Goal: Book appointment/travel/reservation

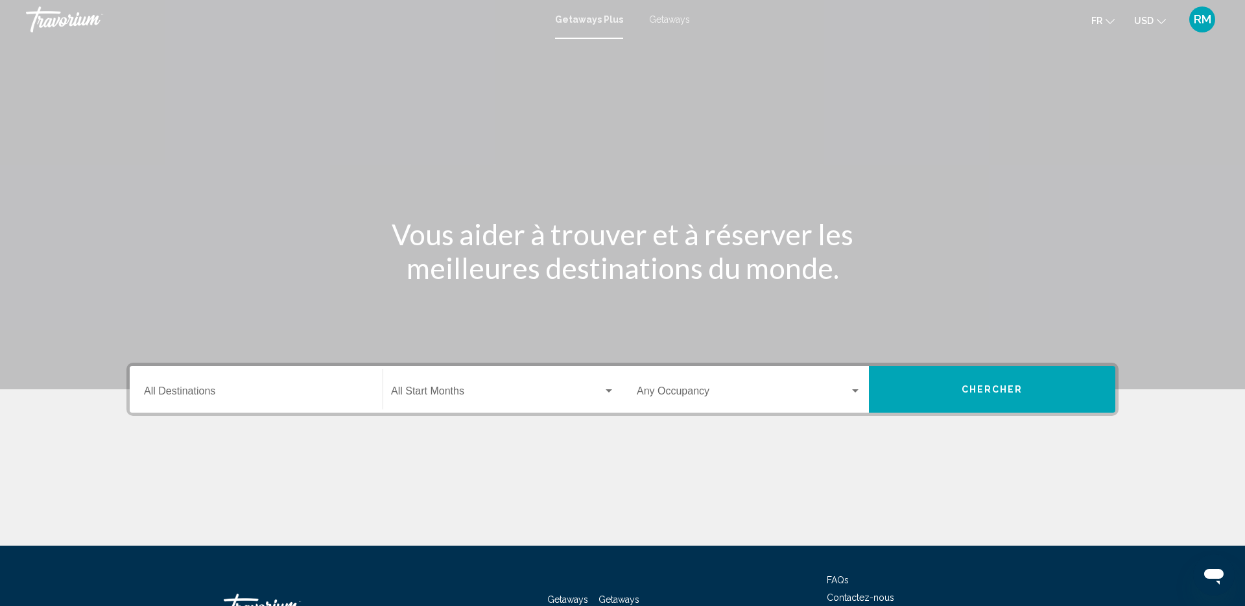
click at [670, 401] on div "Occupancy Any Occupancy" at bounding box center [749, 389] width 224 height 41
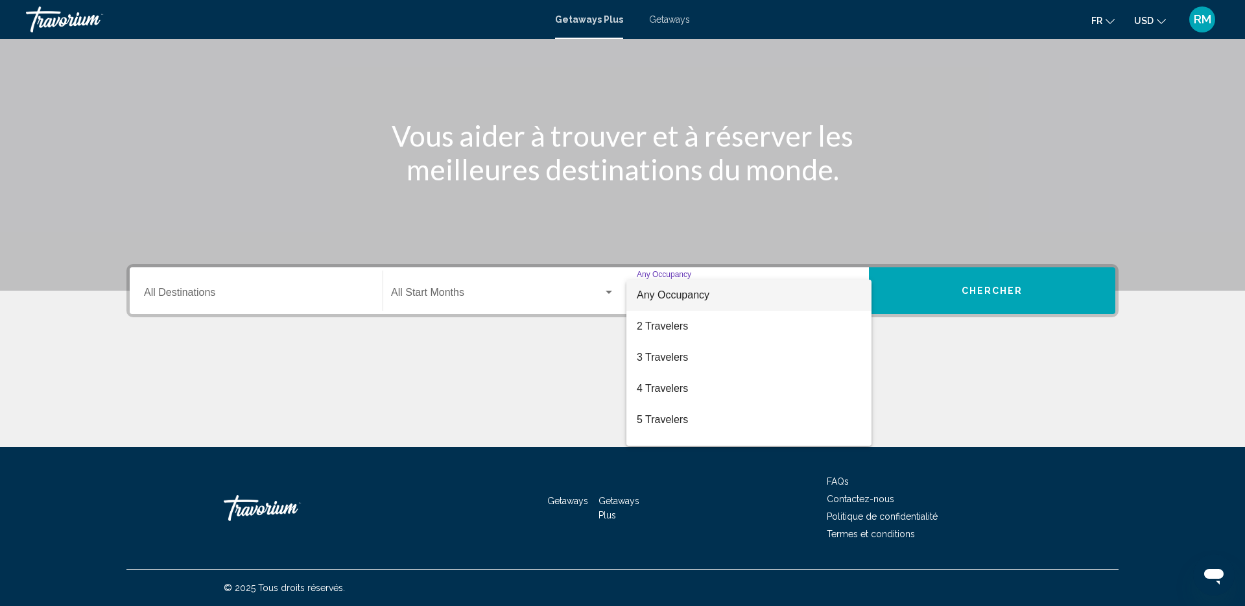
scroll to position [98, 0]
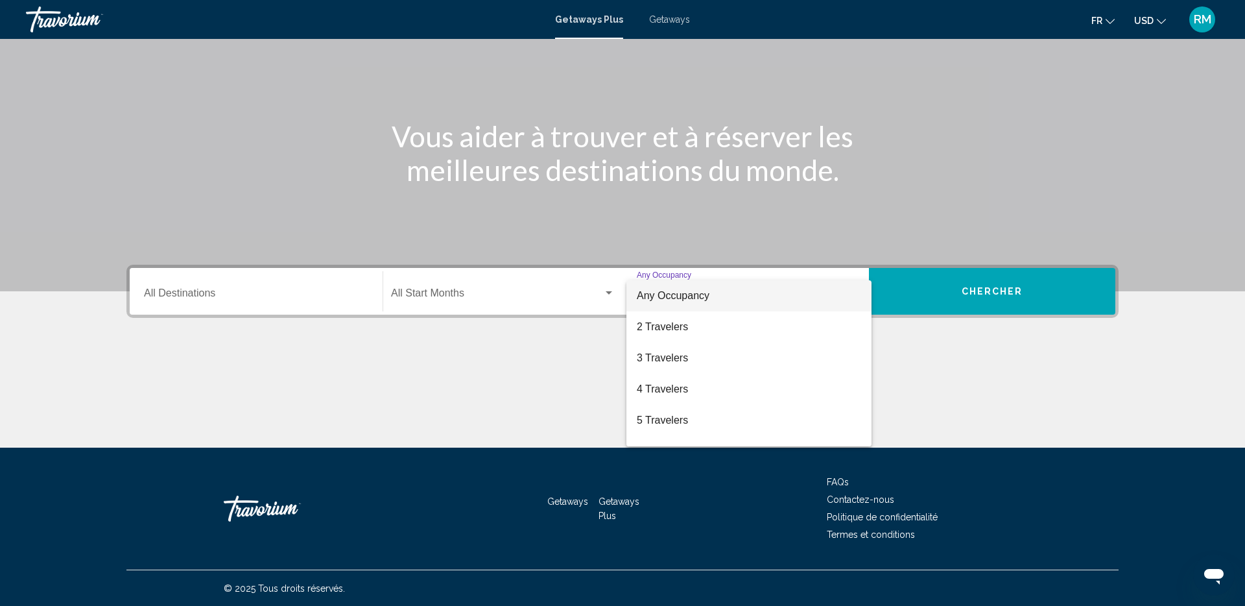
click at [1145, 25] on div at bounding box center [622, 303] width 1245 height 606
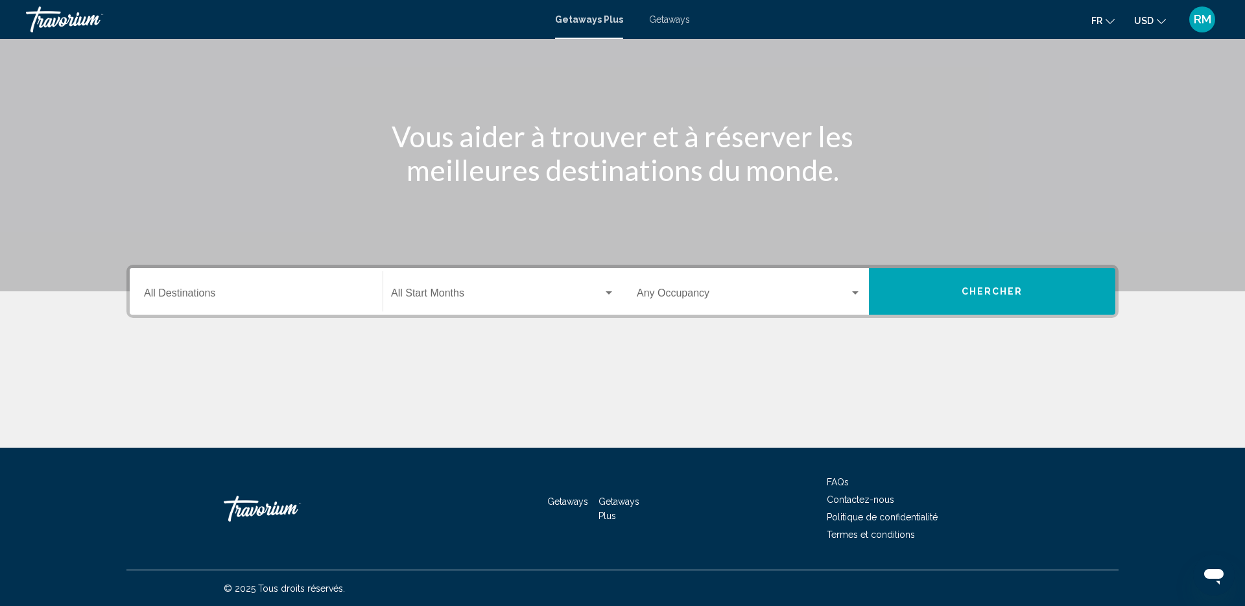
click at [1147, 23] on span "USD" at bounding box center [1143, 21] width 19 height 10
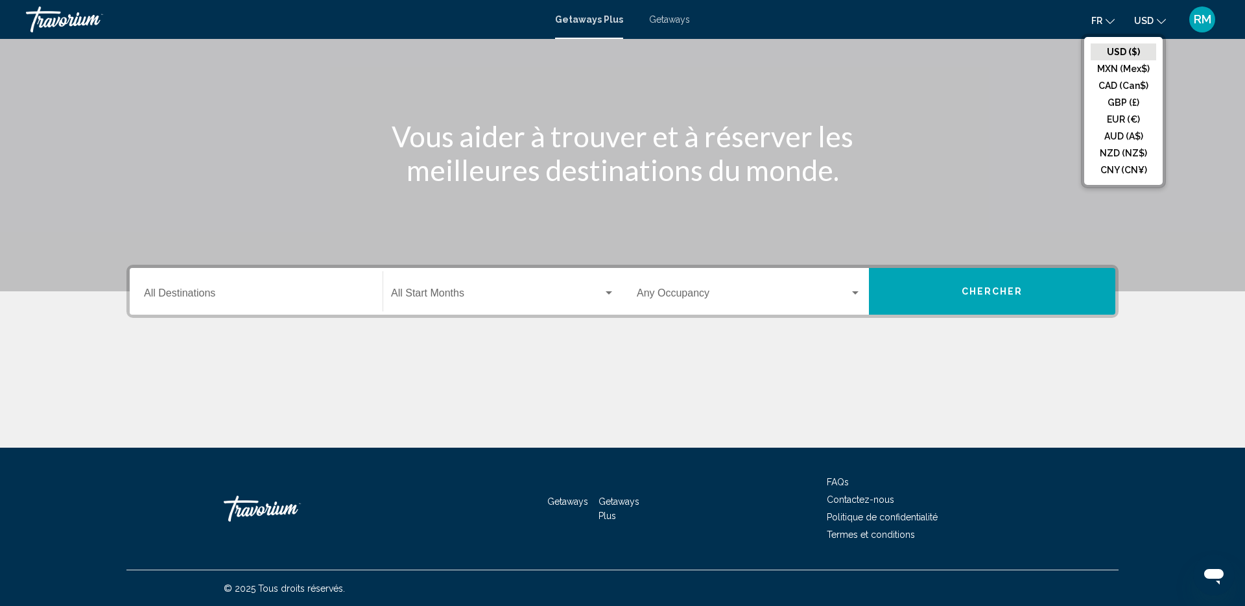
click at [1125, 88] on button "CAD (Can$)" at bounding box center [1122, 85] width 65 height 17
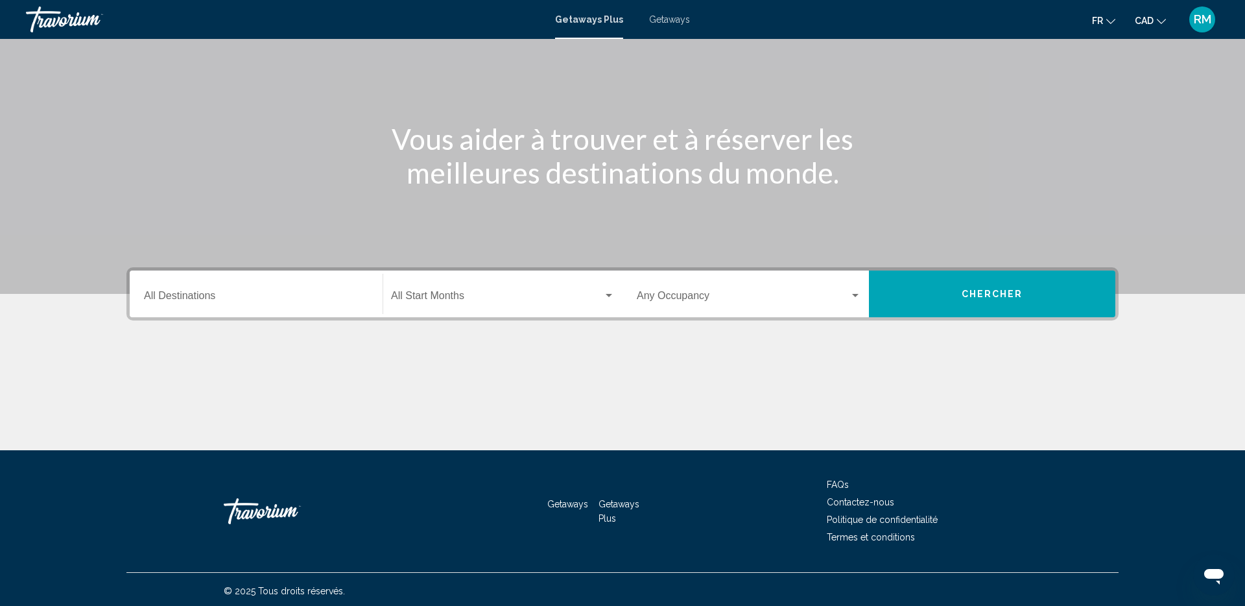
click at [678, 287] on div "Occupancy Any Occupancy" at bounding box center [749, 294] width 224 height 41
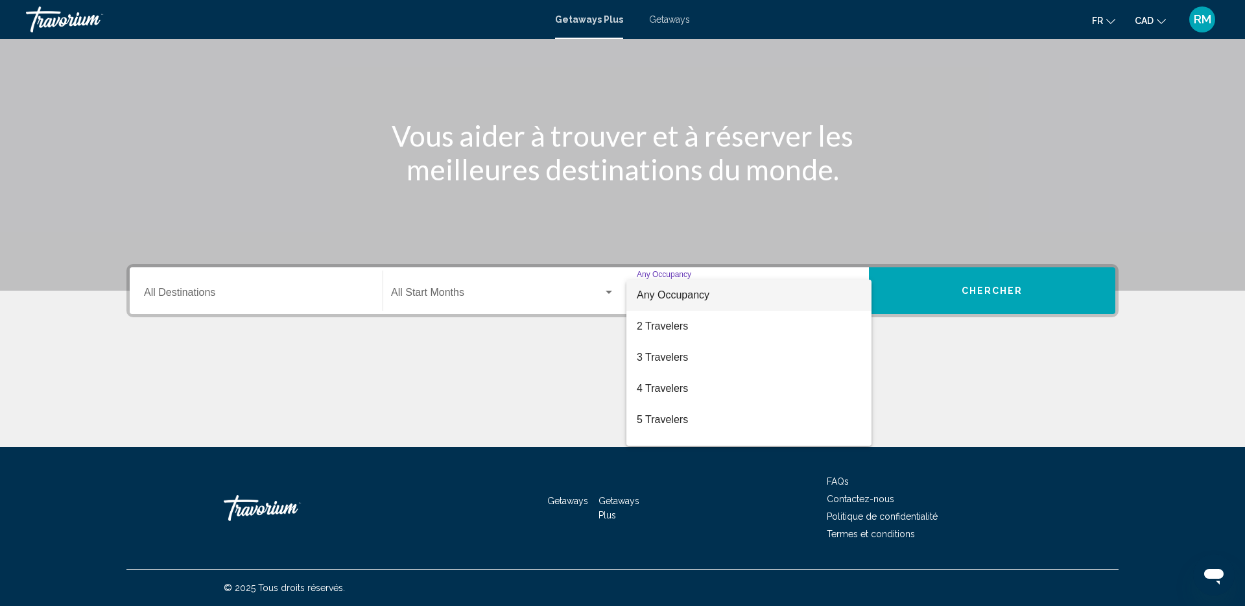
click at [617, 202] on div at bounding box center [622, 303] width 1245 height 606
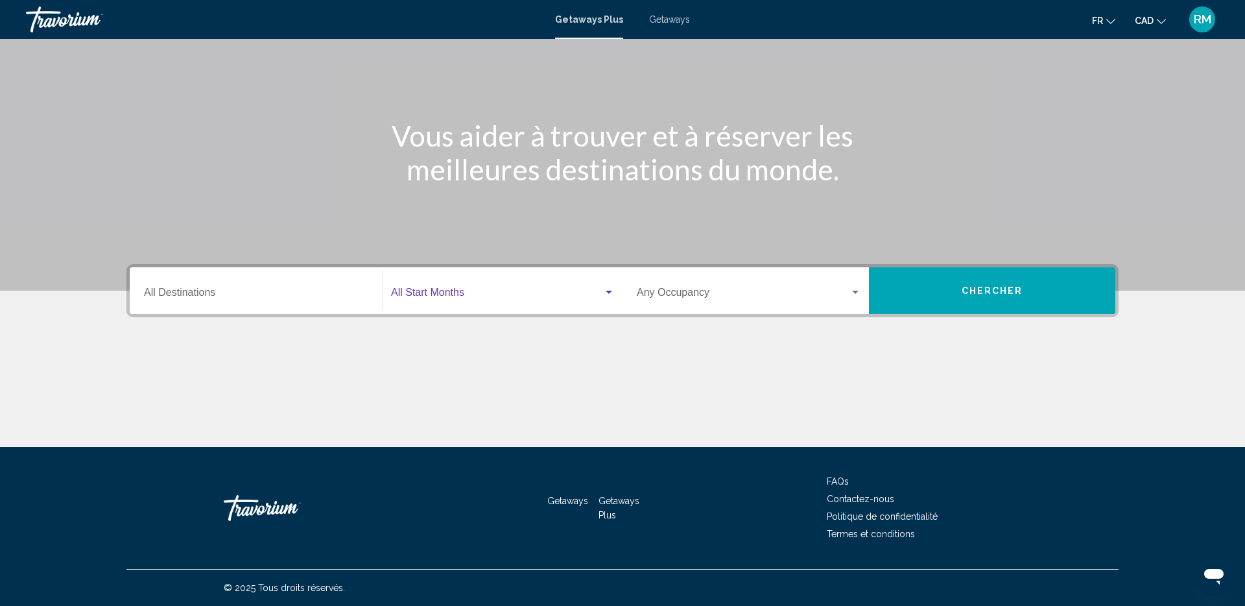
click at [440, 294] on span "Search widget" at bounding box center [497, 295] width 212 height 12
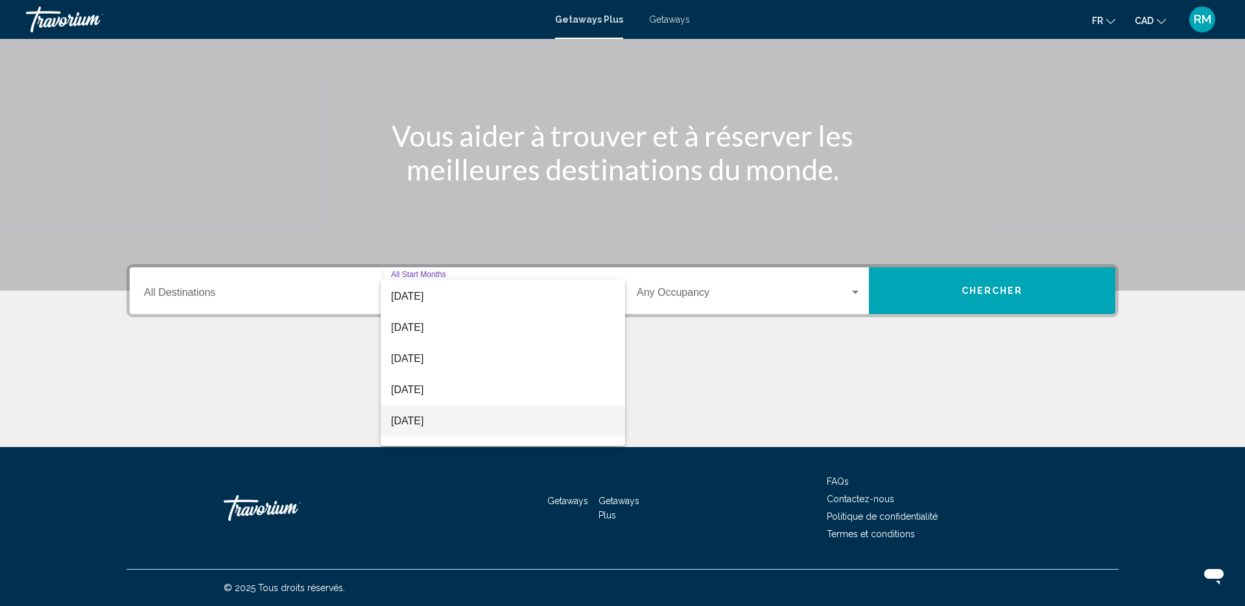
scroll to position [95, 0]
click at [456, 355] on span "[DATE]" at bounding box center [503, 355] width 224 height 31
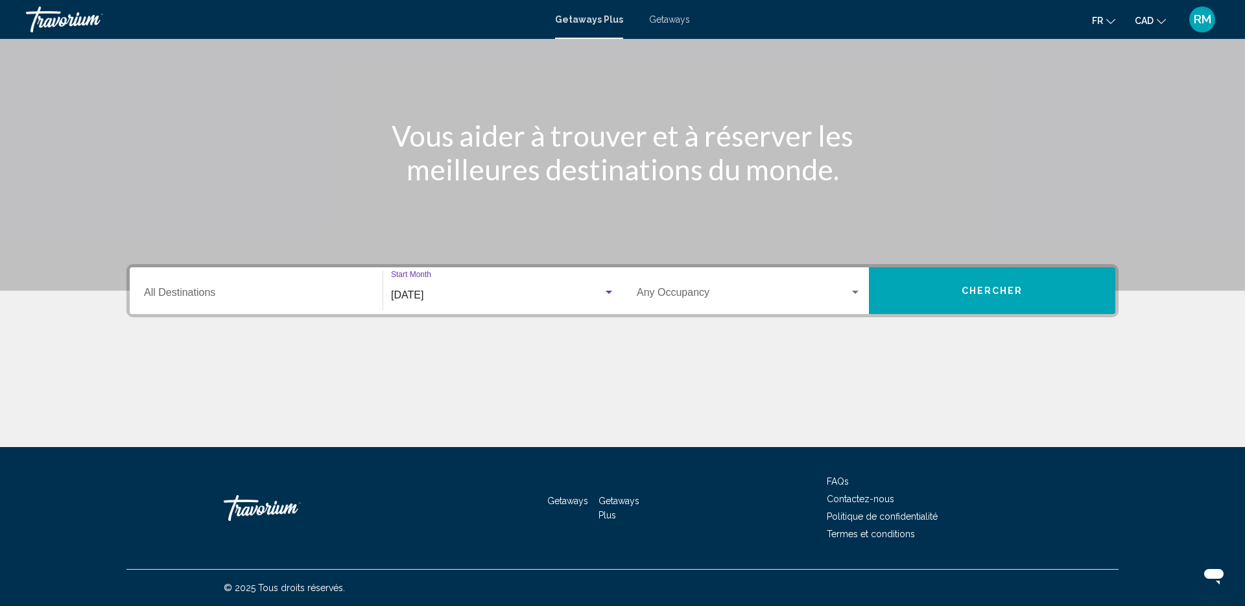
click at [1018, 284] on button "Chercher" at bounding box center [992, 290] width 246 height 47
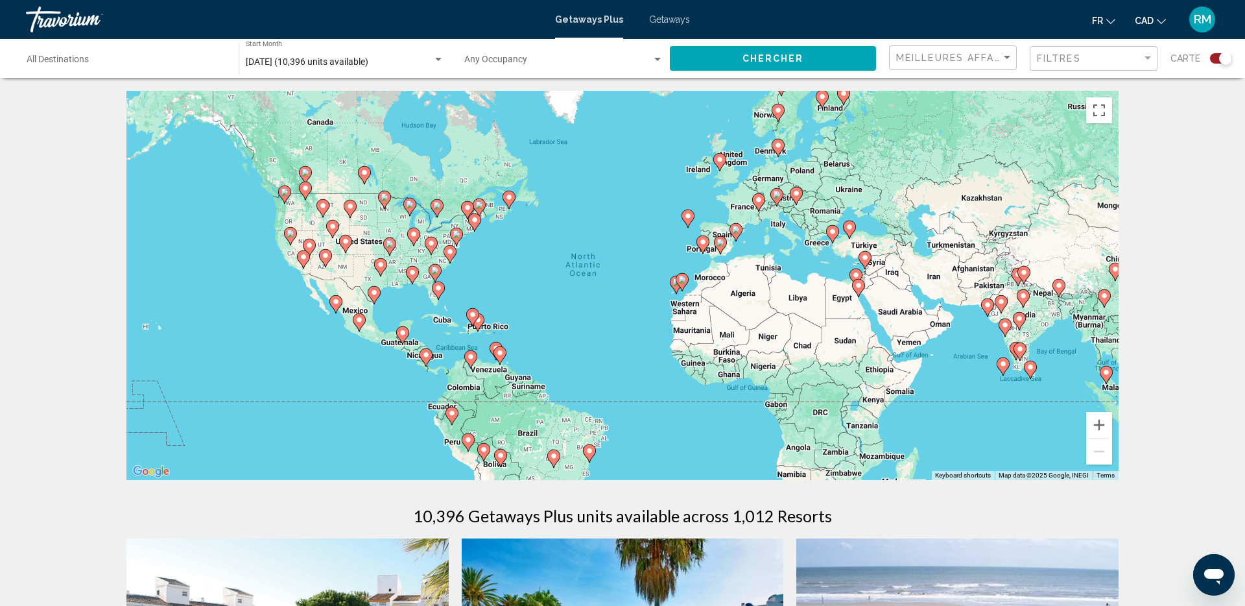
click at [702, 242] on image "Main content" at bounding box center [703, 242] width 8 height 8
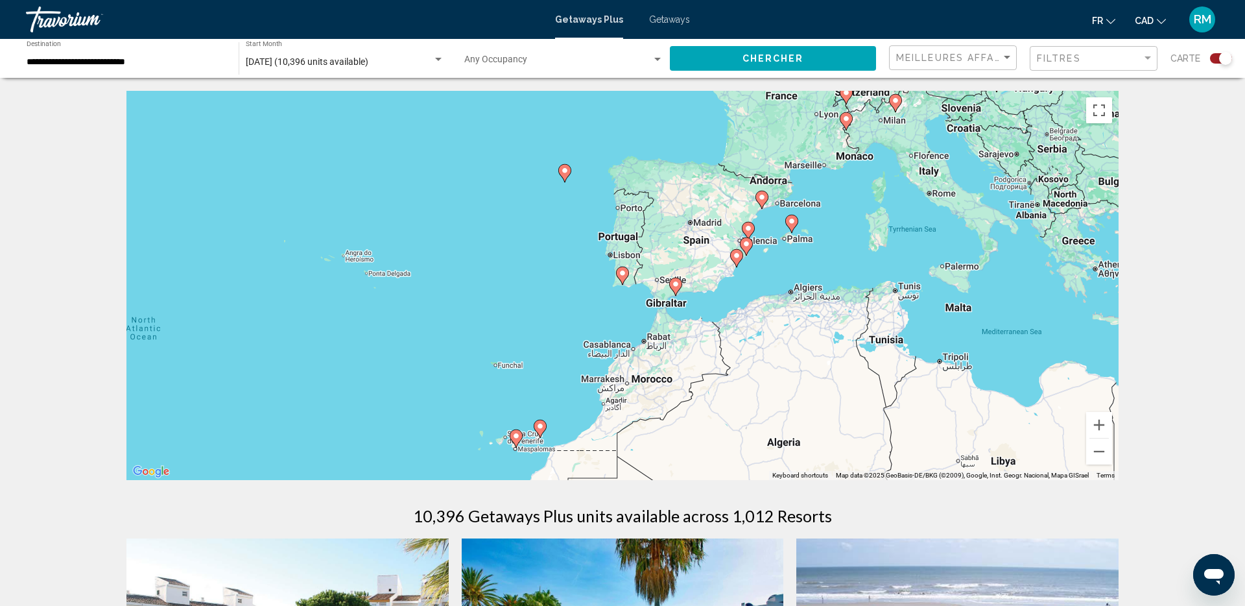
click at [790, 221] on image "Main content" at bounding box center [792, 221] width 8 height 8
type input "**********"
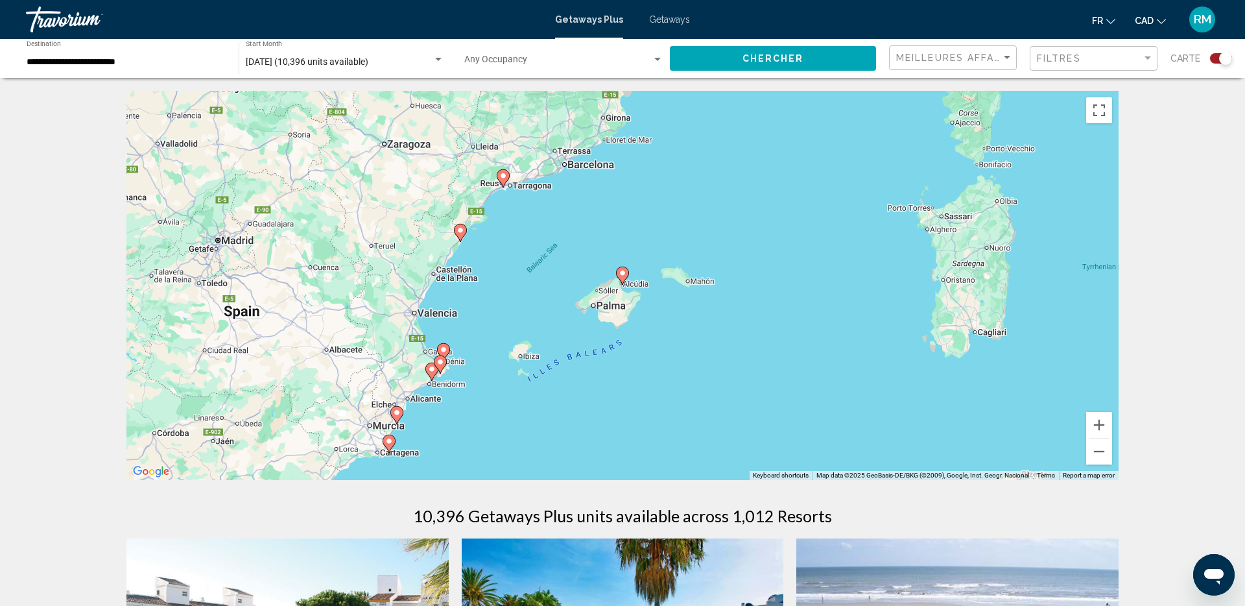
click at [624, 273] on image "Main content" at bounding box center [622, 273] width 8 height 8
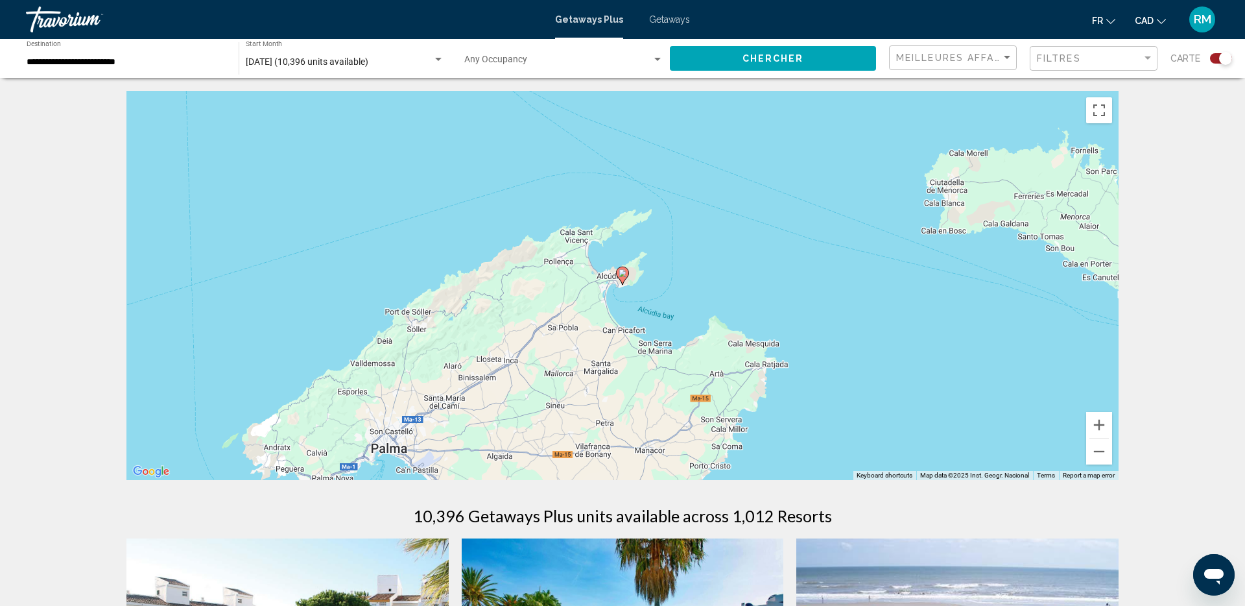
click at [623, 272] on image "Main content" at bounding box center [622, 273] width 8 height 8
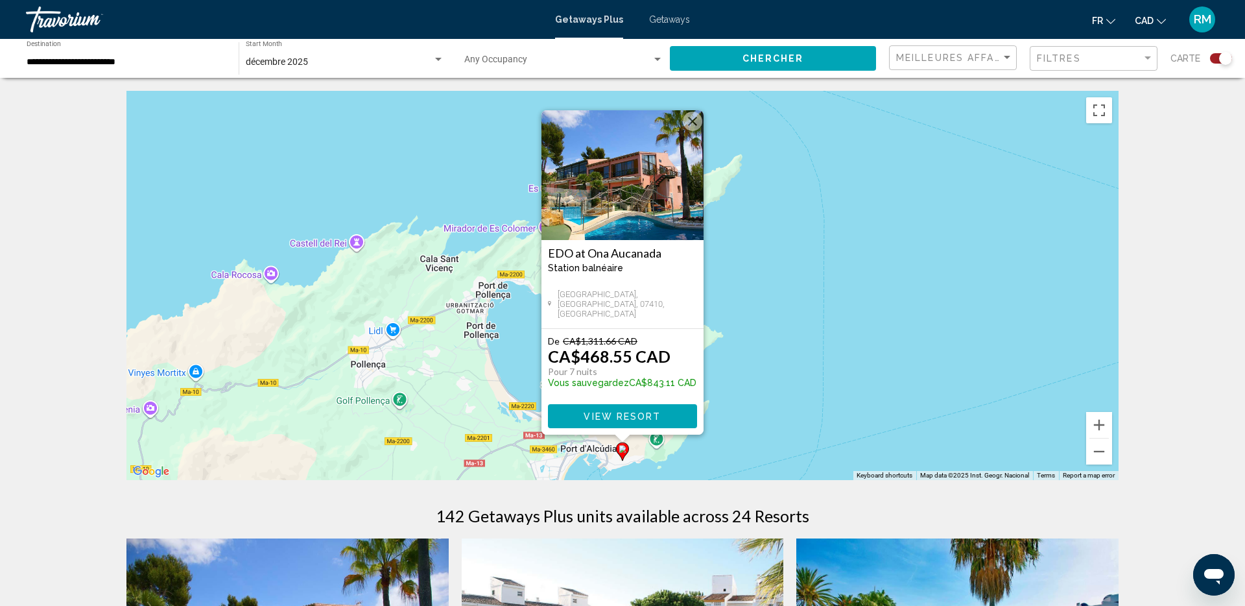
click at [639, 204] on img "Main content" at bounding box center [622, 175] width 162 height 130
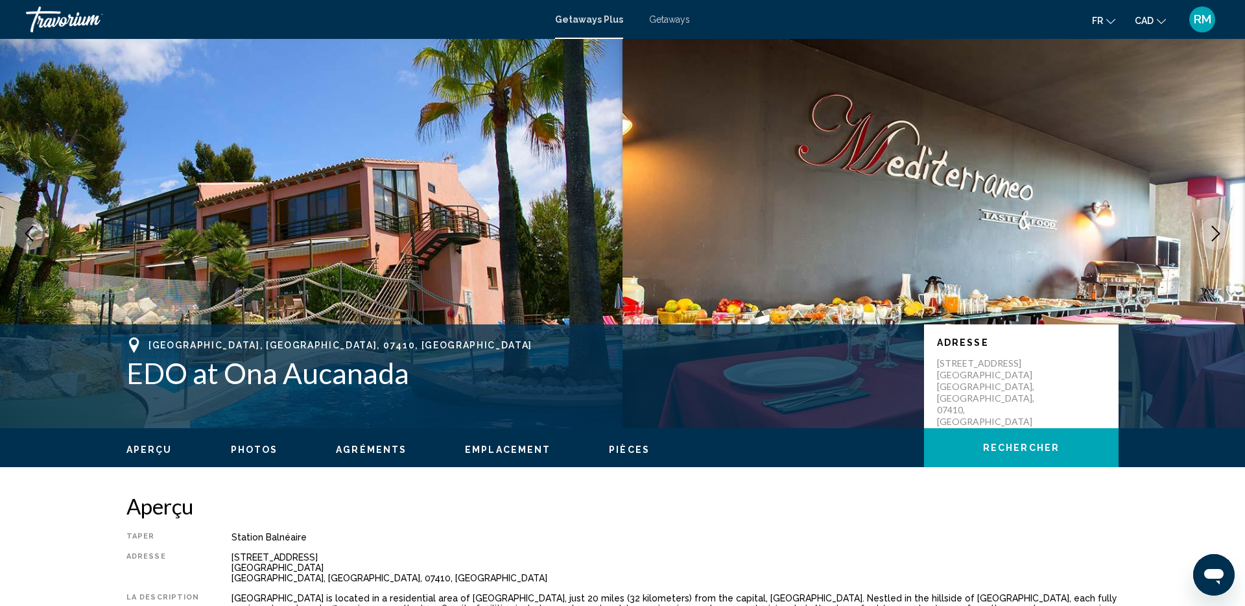
click at [1213, 235] on icon "Next image" at bounding box center [1216, 234] width 16 height 16
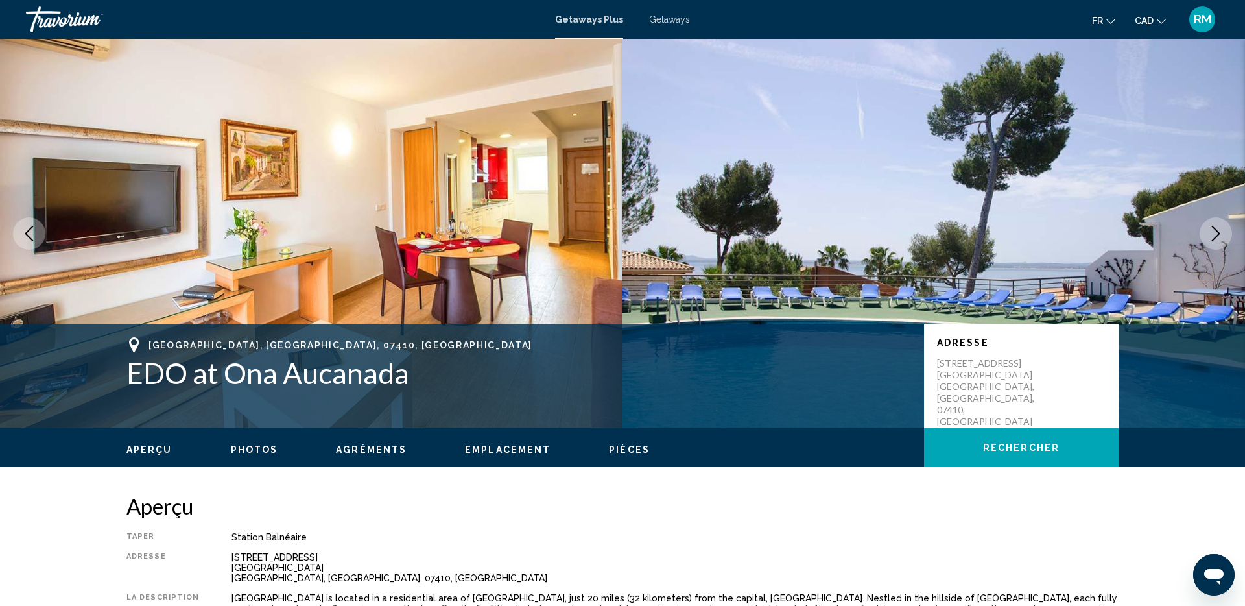
click at [1213, 235] on icon "Next image" at bounding box center [1216, 234] width 16 height 16
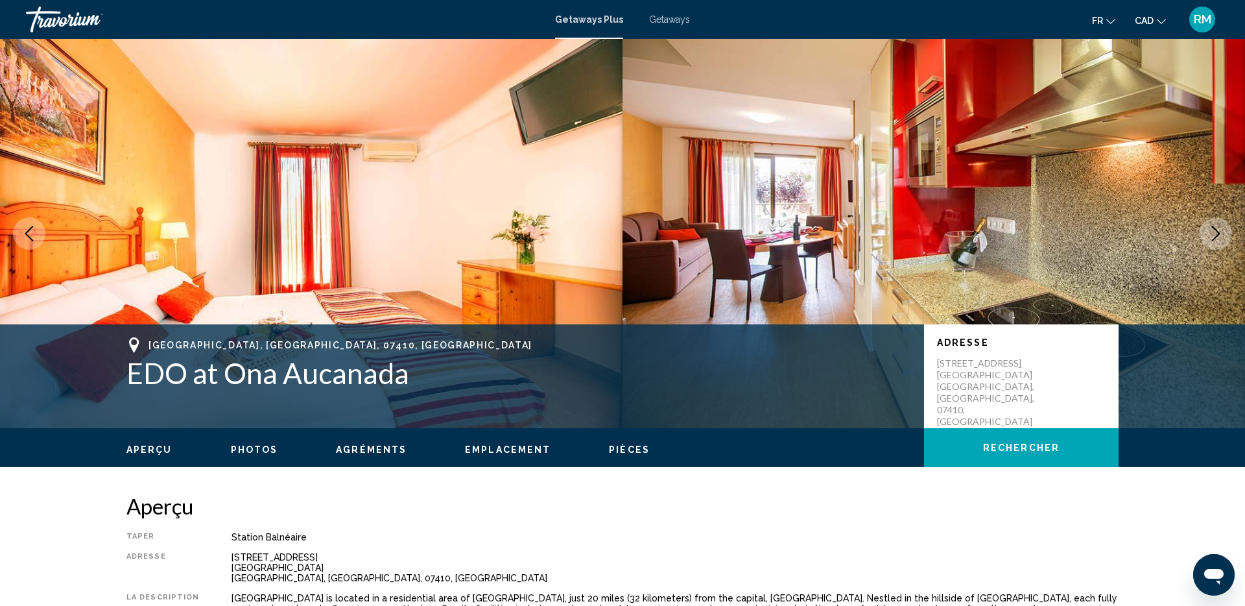
click at [1213, 235] on icon "Next image" at bounding box center [1216, 234] width 16 height 16
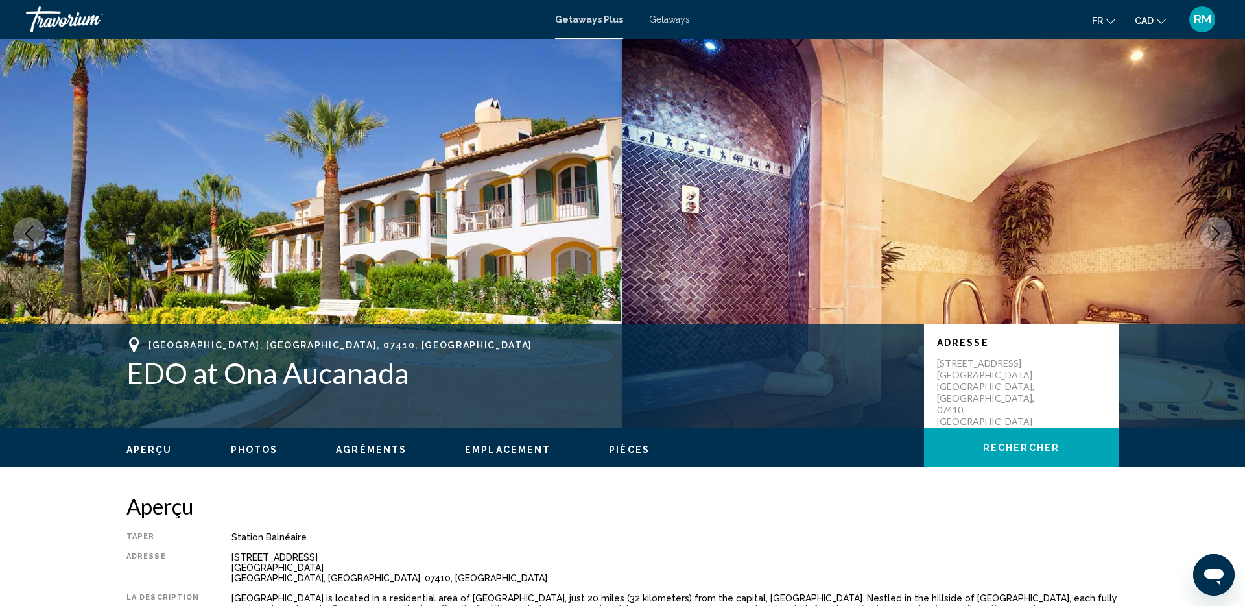
click at [1213, 235] on icon "Next image" at bounding box center [1216, 234] width 16 height 16
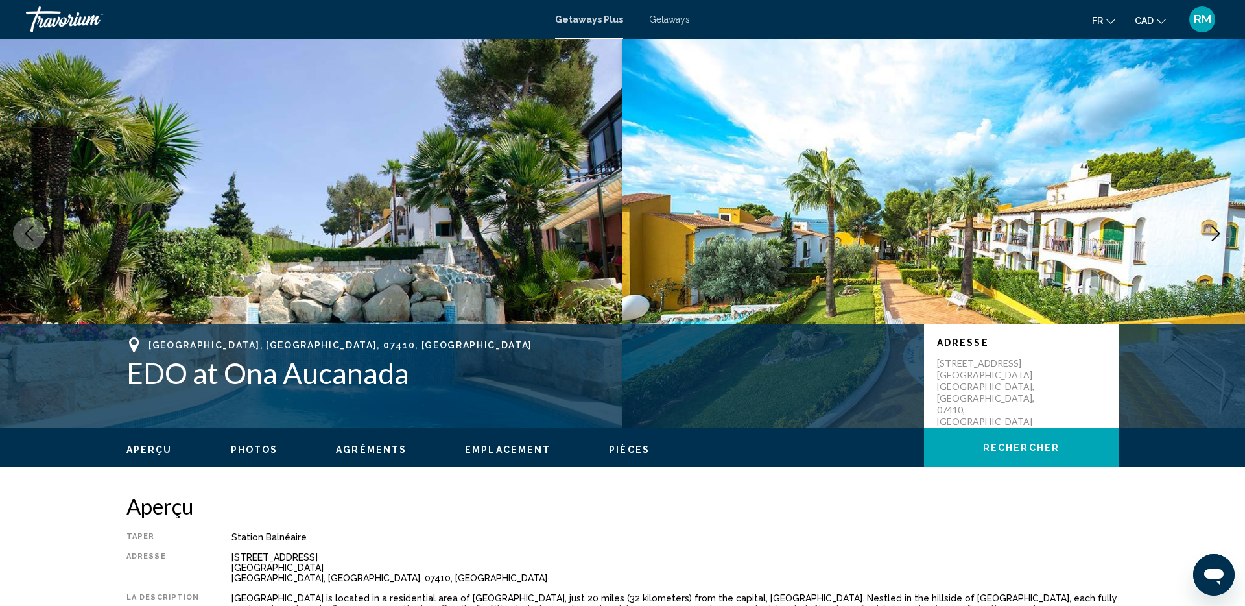
click at [1213, 235] on icon "Next image" at bounding box center [1216, 234] width 16 height 16
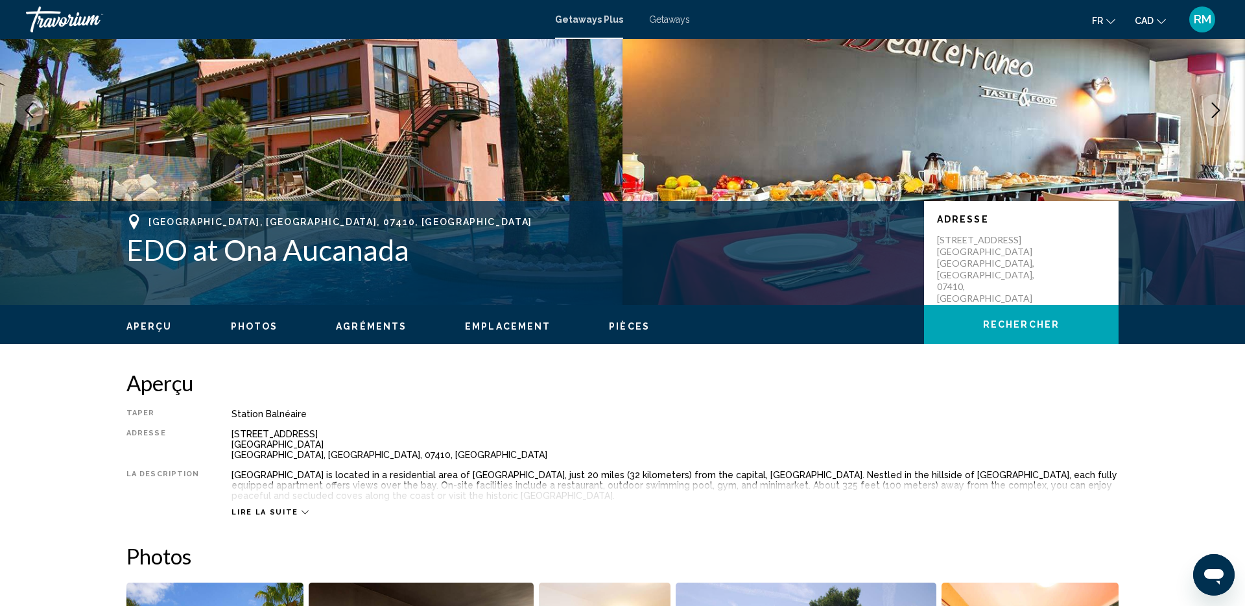
scroll to position [84, 0]
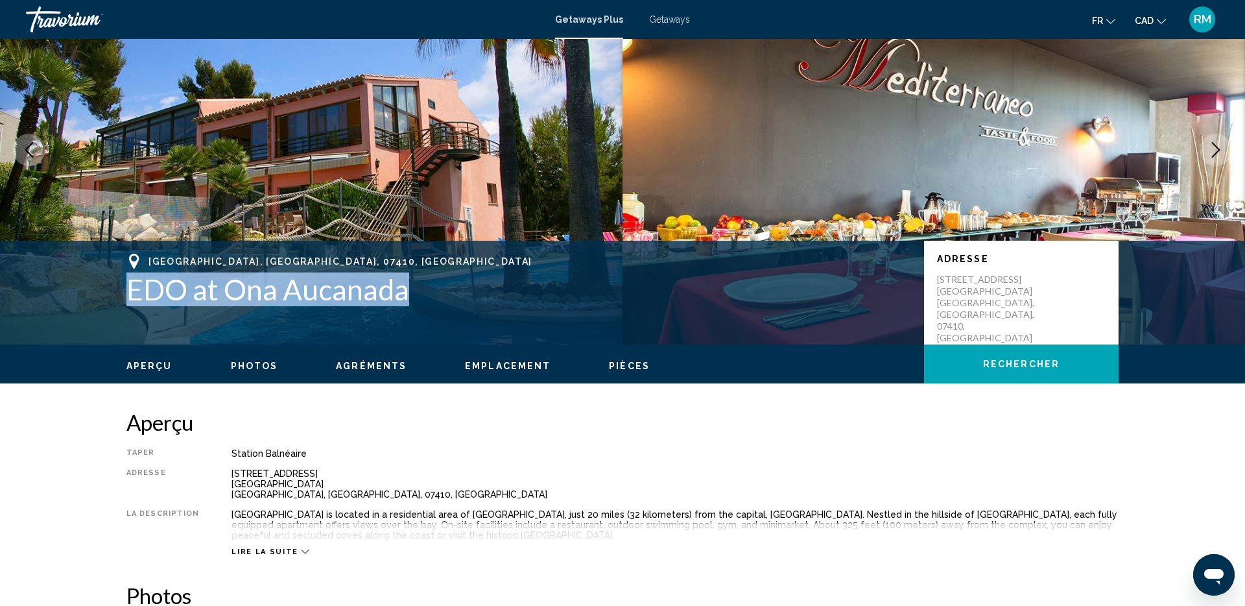
drag, startPoint x: 166, startPoint y: 292, endPoint x: 414, endPoint y: 295, distance: 247.7
click at [414, 294] on div "[GEOGRAPHIC_DATA], [GEOGRAPHIC_DATA], 07410, ESP EDO at [GEOGRAPHIC_DATA] Adres…" at bounding box center [622, 292] width 1044 height 78
copy h1 "EDO at Ona Aucanada"
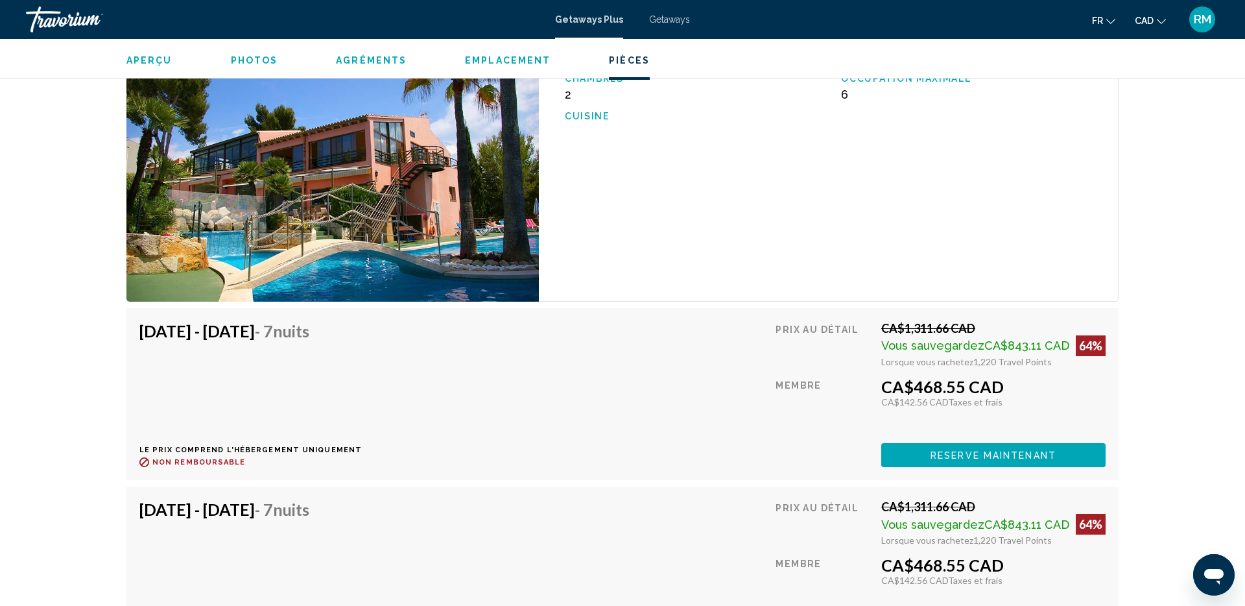
scroll to position [2116, 0]
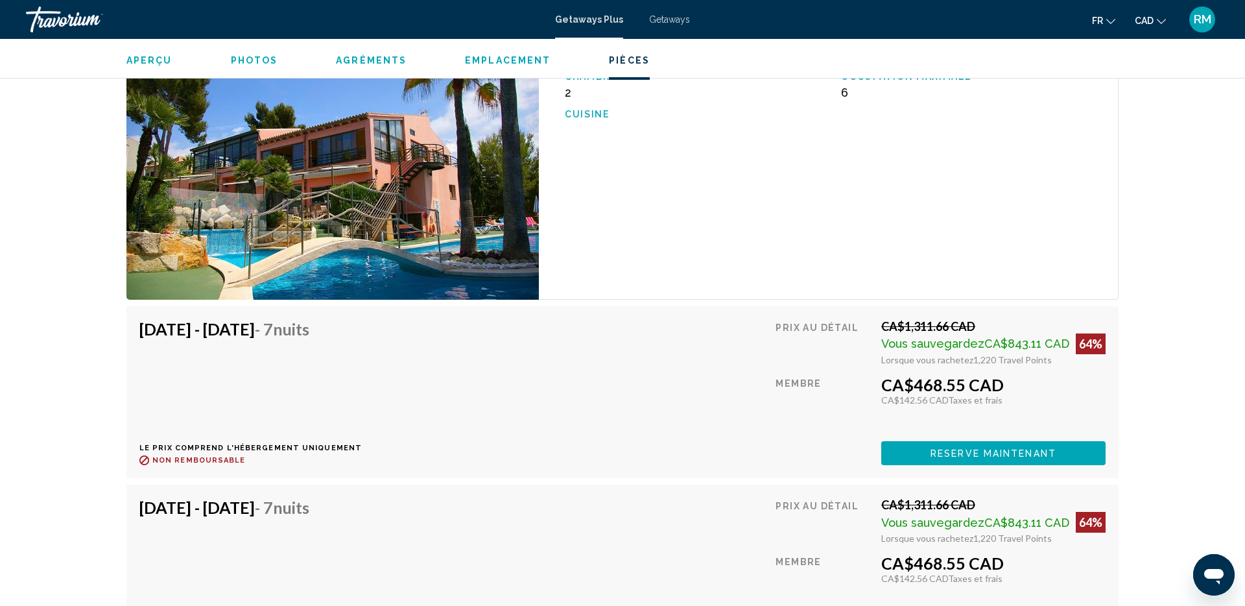
click at [935, 445] on button "Reserve maintenant" at bounding box center [993, 453] width 224 height 24
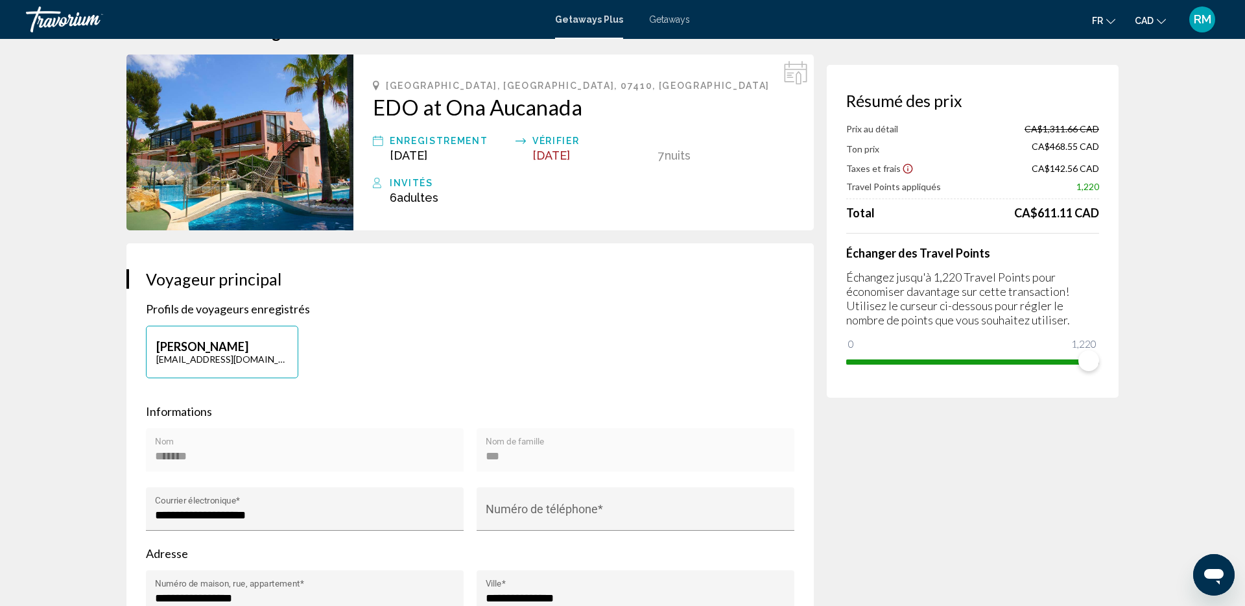
scroll to position [54, 0]
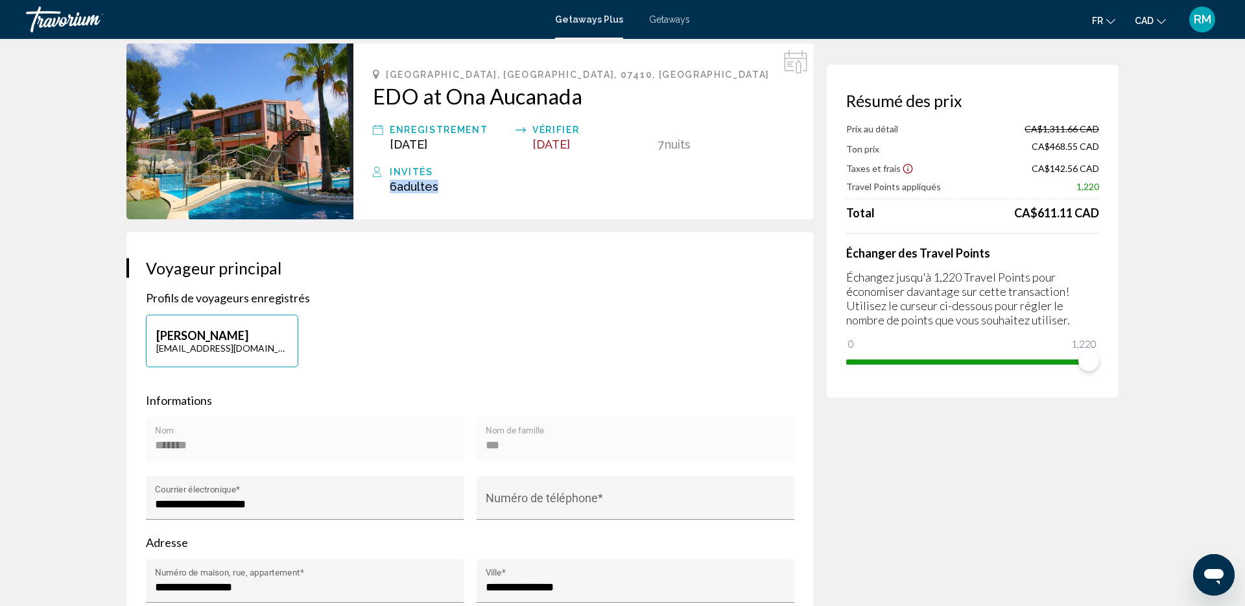
drag, startPoint x: 391, startPoint y: 188, endPoint x: 506, endPoint y: 193, distance: 114.9
click at [495, 191] on div "Invités 6 Adulte Adultes , Enfant Enfants" at bounding box center [583, 178] width 421 height 29
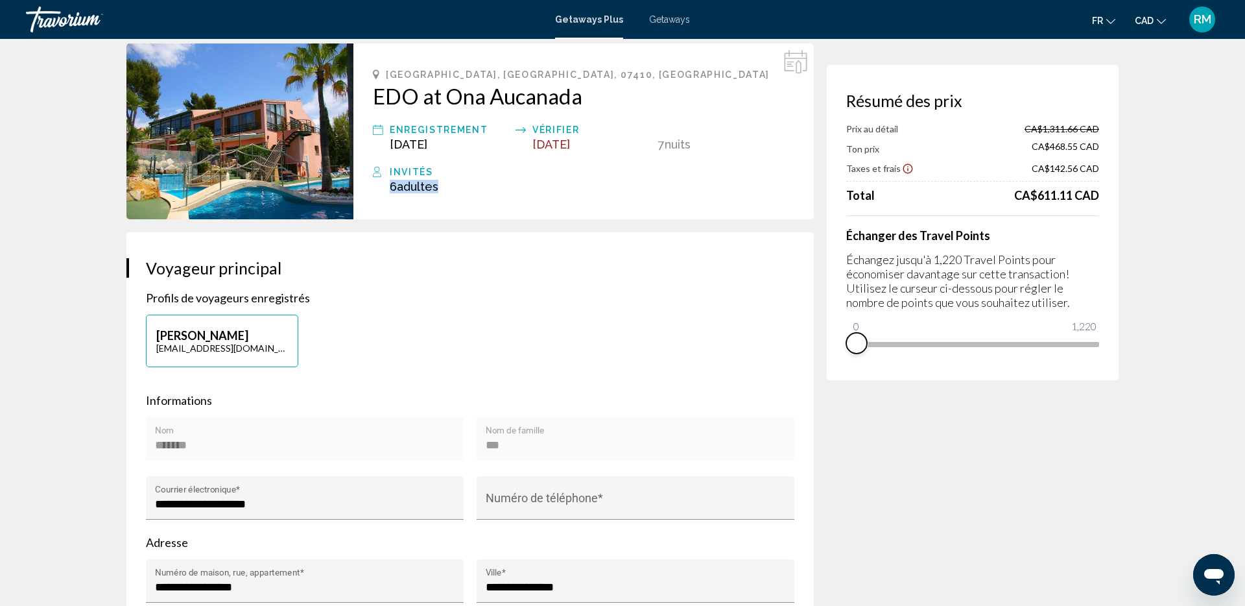
drag, startPoint x: 1041, startPoint y: 364, endPoint x: 777, endPoint y: 375, distance: 264.1
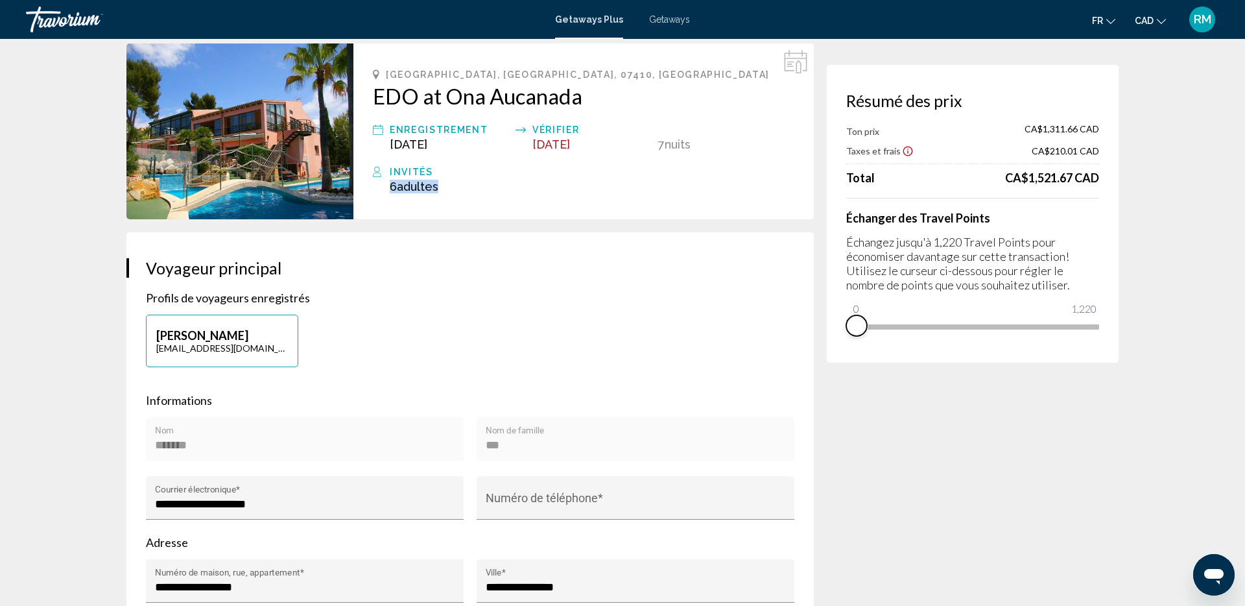
scroll to position [53, 0]
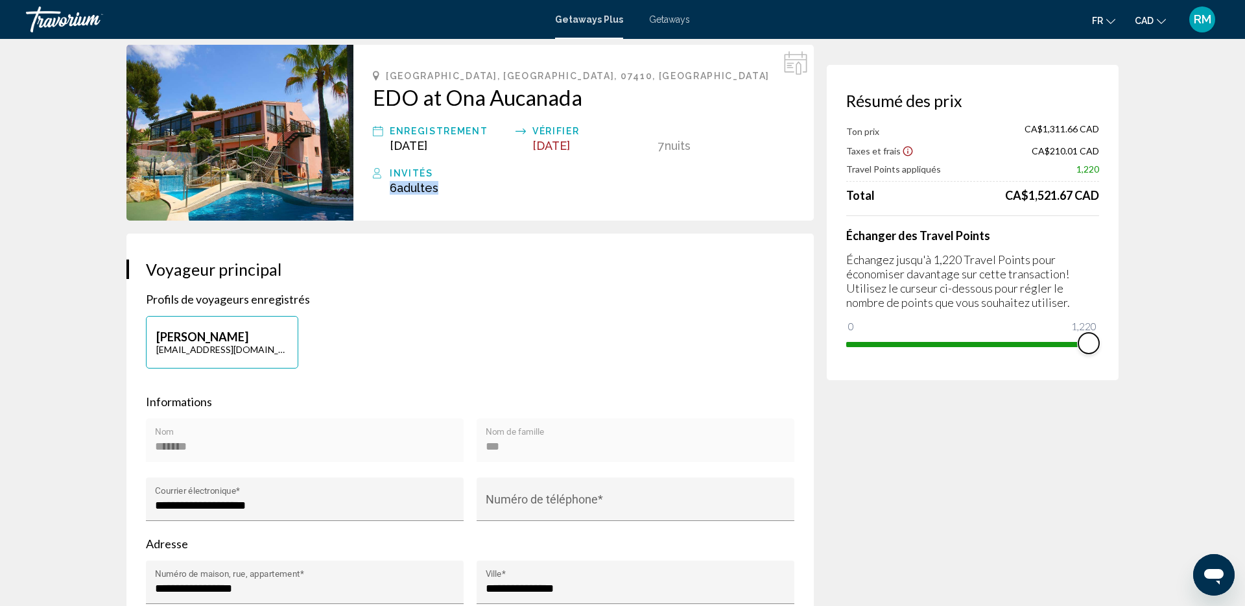
drag, startPoint x: 856, startPoint y: 324, endPoint x: 1161, endPoint y: 333, distance: 305.5
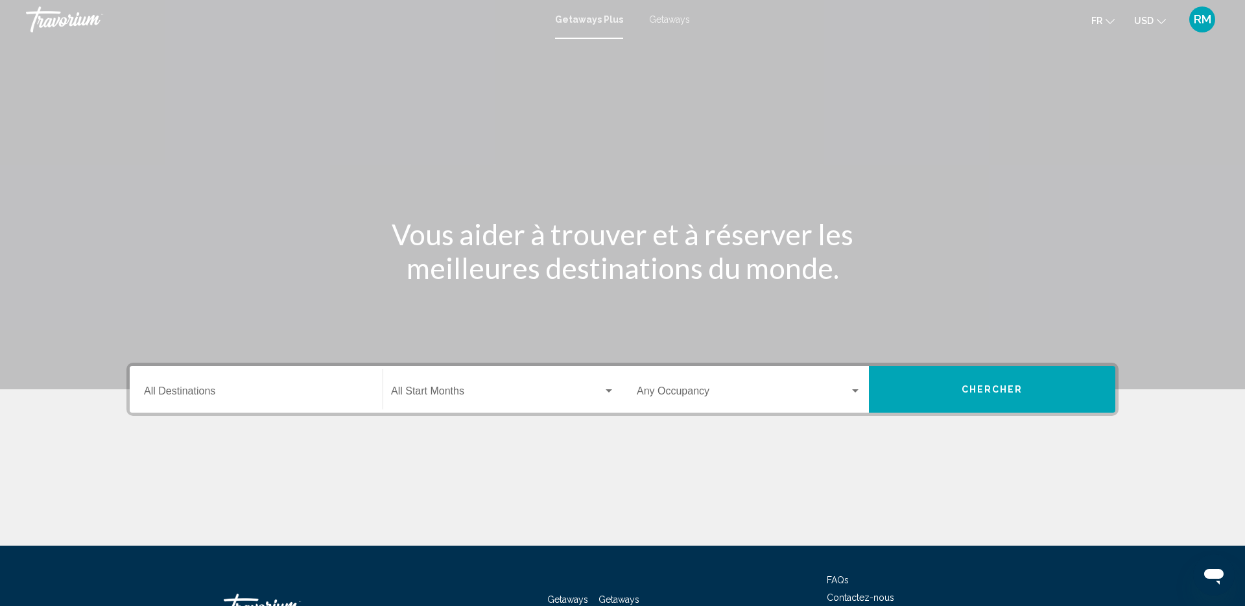
click at [1147, 22] on span "USD" at bounding box center [1143, 21] width 19 height 10
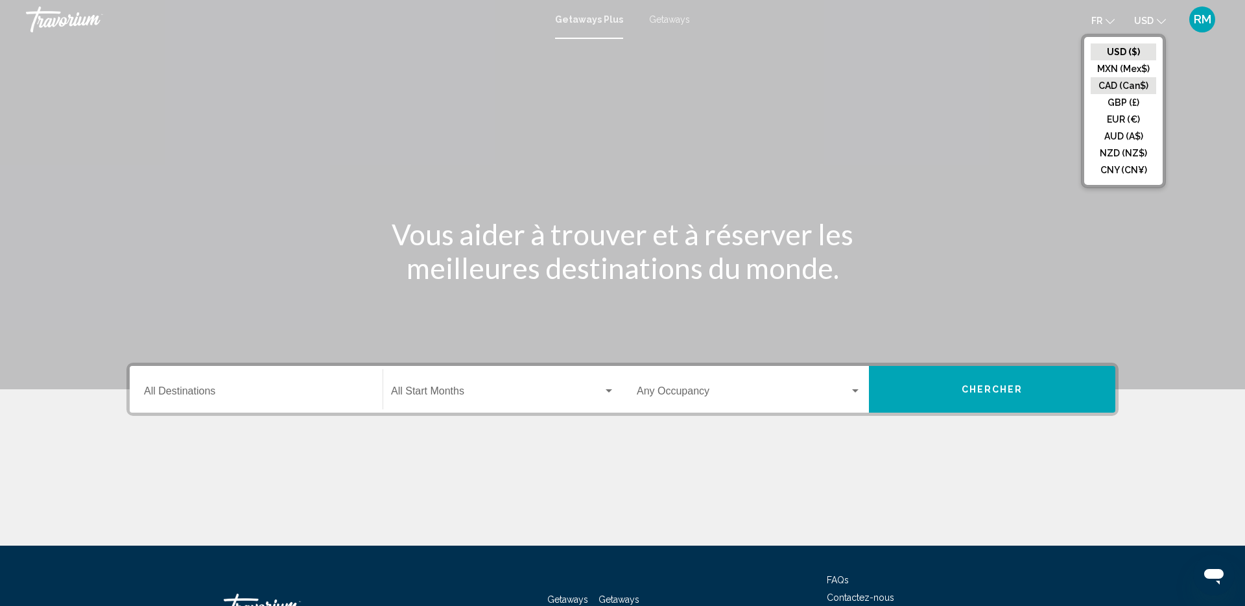
click at [1131, 88] on button "CAD (Can$)" at bounding box center [1122, 85] width 65 height 17
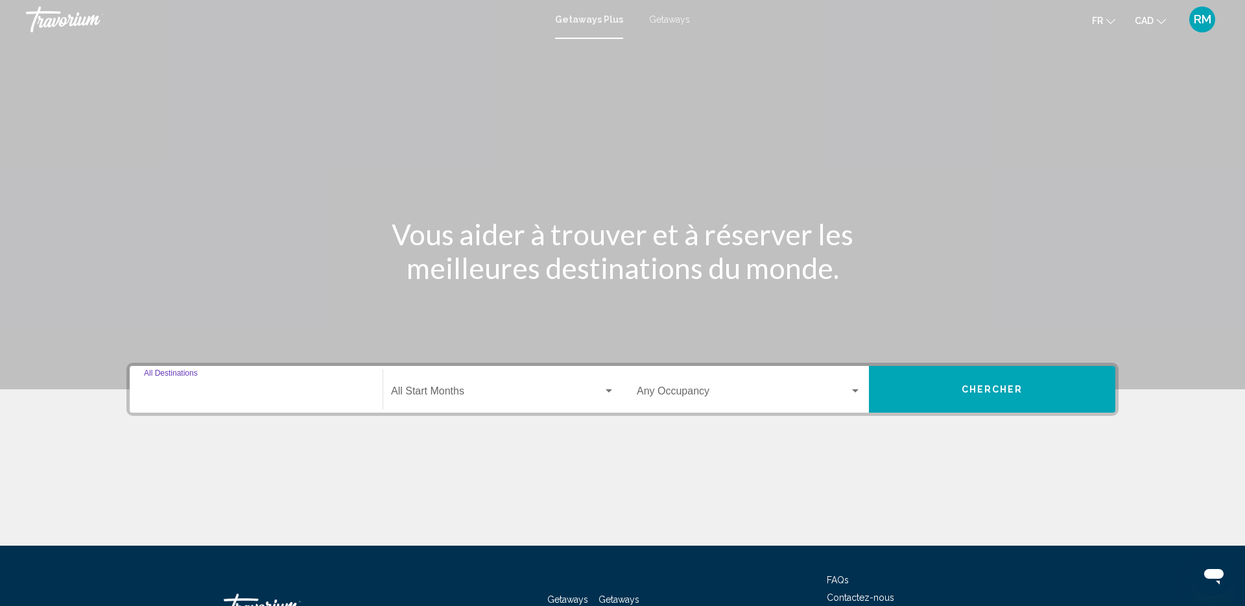
click at [277, 392] on input "Destination All Destinations" at bounding box center [256, 394] width 224 height 12
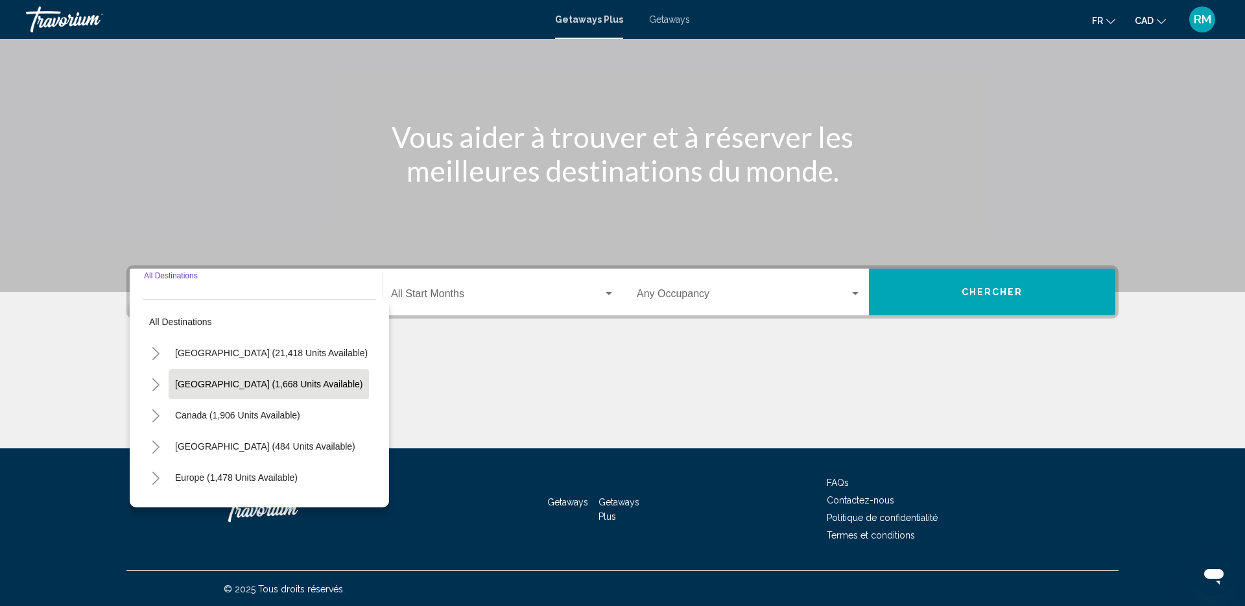
scroll to position [99, 0]
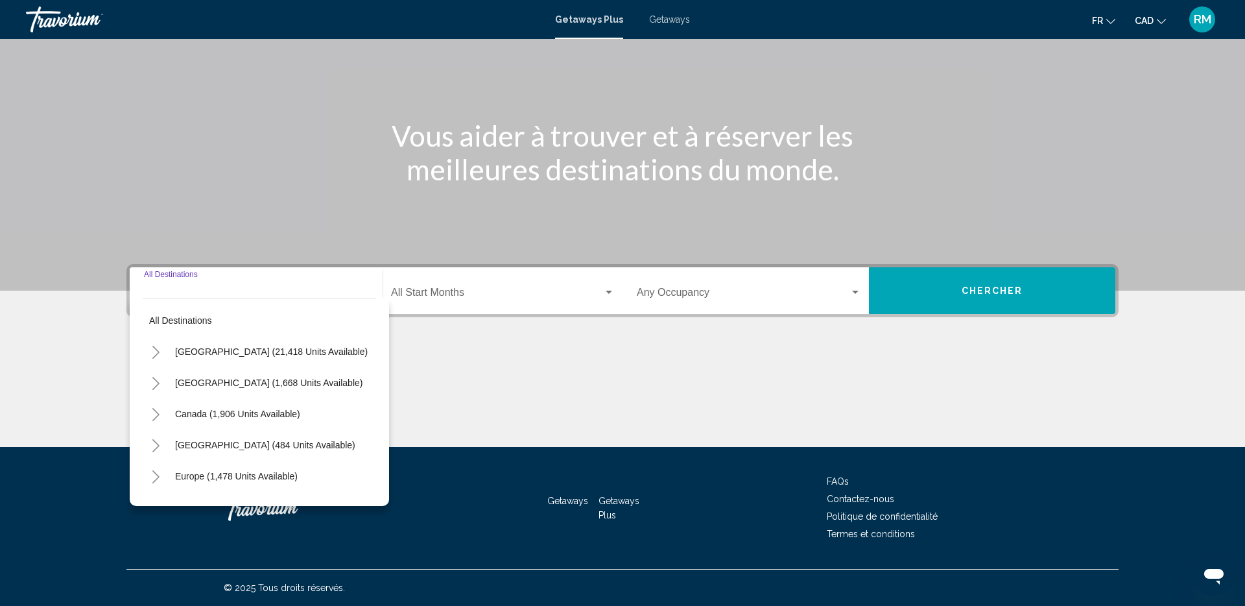
click at [463, 310] on div "Start Month All Start Months" at bounding box center [503, 290] width 224 height 41
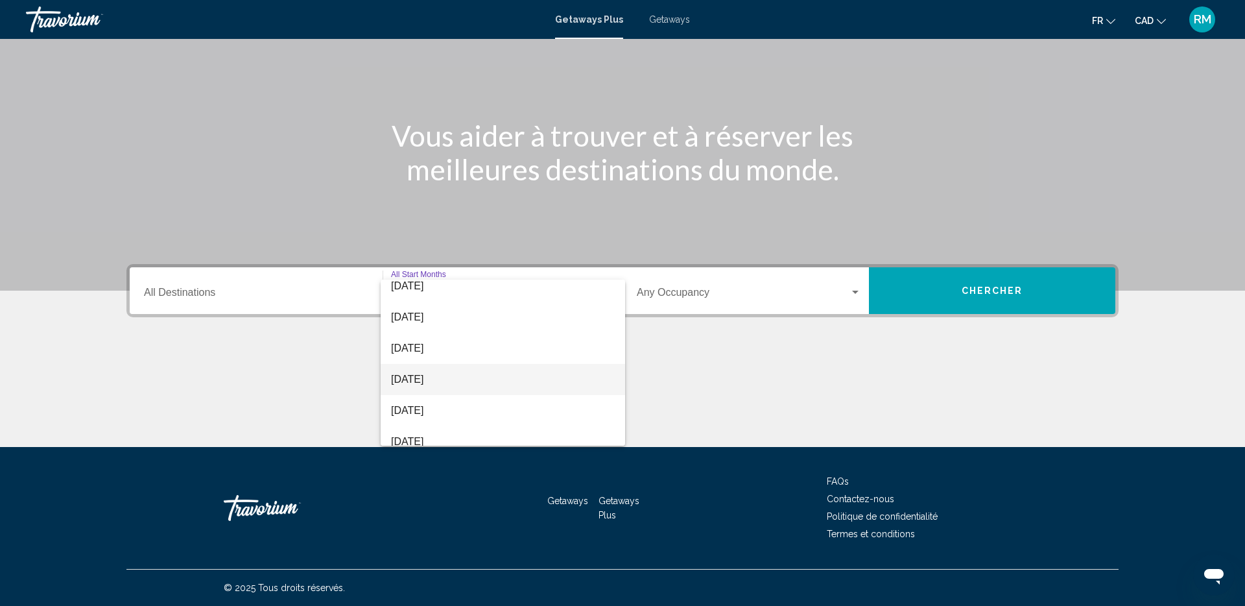
scroll to position [134, 0]
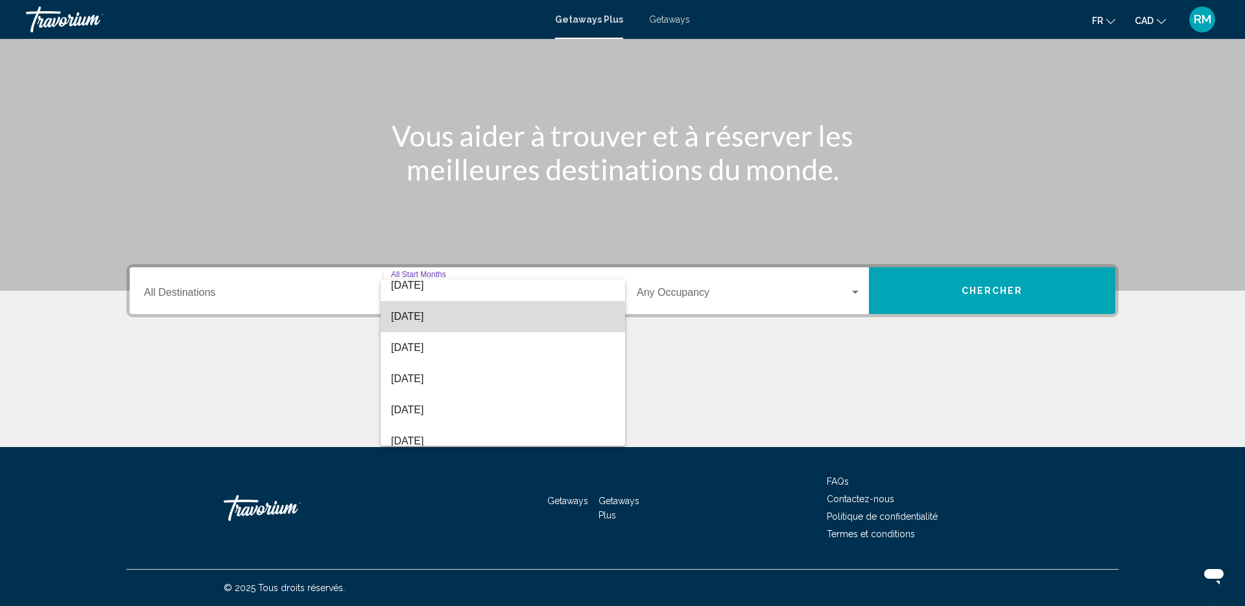
drag, startPoint x: 469, startPoint y: 322, endPoint x: 509, endPoint y: 317, distance: 39.9
click at [469, 322] on span "[DATE]" at bounding box center [503, 316] width 224 height 31
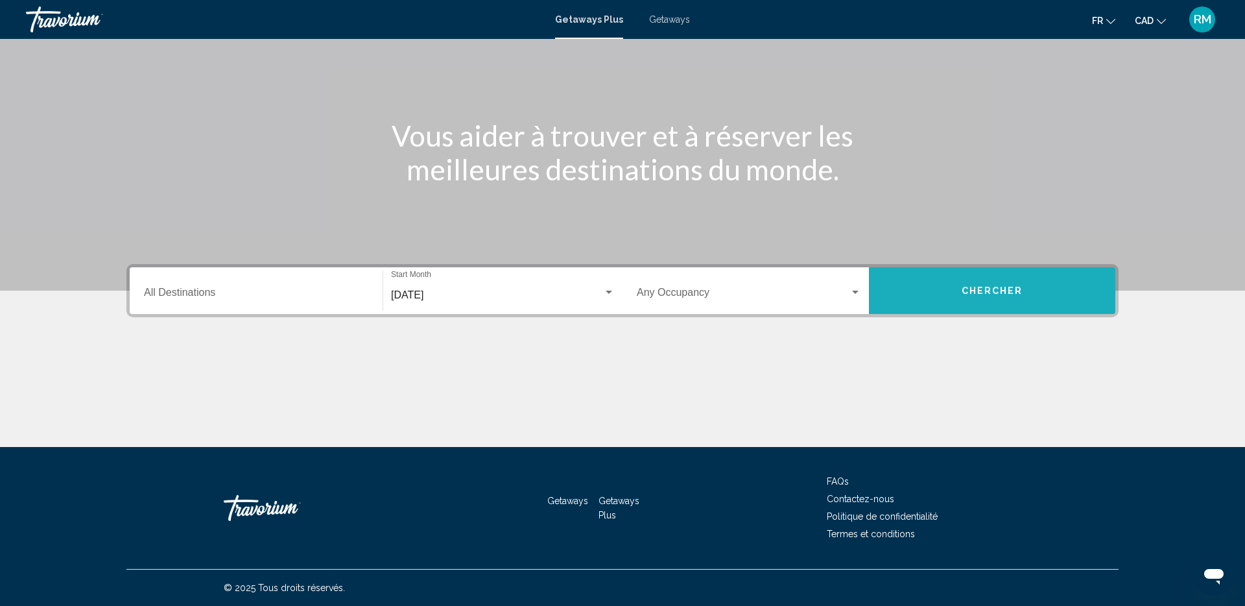
click at [961, 289] on button "Chercher" at bounding box center [992, 290] width 246 height 47
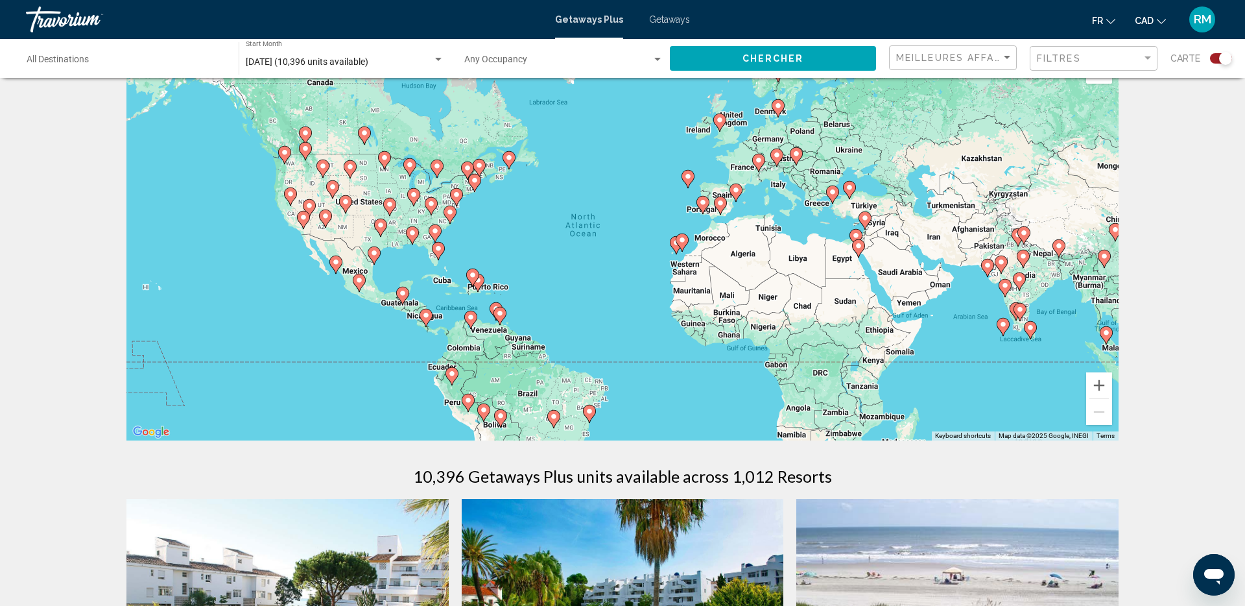
scroll to position [47, 0]
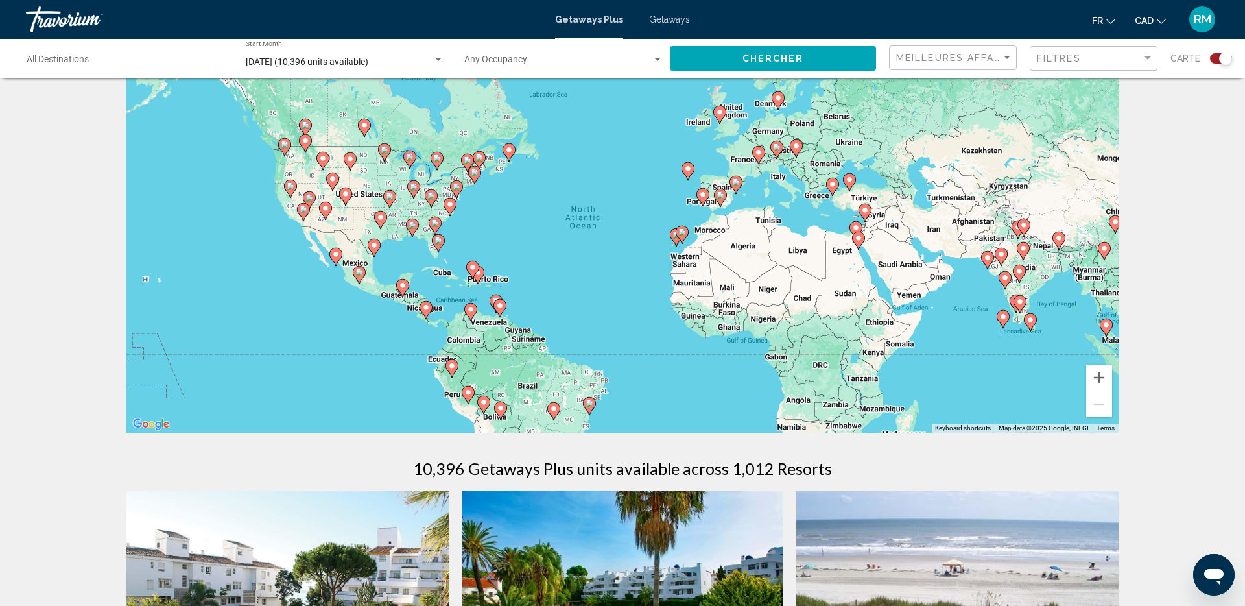
click at [467, 392] on image "Main content" at bounding box center [468, 392] width 8 height 8
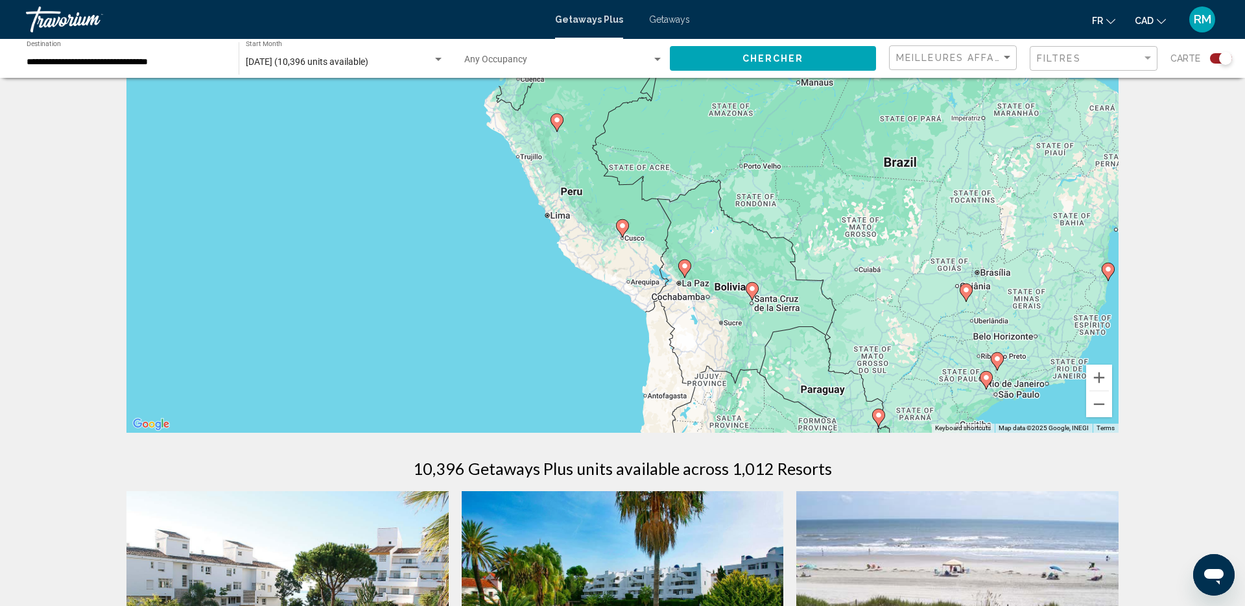
click at [554, 117] on image "Main content" at bounding box center [557, 120] width 8 height 8
type input "**********"
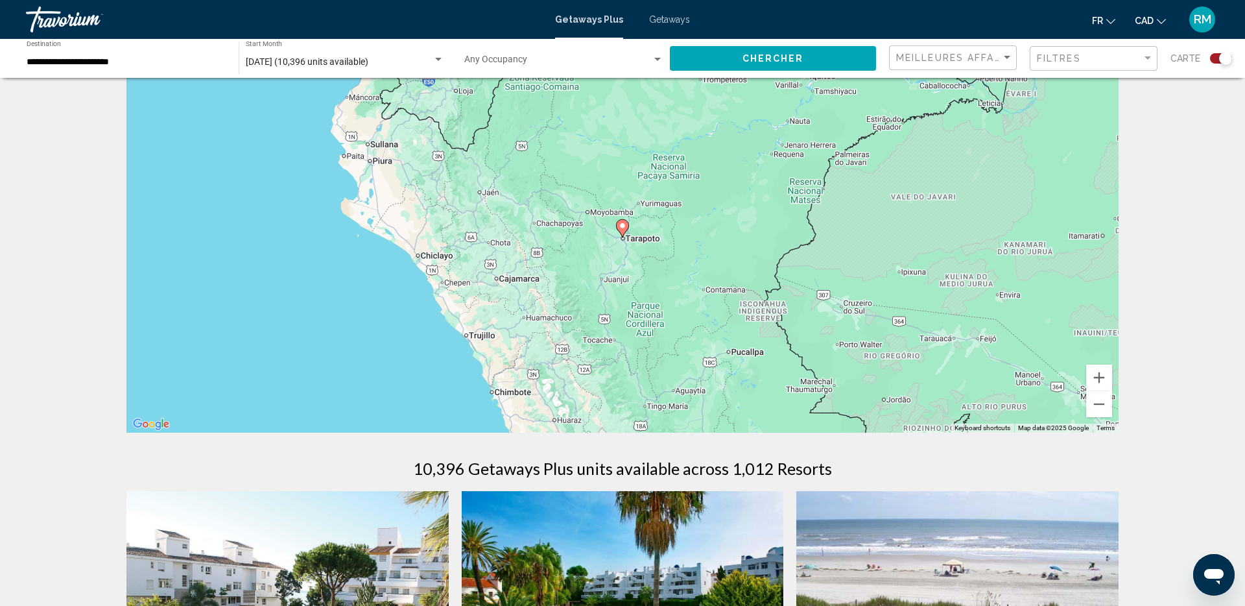
click at [623, 225] on image "Main content" at bounding box center [622, 226] width 8 height 8
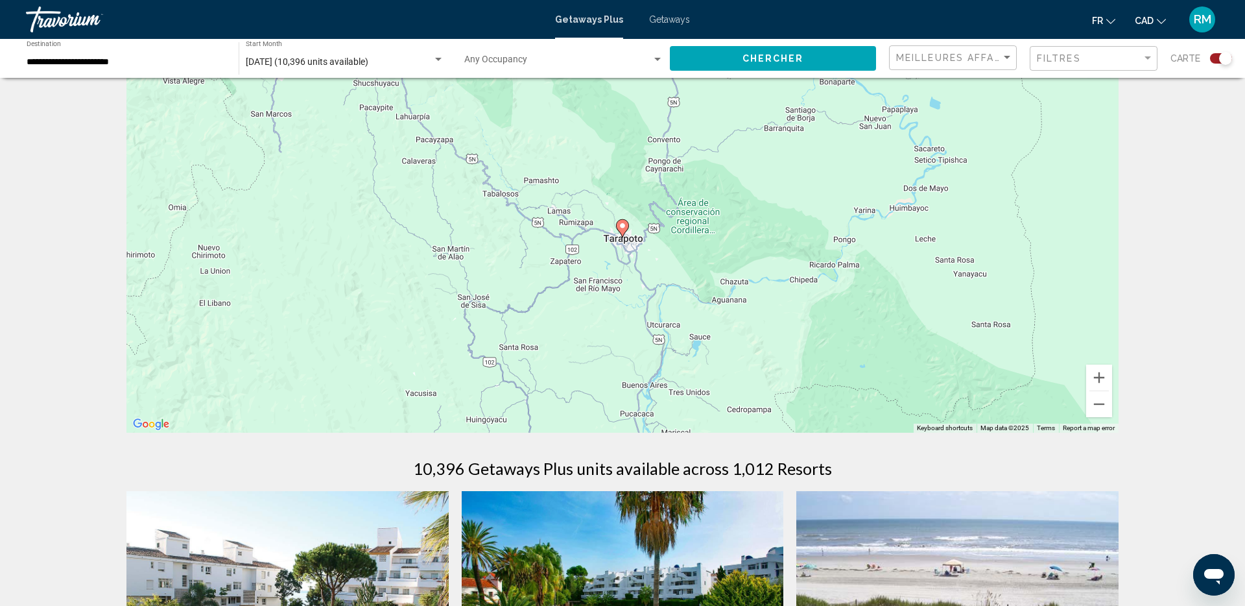
click at [625, 227] on image "Main content" at bounding box center [622, 226] width 8 height 8
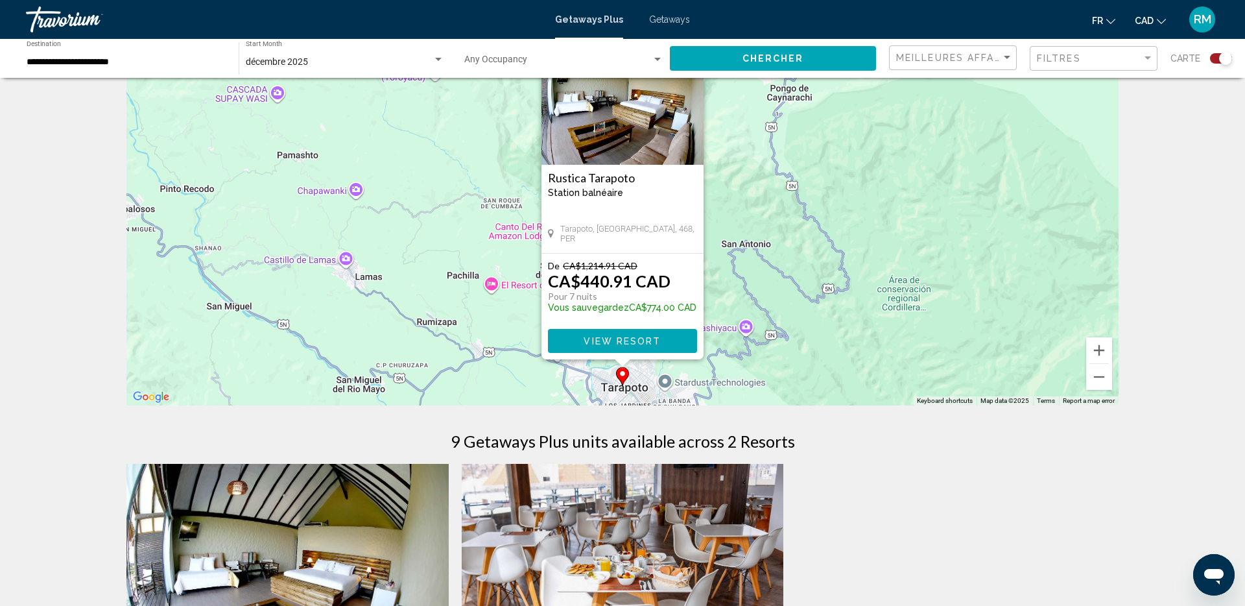
scroll to position [0, 0]
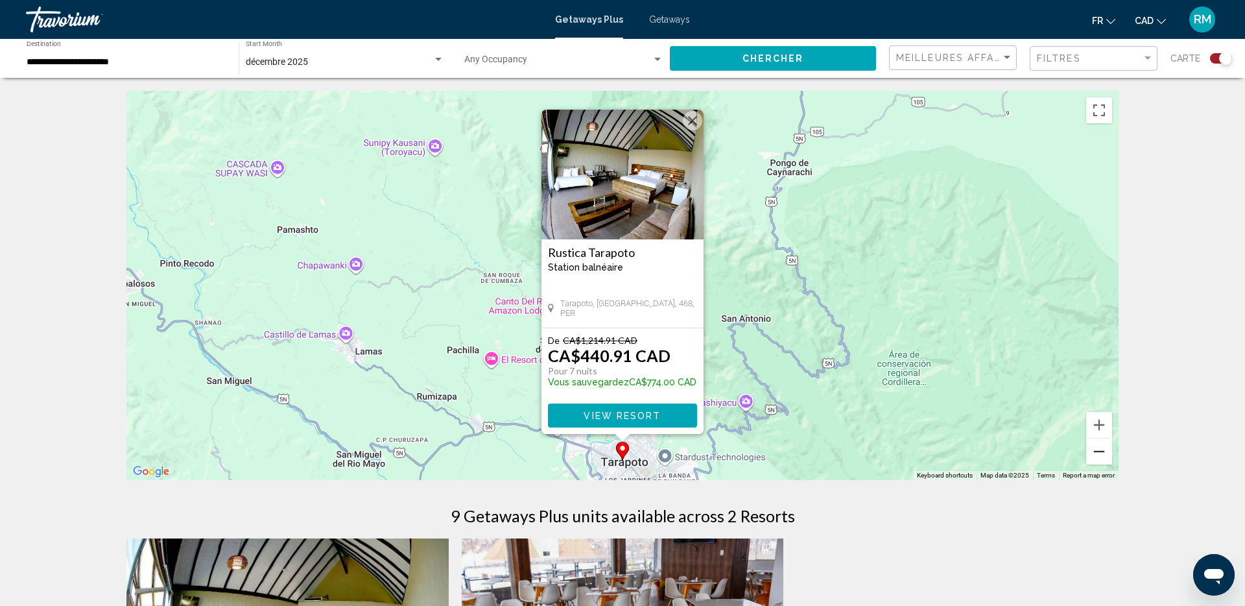
click at [1102, 452] on button "Zoom out" at bounding box center [1099, 451] width 26 height 26
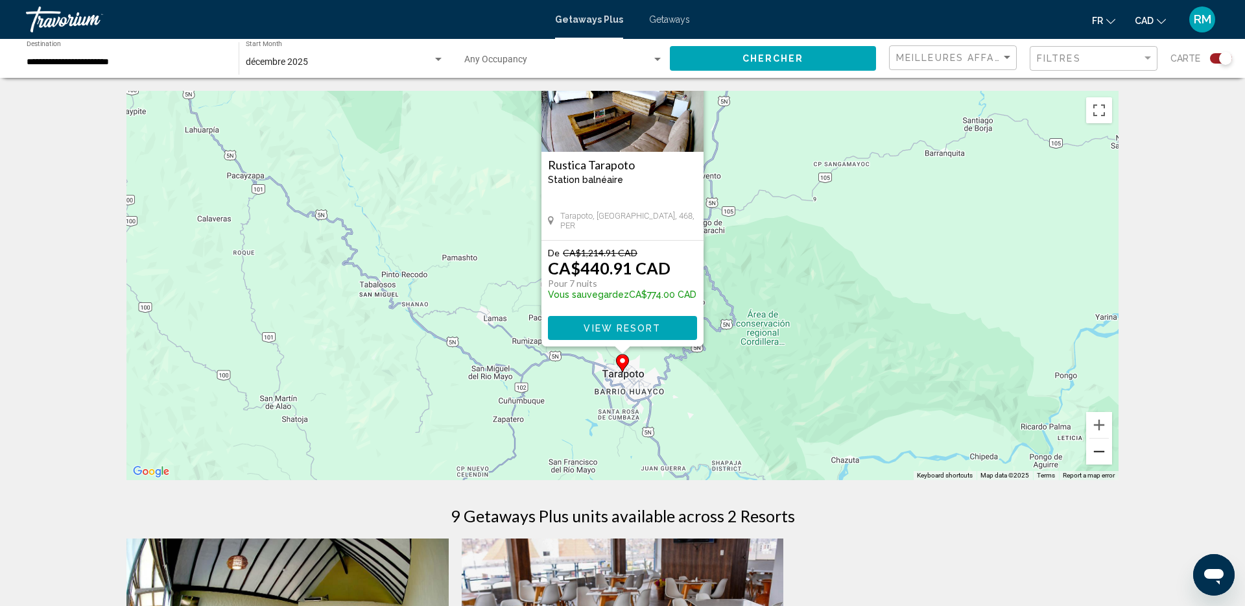
click at [1102, 452] on button "Zoom out" at bounding box center [1099, 451] width 26 height 26
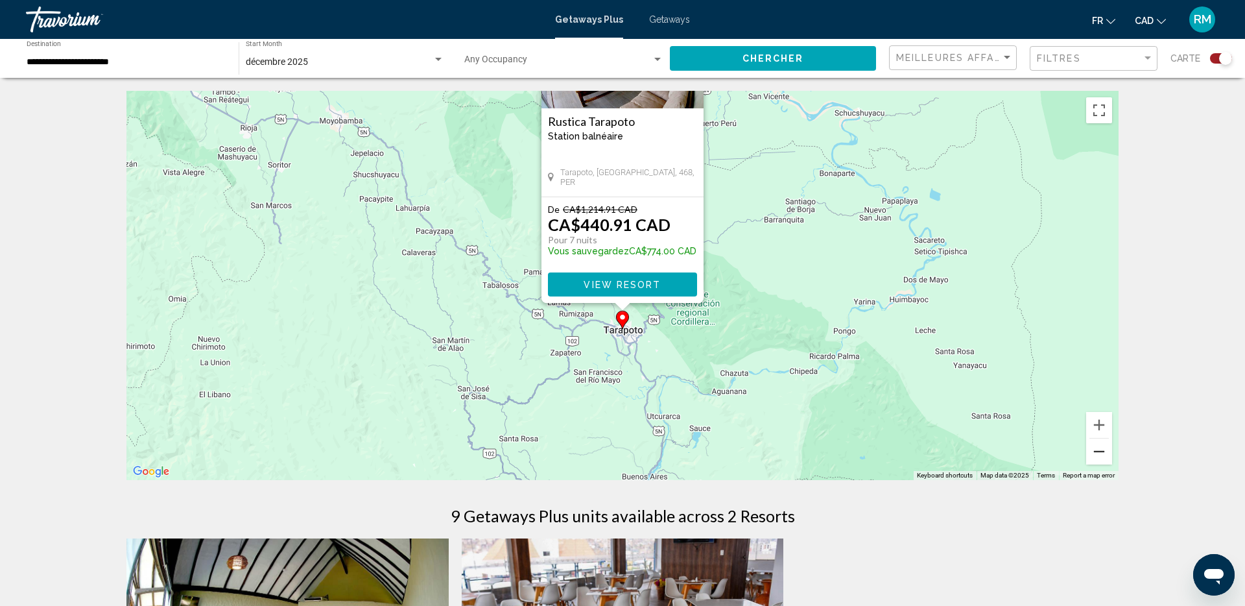
click at [1102, 452] on button "Zoom out" at bounding box center [1099, 451] width 26 height 26
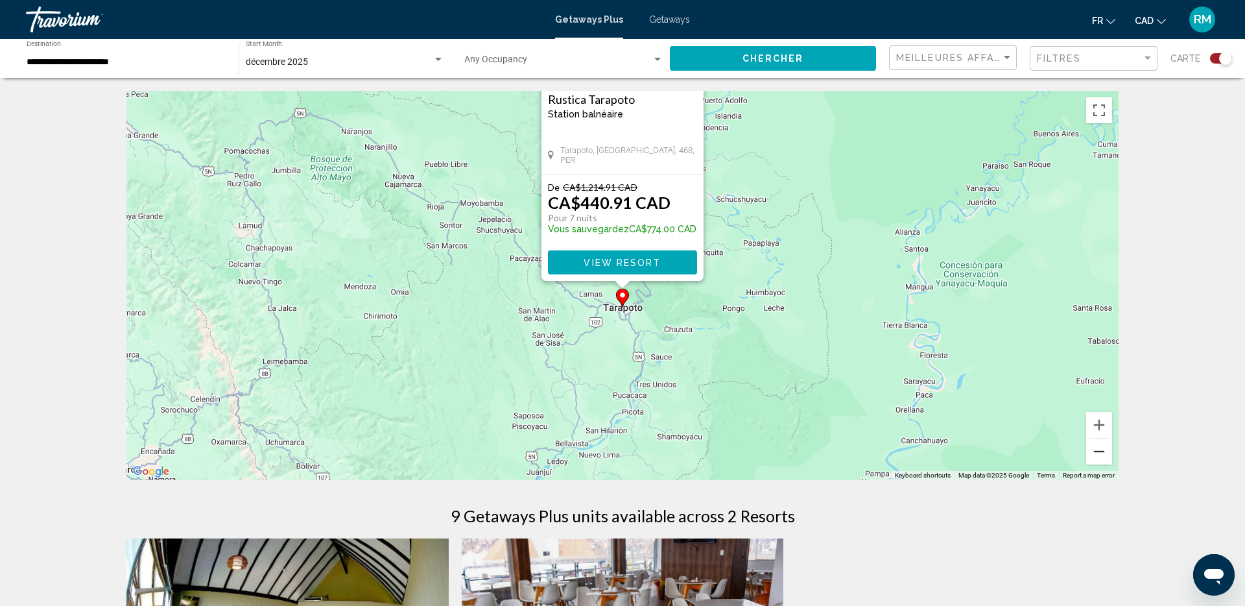
click at [1102, 452] on button "Zoom out" at bounding box center [1099, 451] width 26 height 26
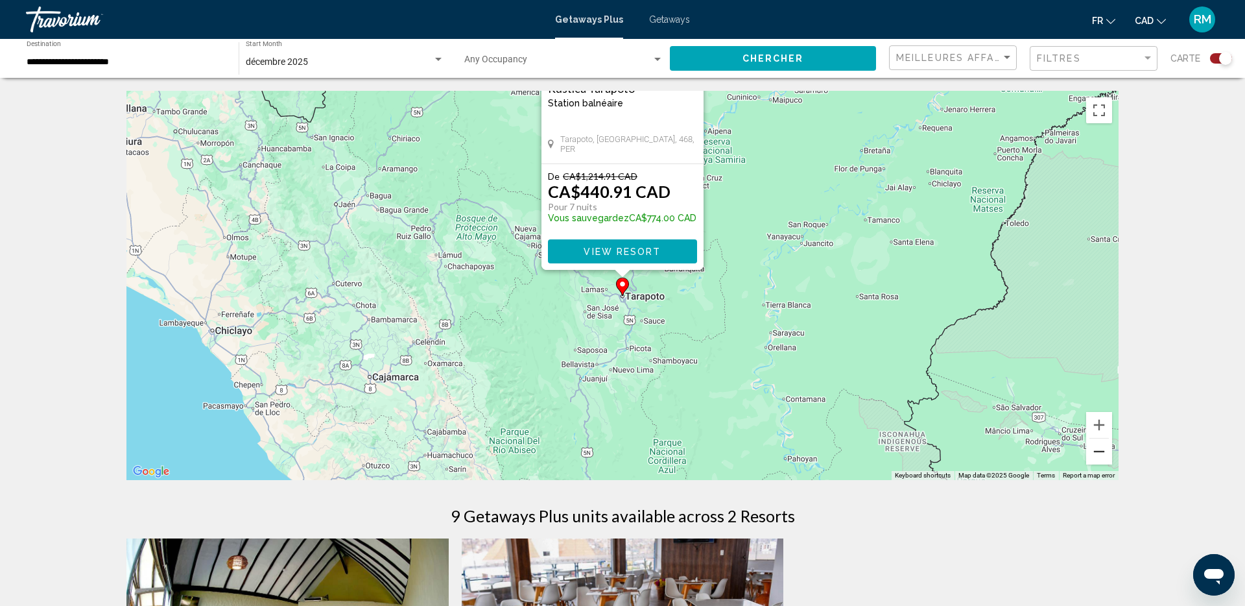
click at [1102, 452] on button "Zoom out" at bounding box center [1099, 451] width 26 height 26
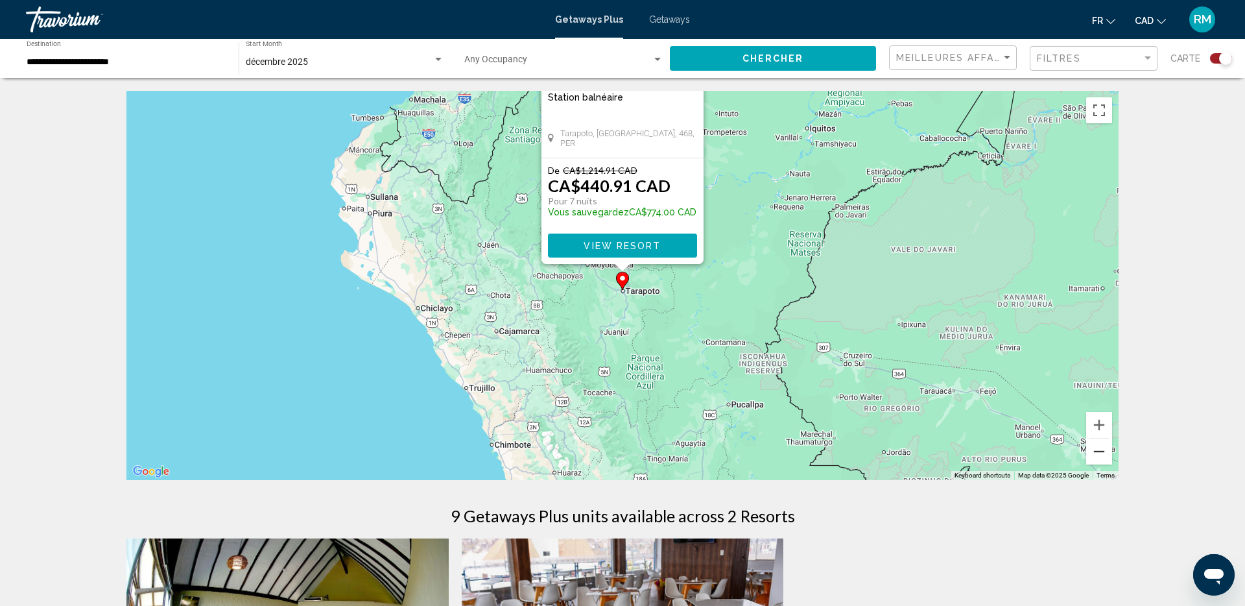
click at [1102, 452] on button "Zoom out" at bounding box center [1099, 451] width 26 height 26
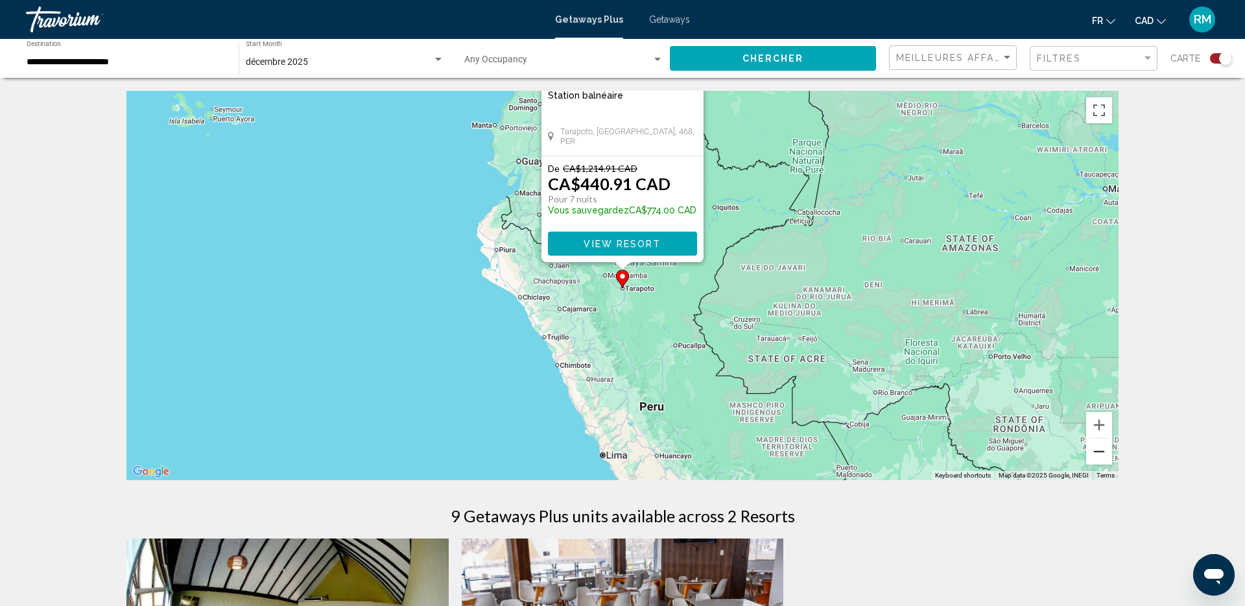
click at [1102, 452] on button "Zoom out" at bounding box center [1099, 451] width 26 height 26
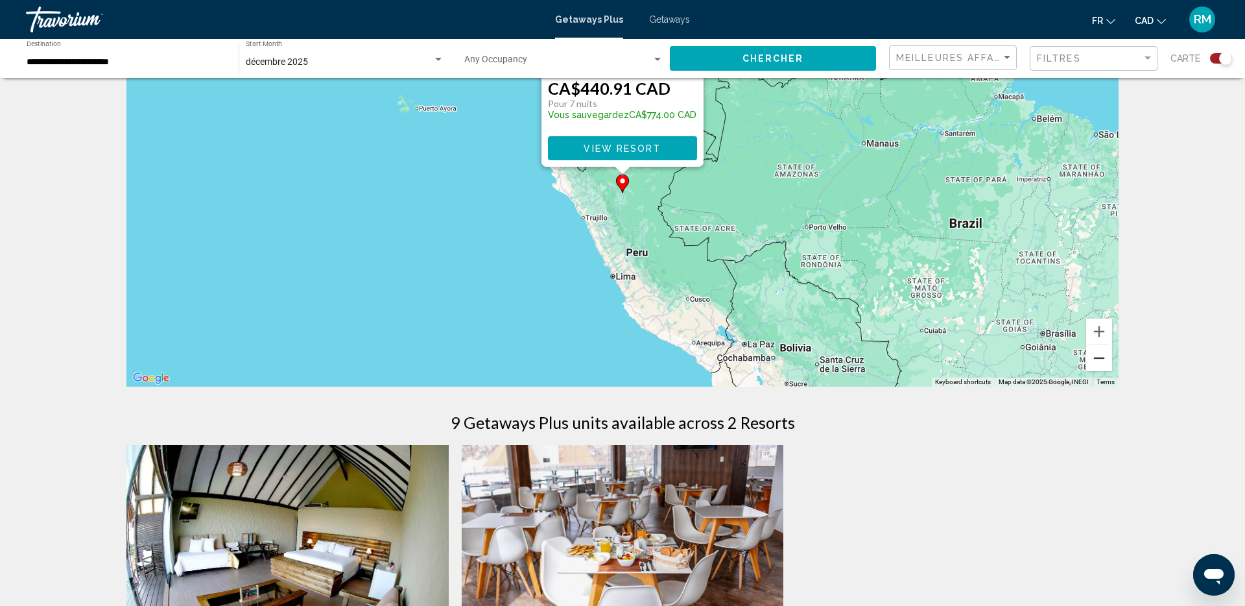
scroll to position [110, 0]
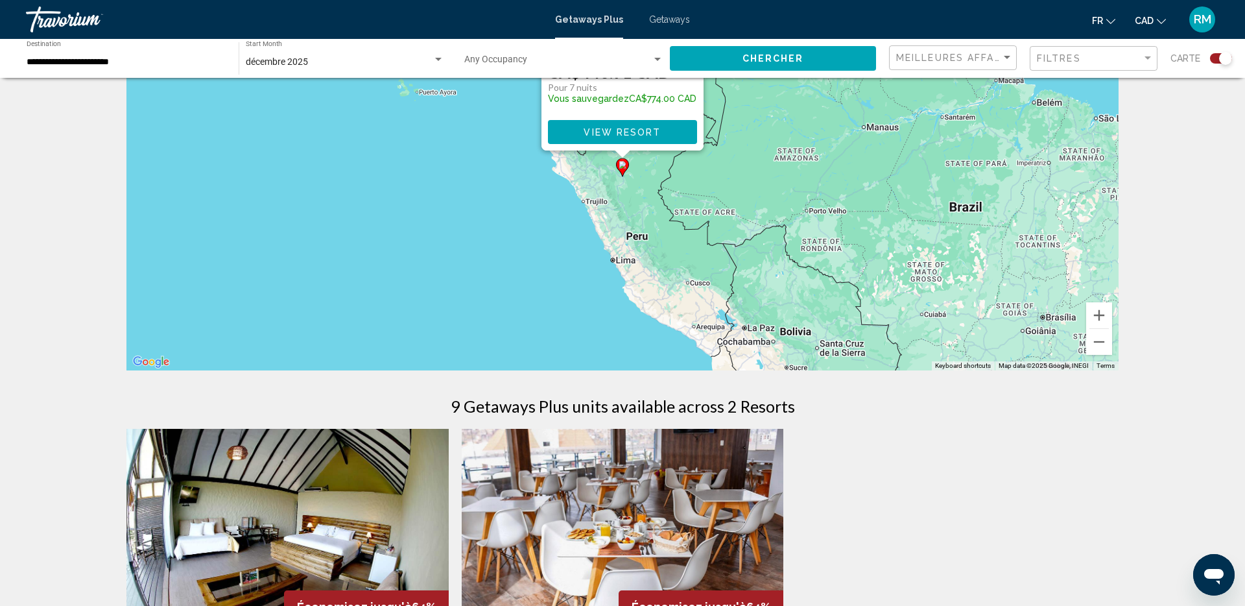
click at [655, 471] on img "Main content" at bounding box center [623, 532] width 322 height 207
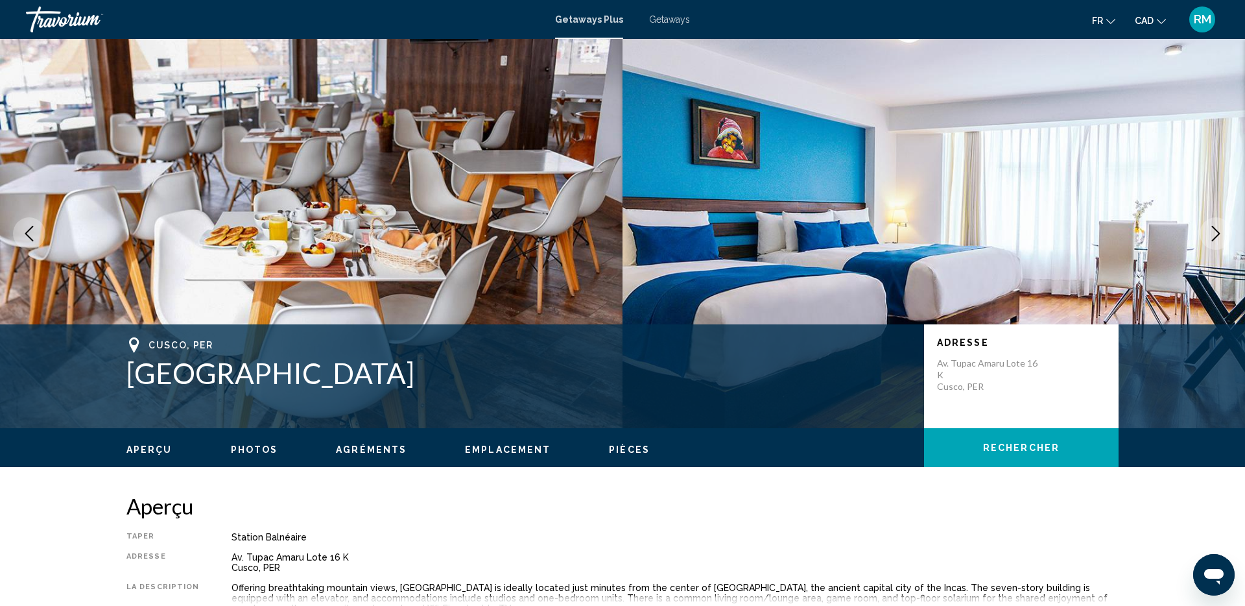
click at [1210, 240] on icon "Next image" at bounding box center [1216, 234] width 16 height 16
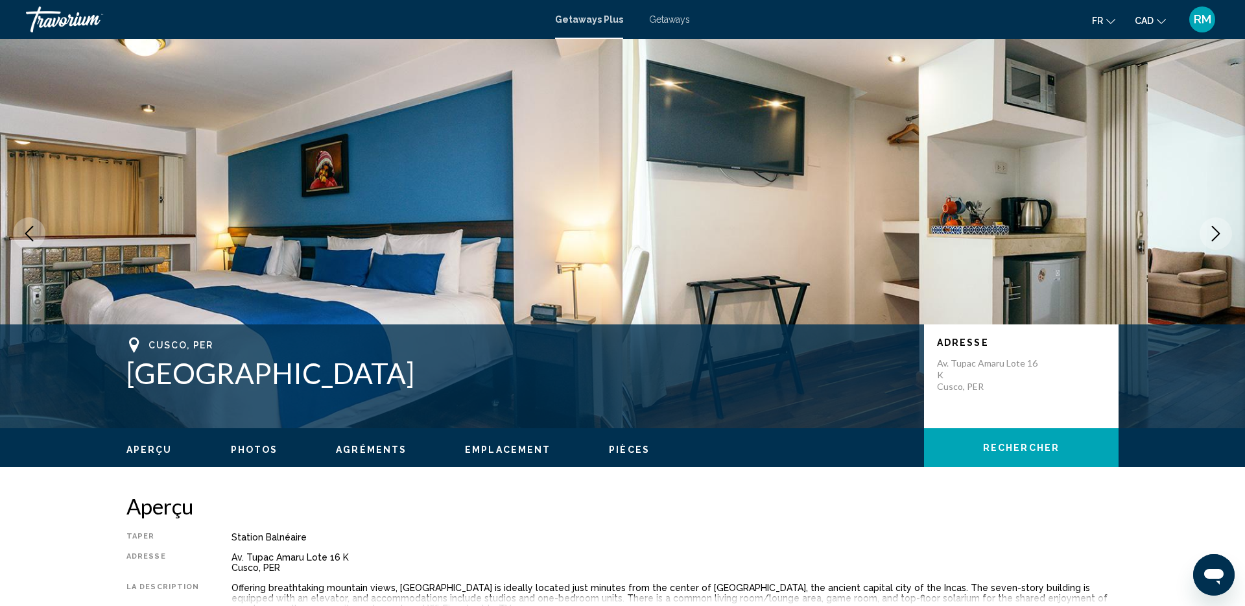
click at [1210, 241] on icon "Next image" at bounding box center [1216, 234] width 16 height 16
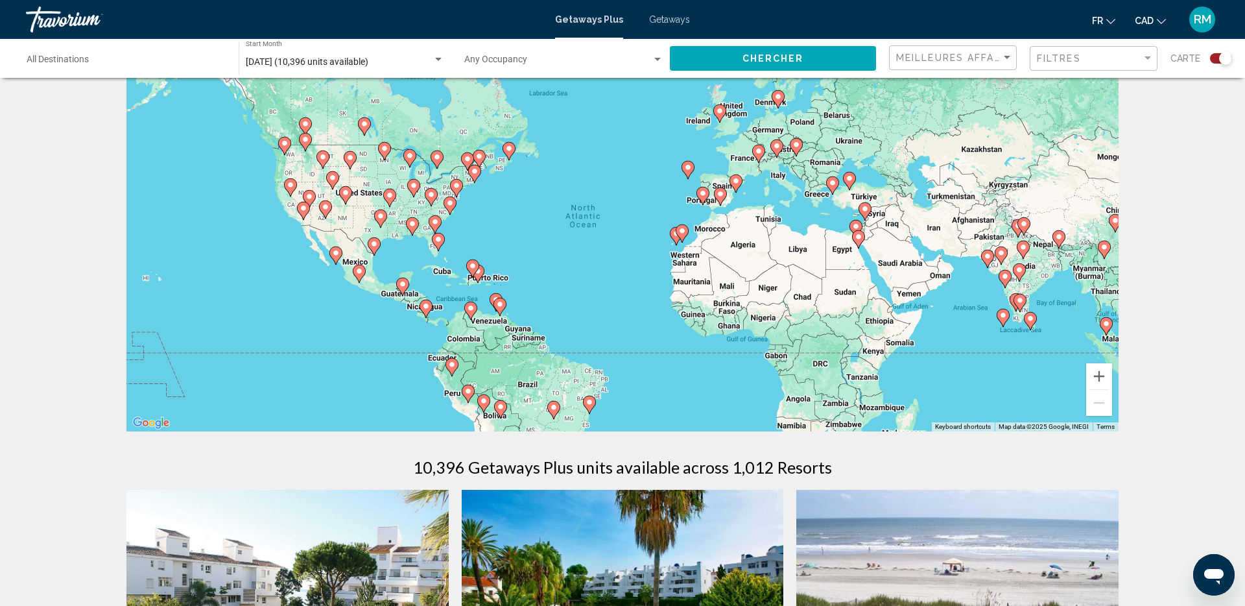
scroll to position [43, 0]
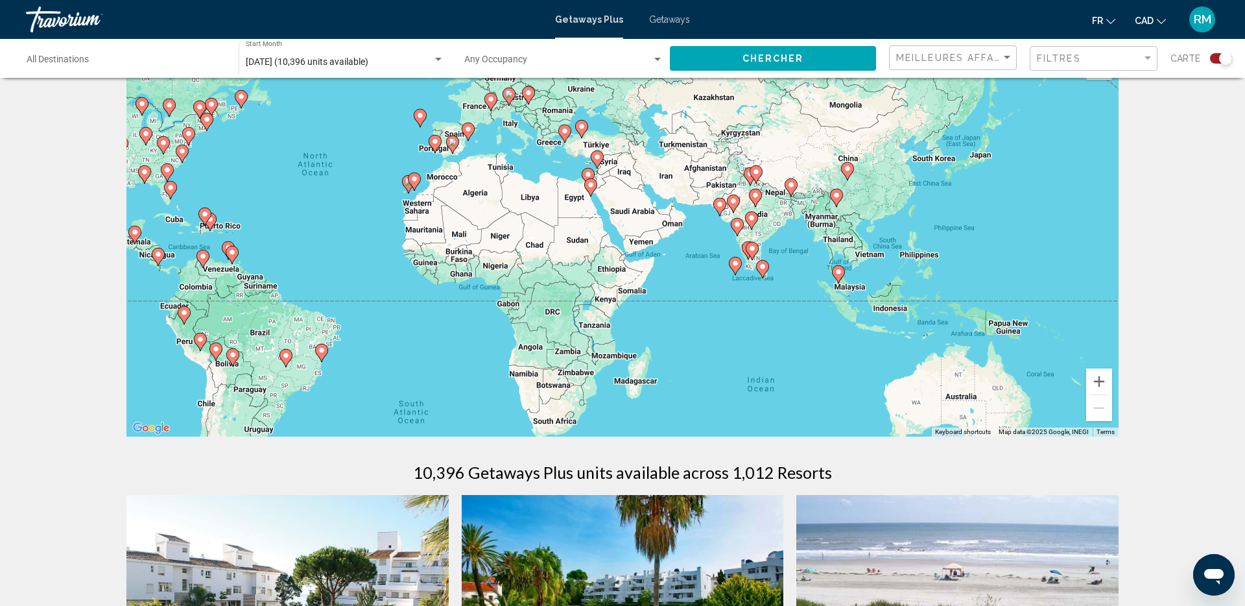
drag, startPoint x: 550, startPoint y: 376, endPoint x: 266, endPoint y: 320, distance: 289.5
click at [265, 320] on div "To activate drag with keyboard, press Alt + Enter. Once in keyboard drag state,…" at bounding box center [622, 241] width 992 height 389
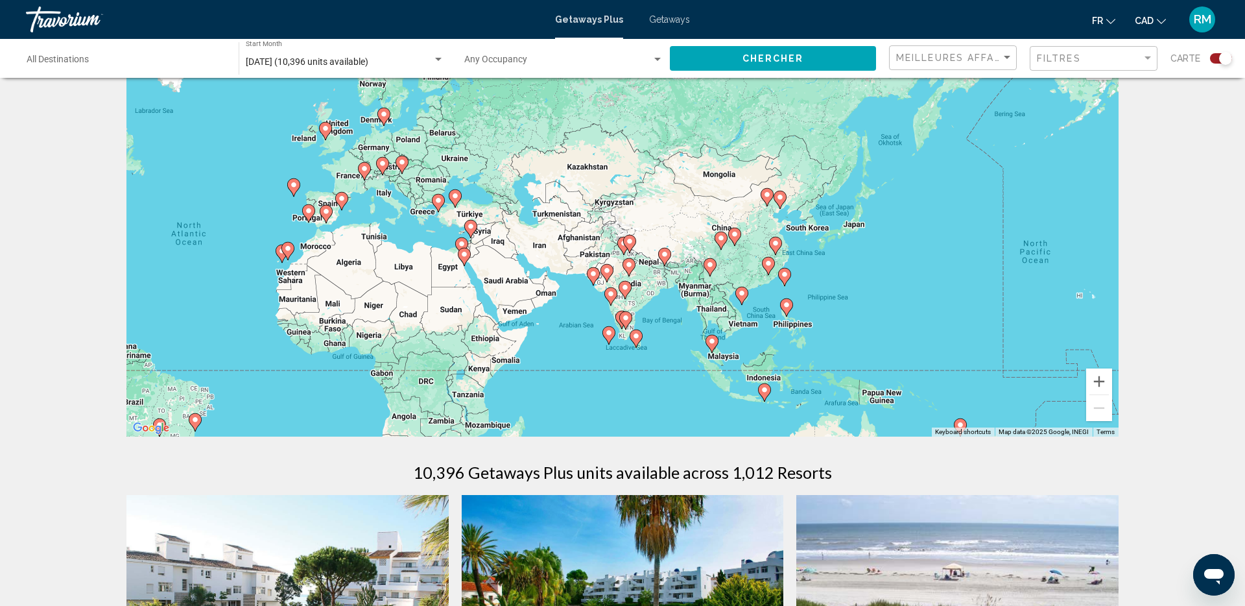
drag, startPoint x: 686, startPoint y: 249, endPoint x: 575, endPoint y: 316, distance: 129.8
click at [575, 316] on div "To activate drag with keyboard, press Alt + Enter. Once in keyboard drag state,…" at bounding box center [622, 241] width 992 height 389
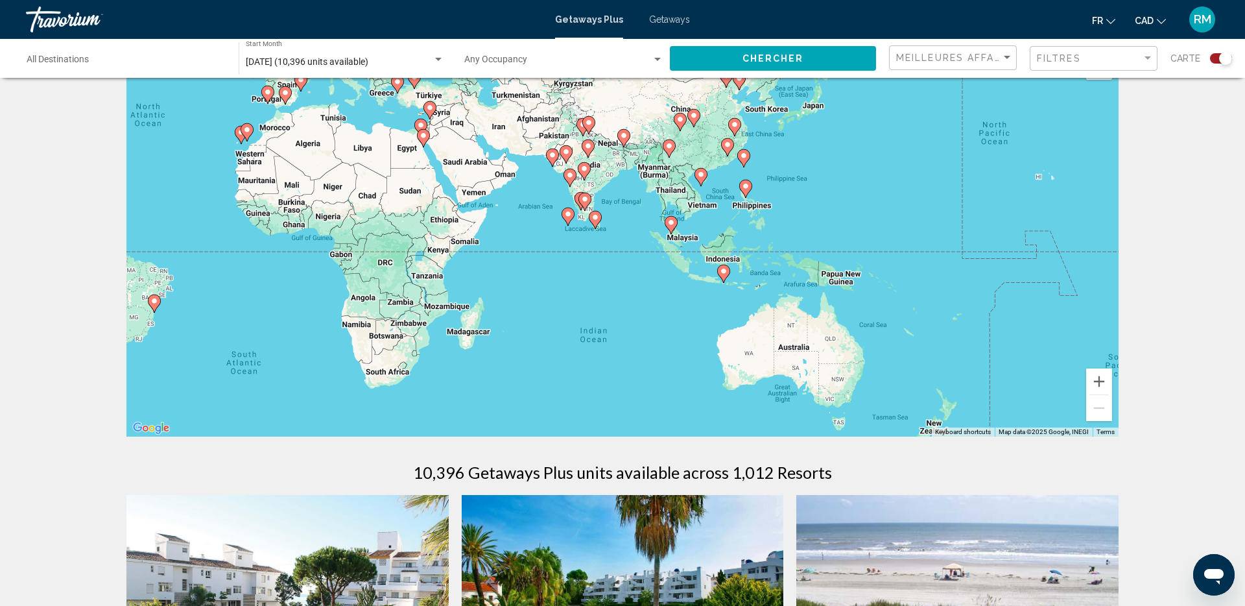
drag, startPoint x: 928, startPoint y: 307, endPoint x: 854, endPoint y: 187, distance: 140.9
click at [882, 186] on div "To activate drag with keyboard, press Alt + Enter. Once in keyboard drag state,…" at bounding box center [622, 241] width 992 height 389
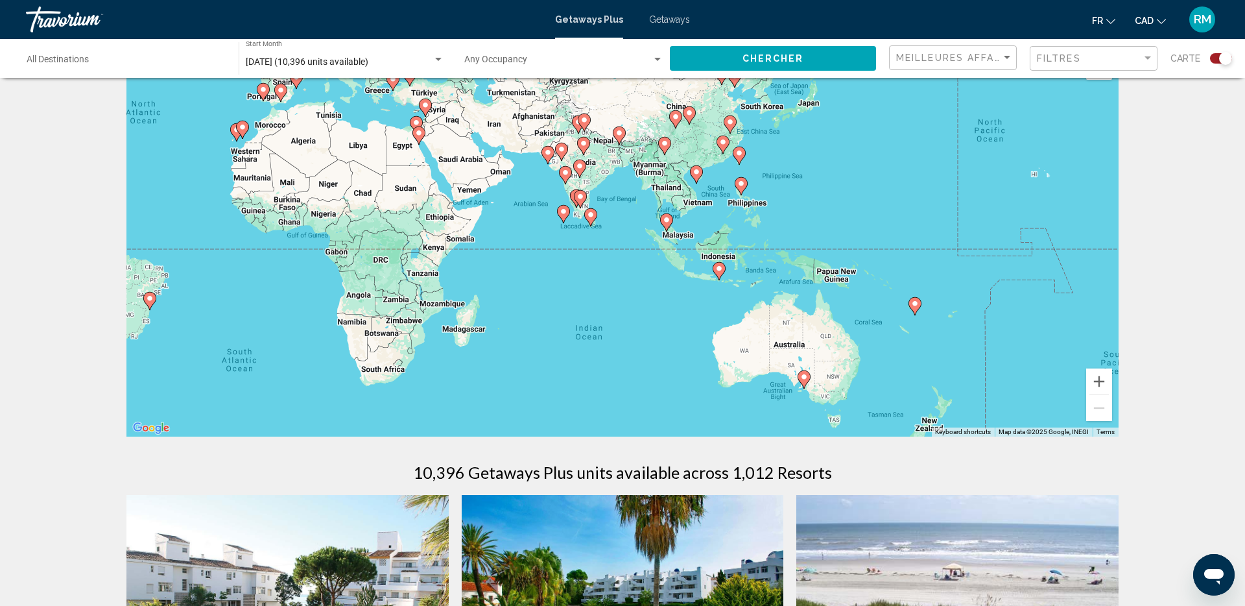
click at [719, 268] on image "Main content" at bounding box center [719, 269] width 8 height 8
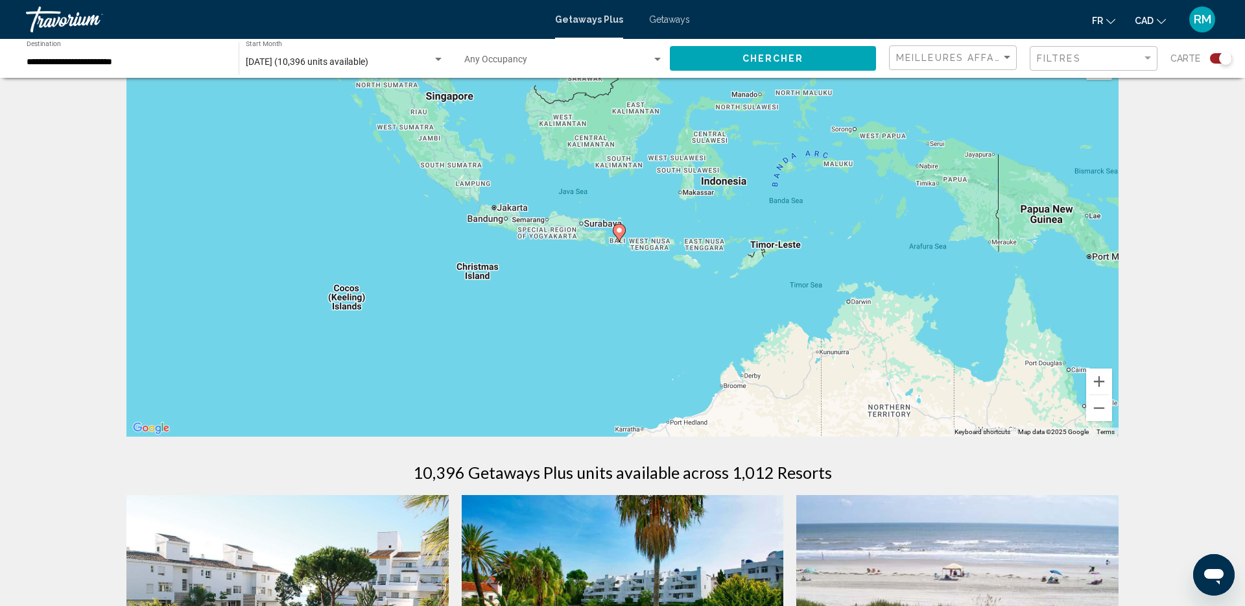
click at [616, 229] on image "Main content" at bounding box center [619, 230] width 8 height 8
type input "**********"
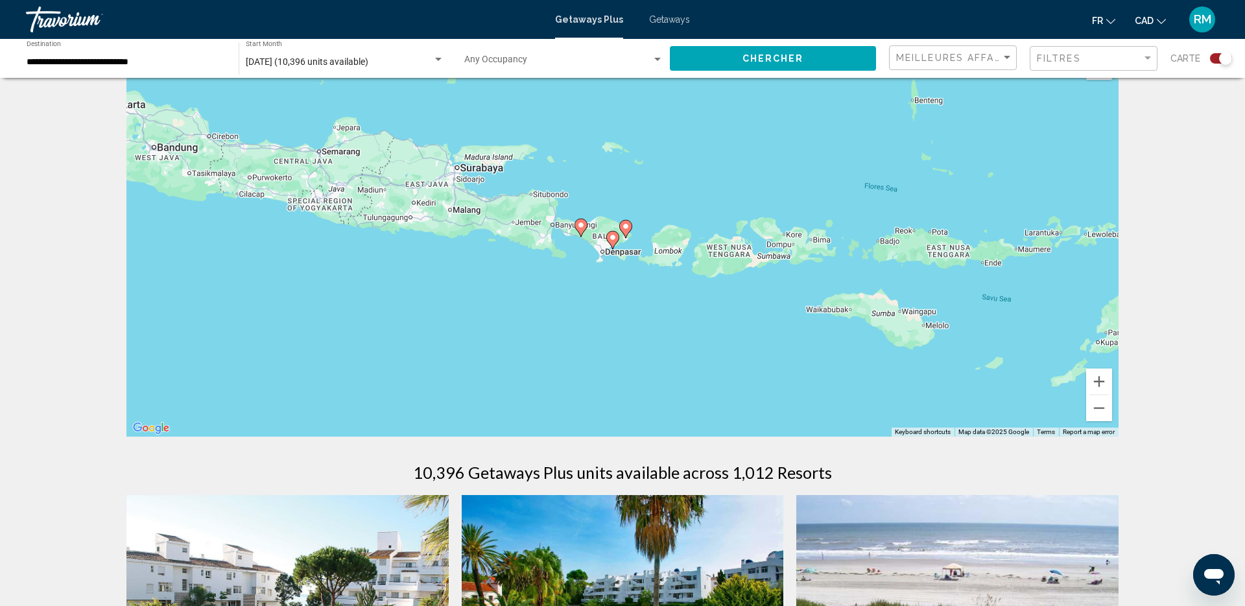
click at [611, 238] on image "Main content" at bounding box center [613, 237] width 8 height 8
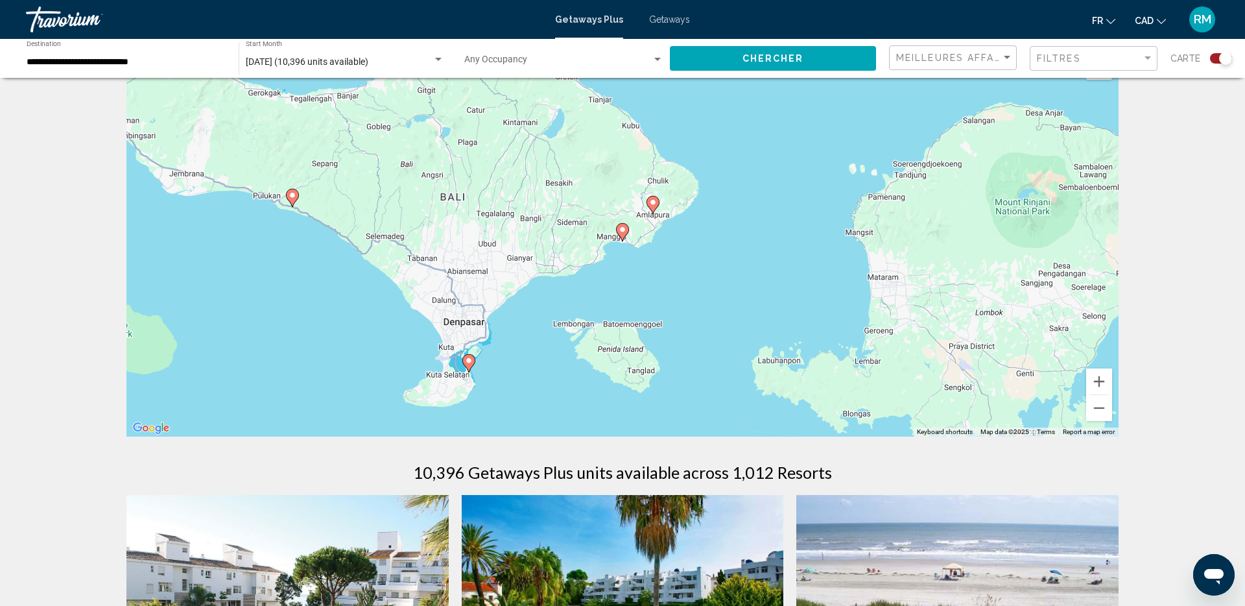
click at [469, 361] on image "Main content" at bounding box center [469, 361] width 8 height 8
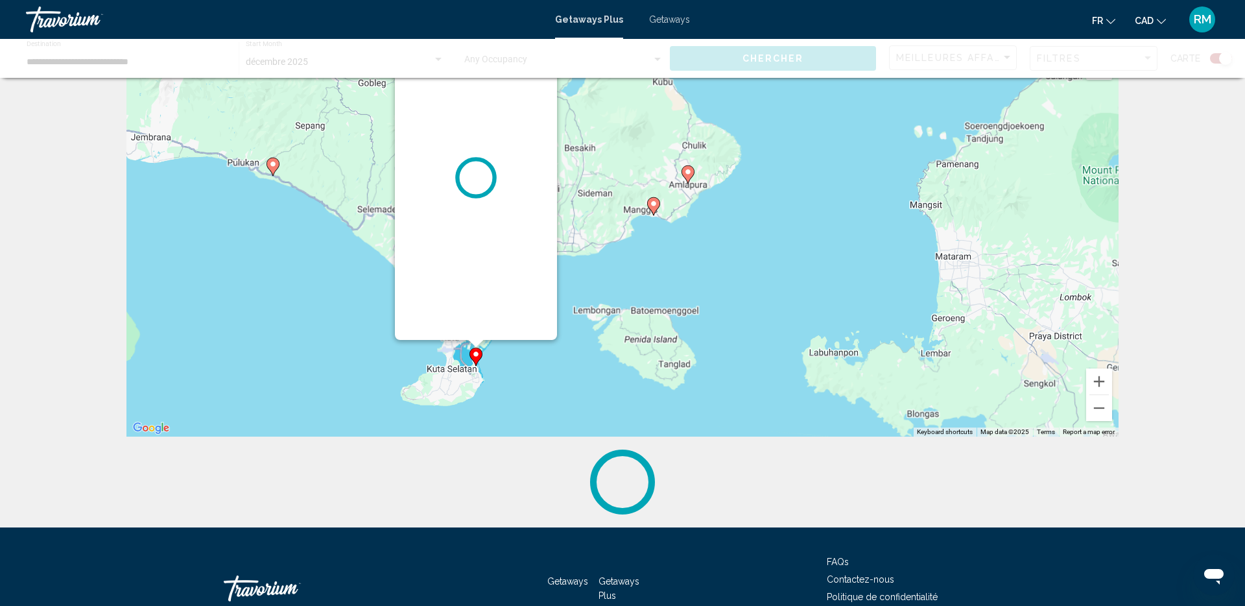
scroll to position [0, 0]
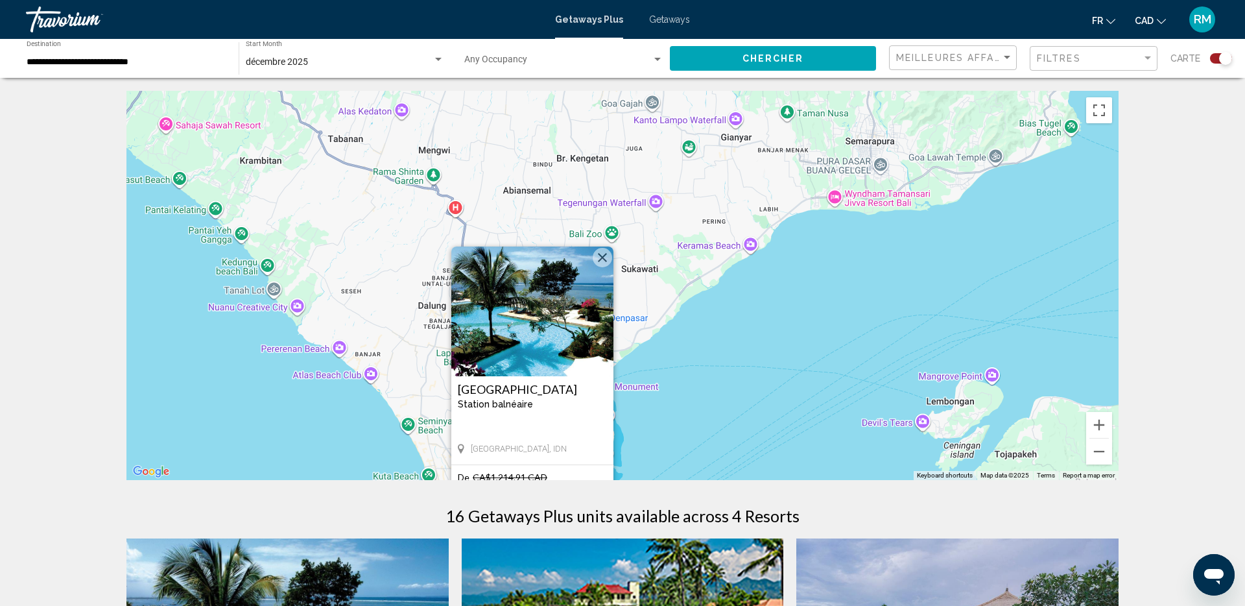
drag, startPoint x: 799, startPoint y: 173, endPoint x: 709, endPoint y: 309, distance: 163.3
click at [709, 309] on div "To activate drag with keyboard, press Alt + Enter. Once in keyboard drag state,…" at bounding box center [622, 285] width 992 height 389
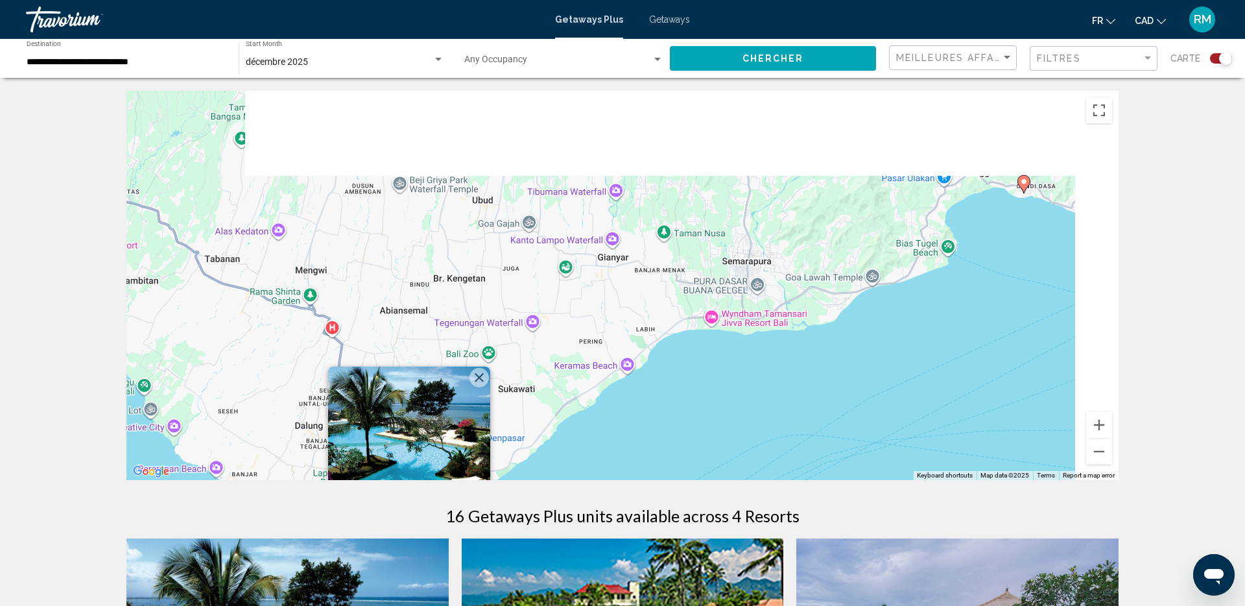
drag, startPoint x: 789, startPoint y: 258, endPoint x: 653, endPoint y: 388, distance: 188.0
click at [653, 389] on div "To activate drag with keyboard, press Alt + Enter. Once in keyboard drag state,…" at bounding box center [622, 285] width 992 height 389
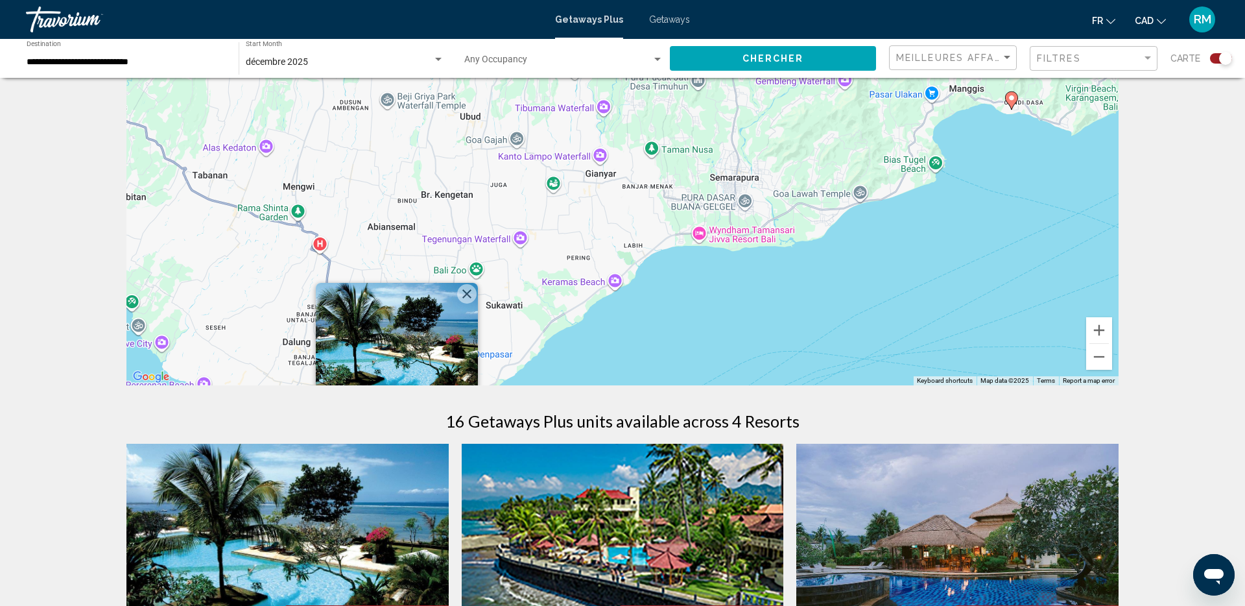
scroll to position [90, 0]
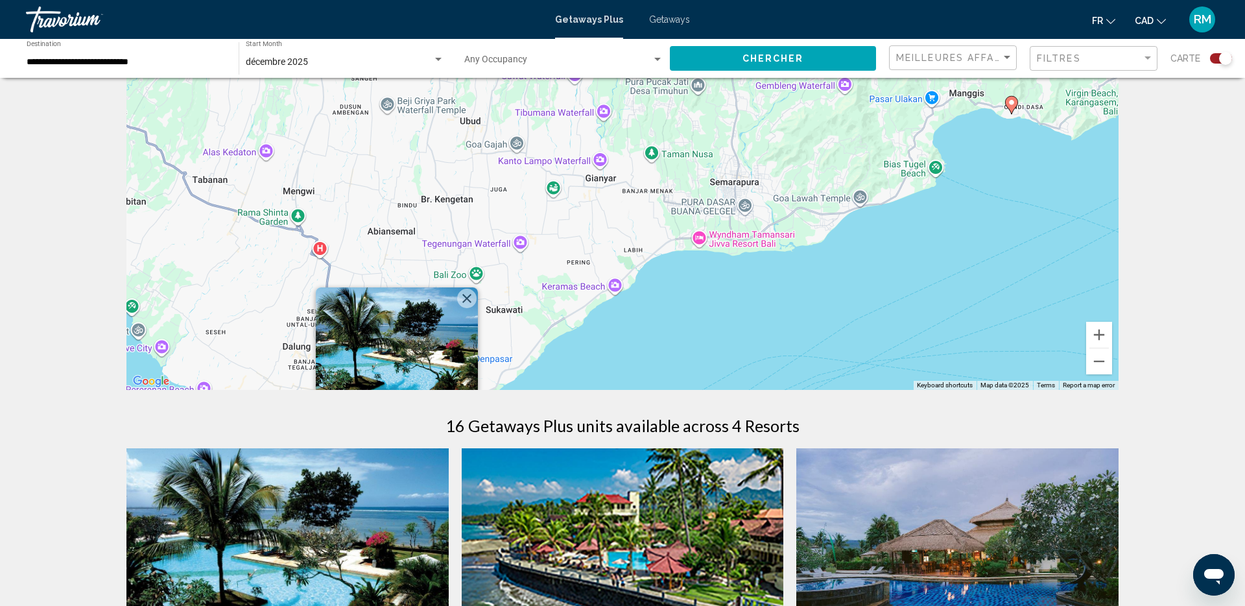
click at [1013, 103] on image "Main content" at bounding box center [1011, 103] width 8 height 8
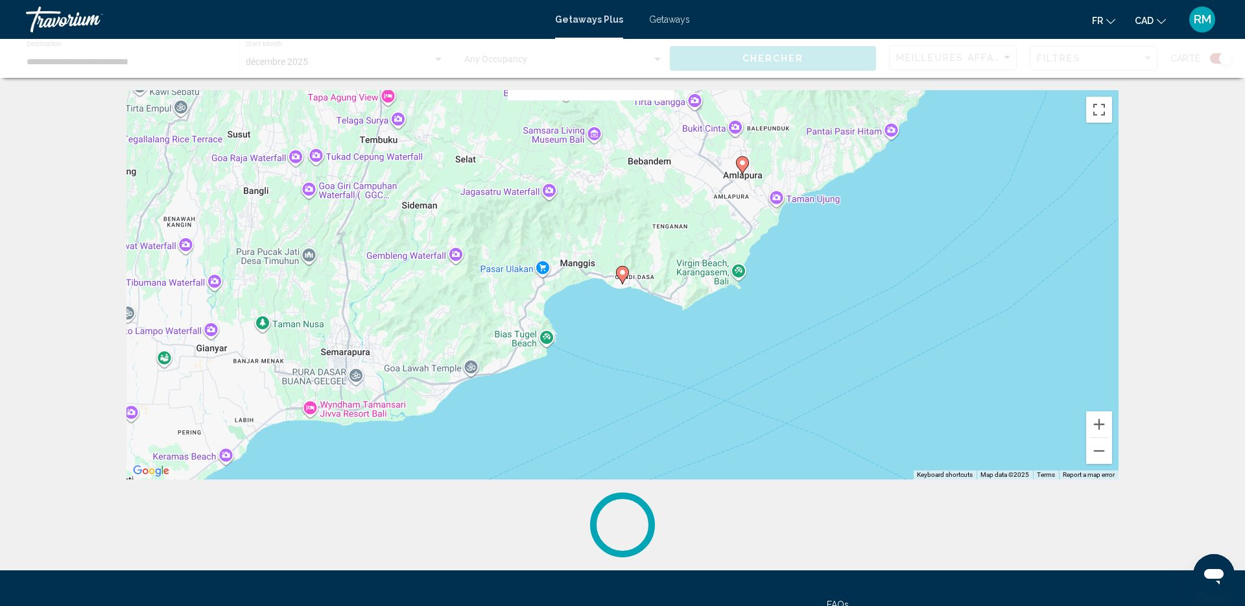
scroll to position [0, 0]
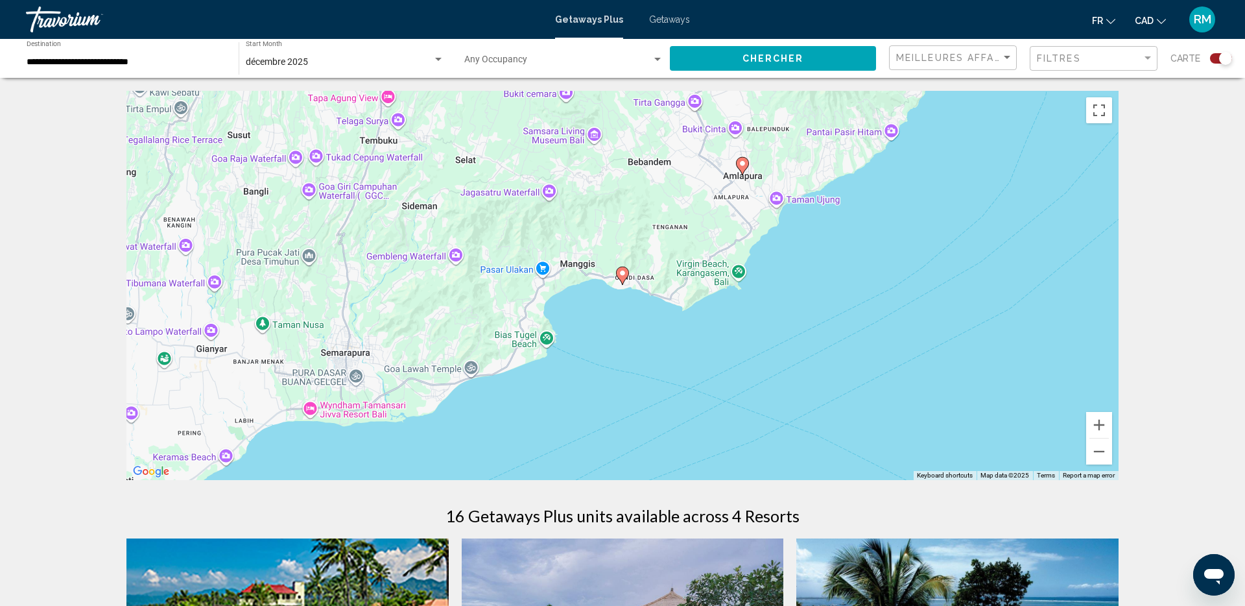
click at [622, 274] on image "Main content" at bounding box center [622, 273] width 8 height 8
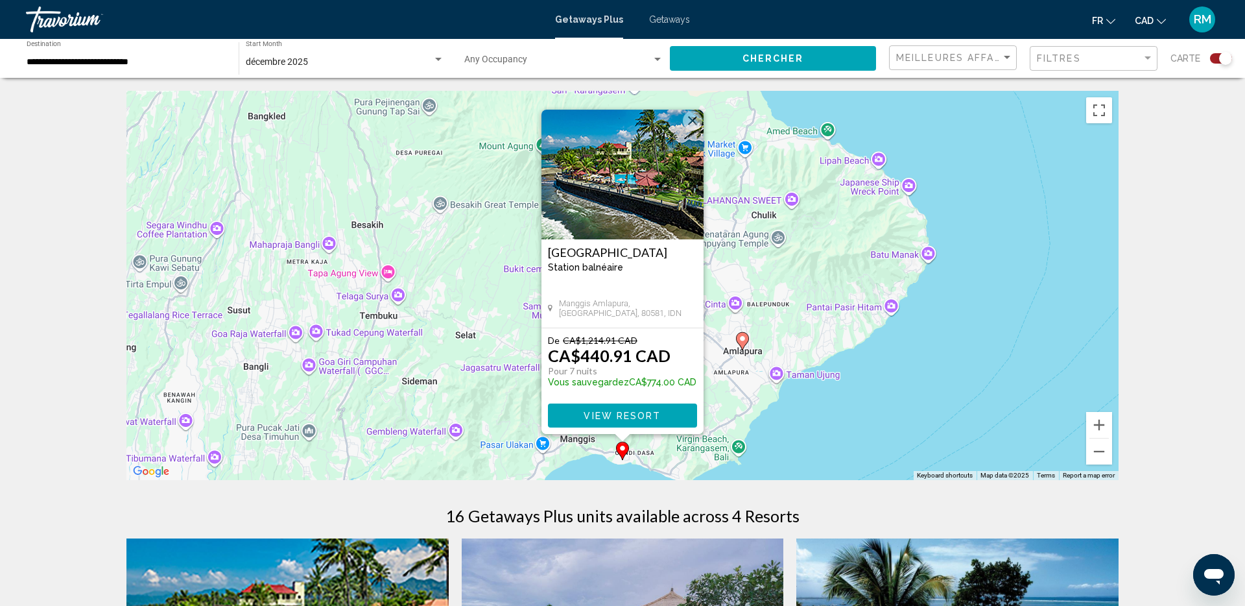
click at [740, 341] on image "Main content" at bounding box center [742, 339] width 8 height 8
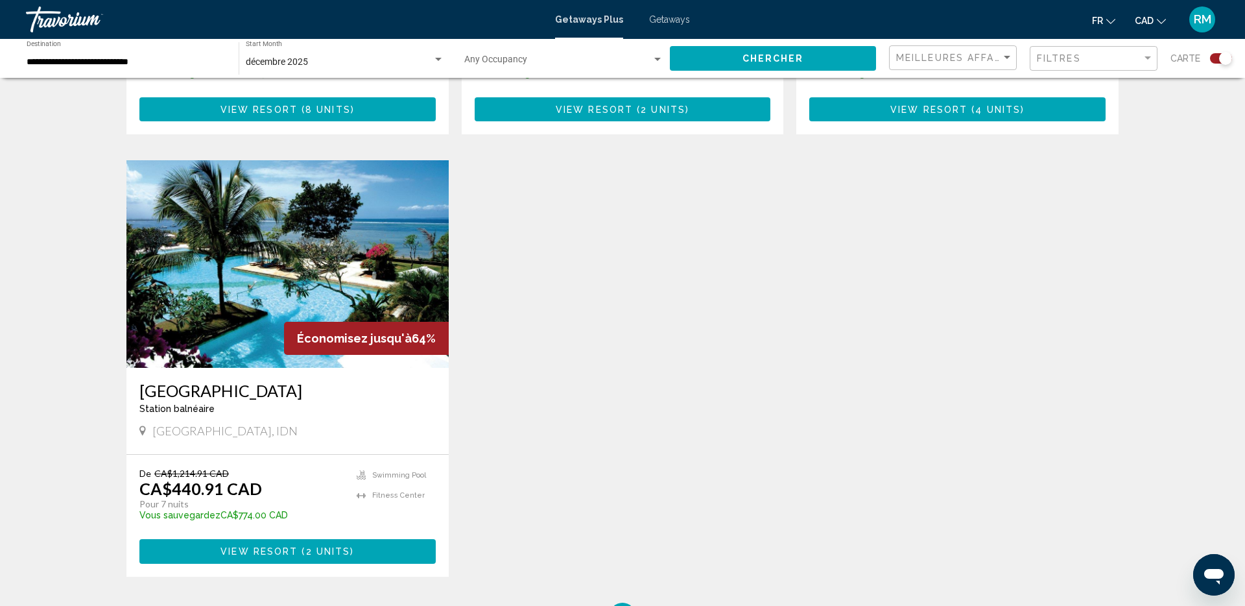
scroll to position [816, 0]
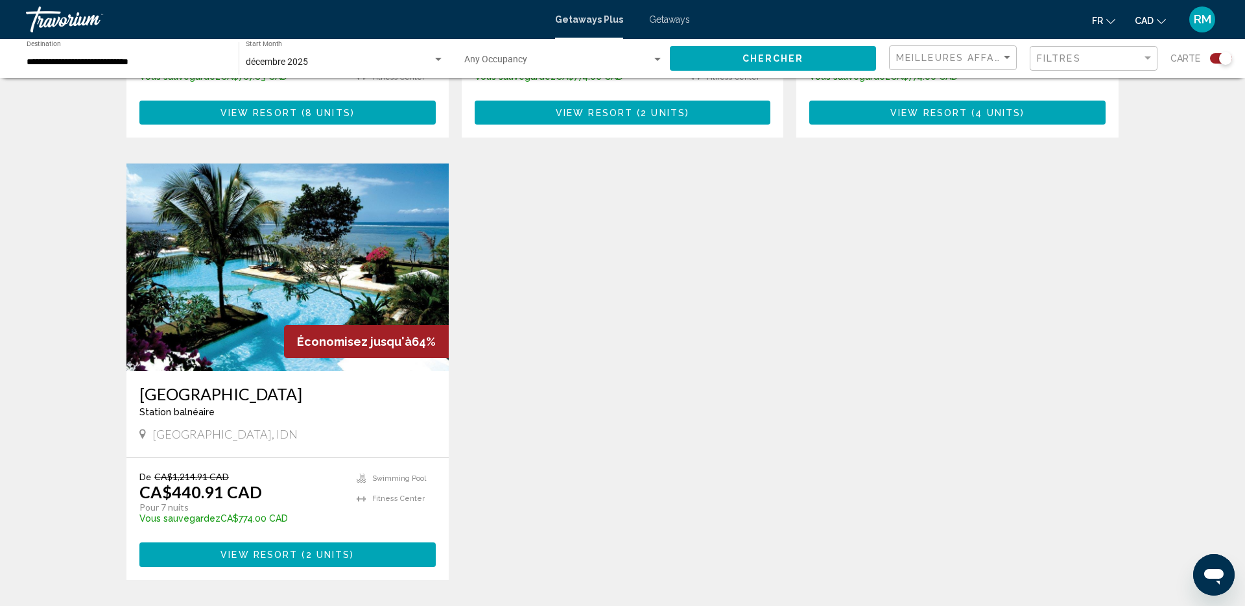
click at [271, 299] on img "Main content" at bounding box center [287, 266] width 322 height 207
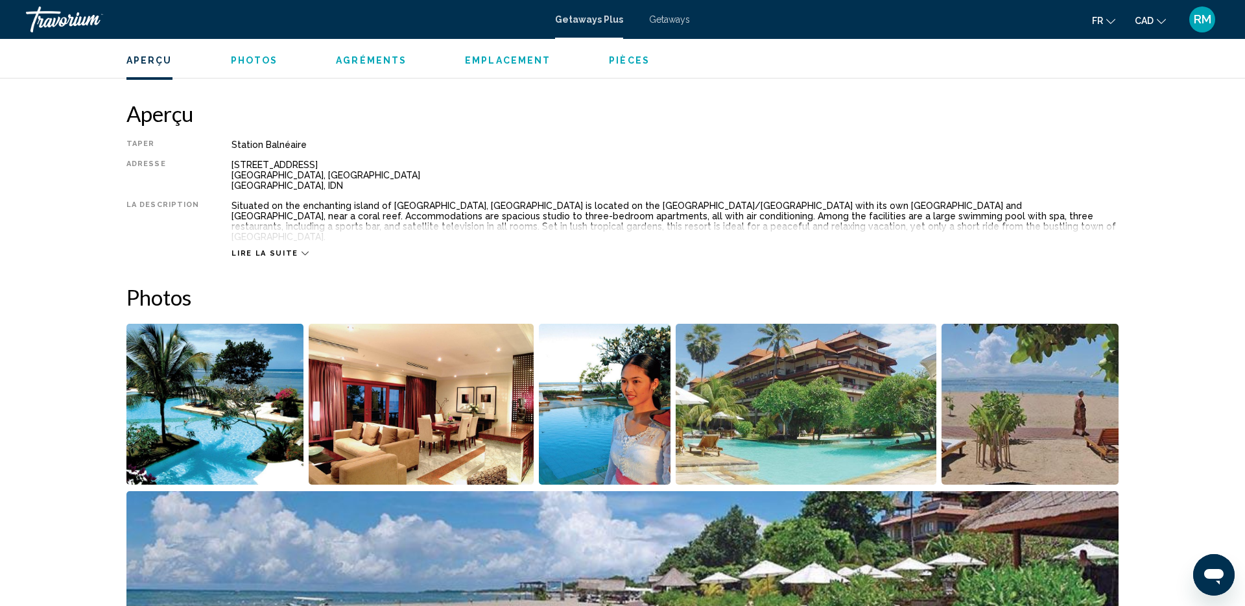
scroll to position [445, 0]
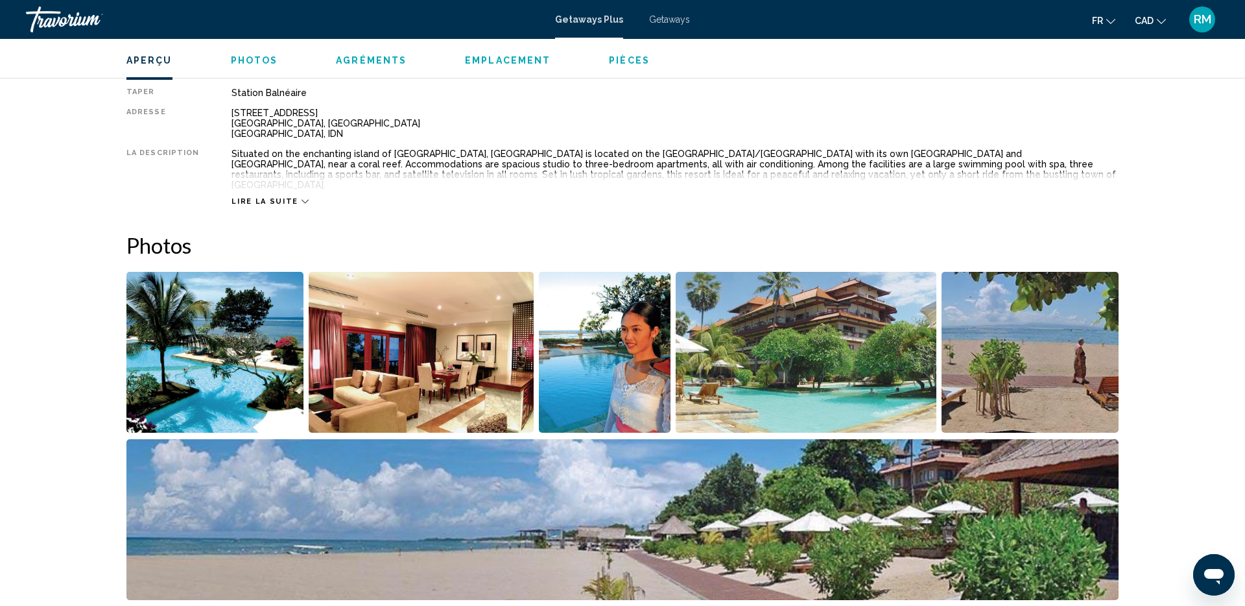
click at [649, 344] on img "Open full-screen image slider" at bounding box center [605, 352] width 132 height 161
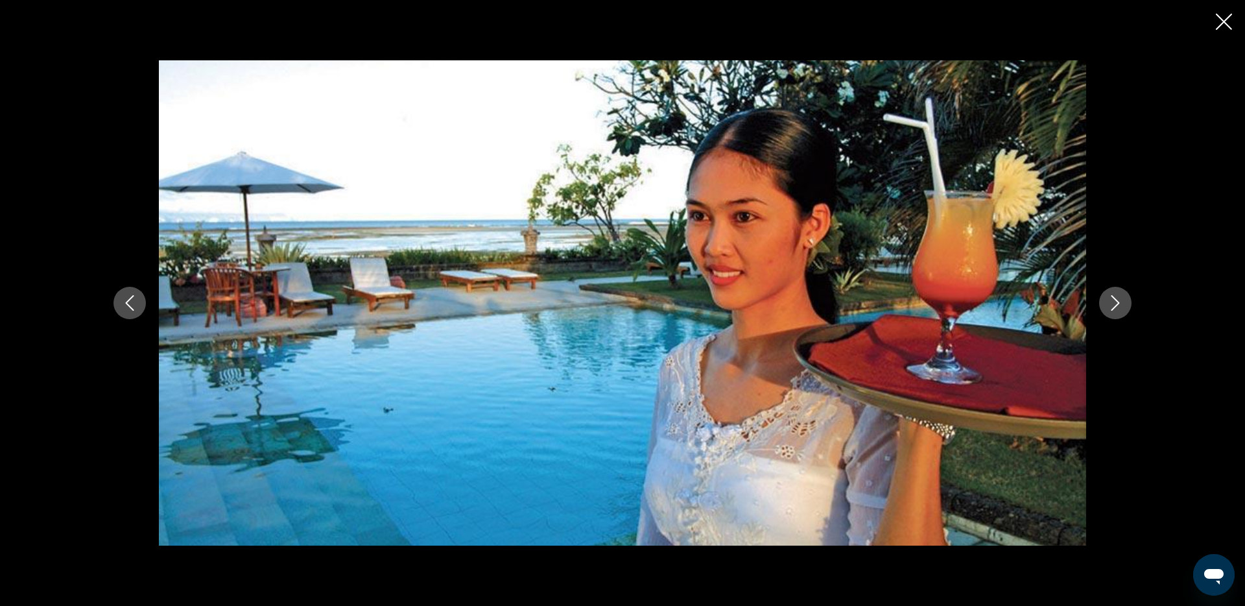
click at [1116, 299] on icon "Next image" at bounding box center [1115, 303] width 8 height 16
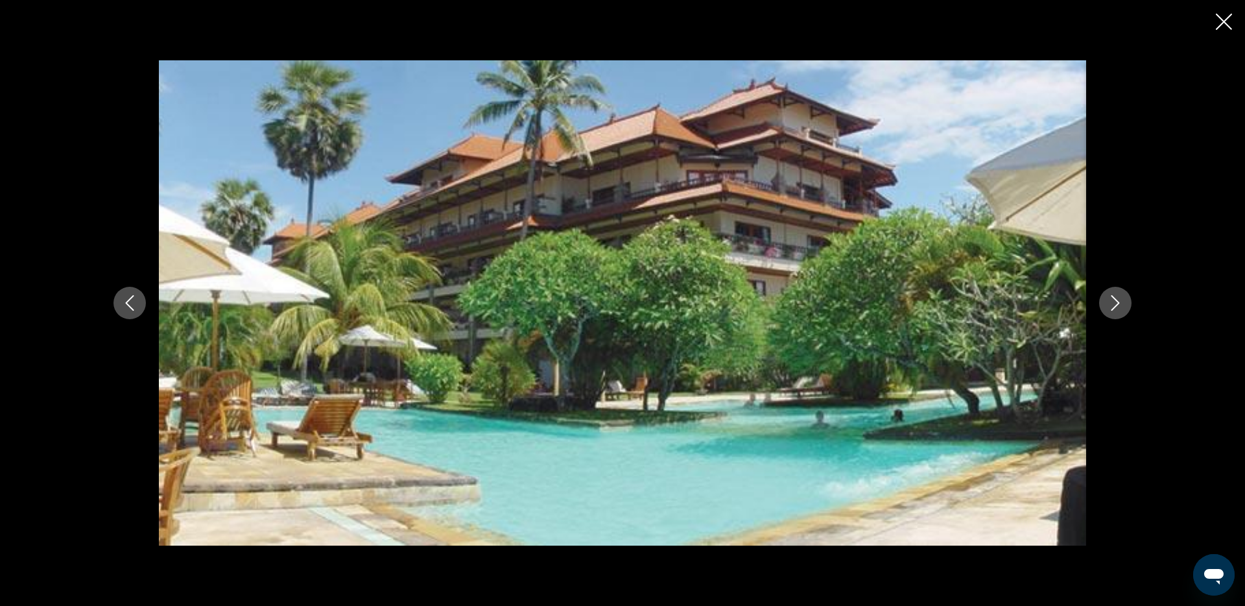
click at [1116, 299] on icon "Next image" at bounding box center [1115, 303] width 8 height 16
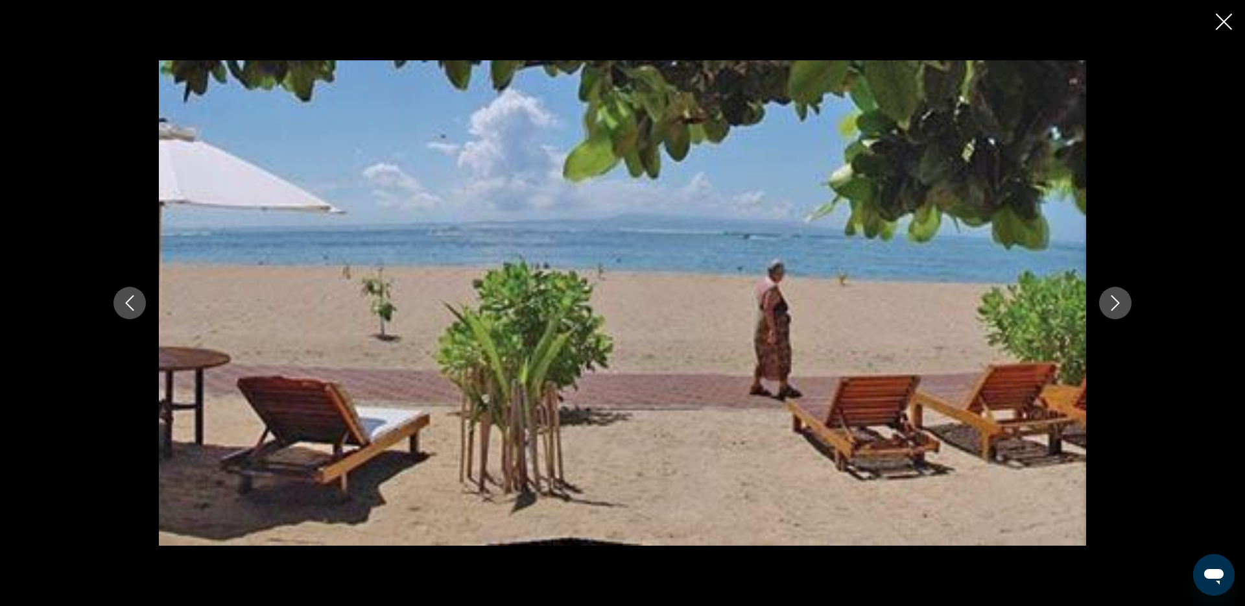
click at [1116, 299] on icon "Next image" at bounding box center [1115, 303] width 8 height 16
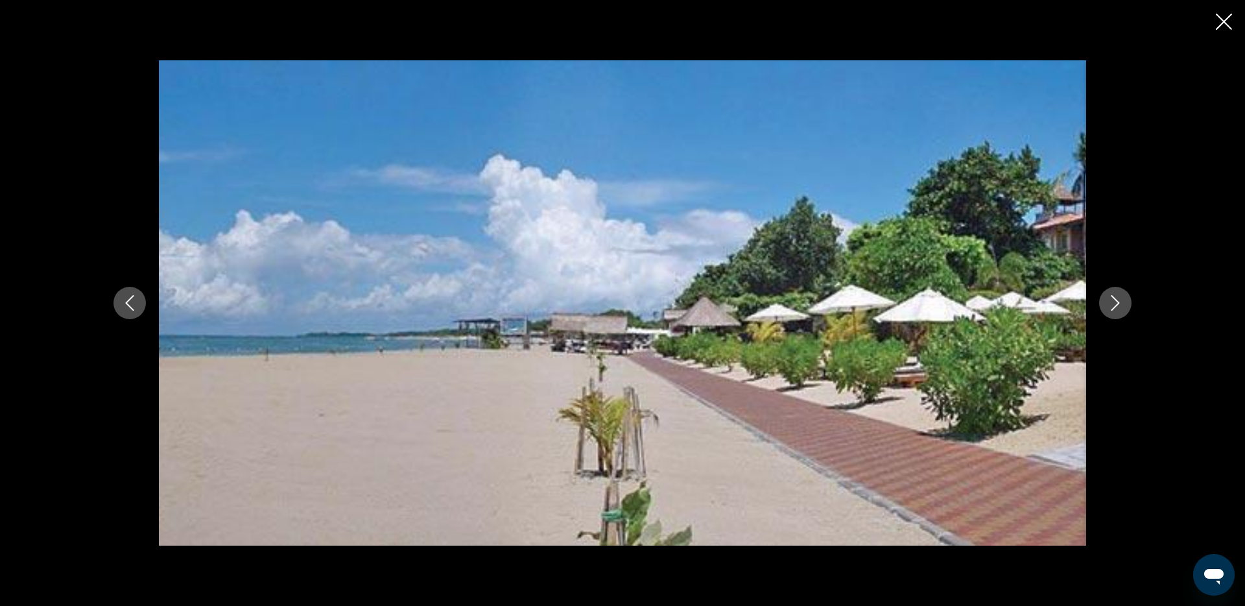
click at [1116, 299] on icon "Next image" at bounding box center [1115, 303] width 8 height 16
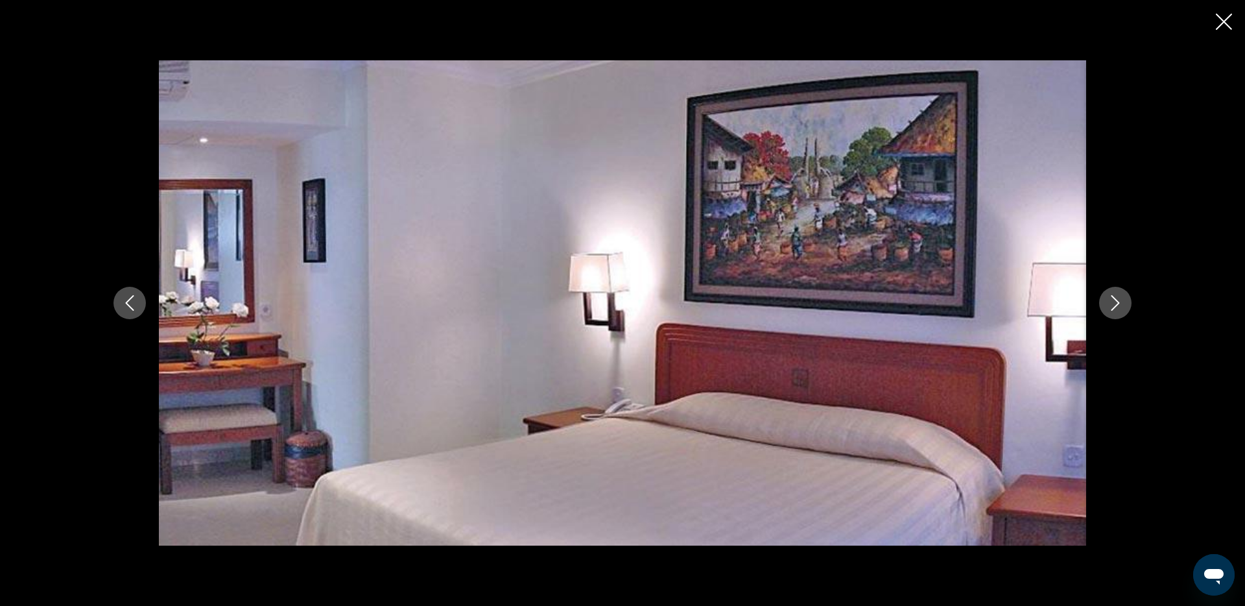
click at [1115, 299] on icon "Next image" at bounding box center [1115, 303] width 8 height 16
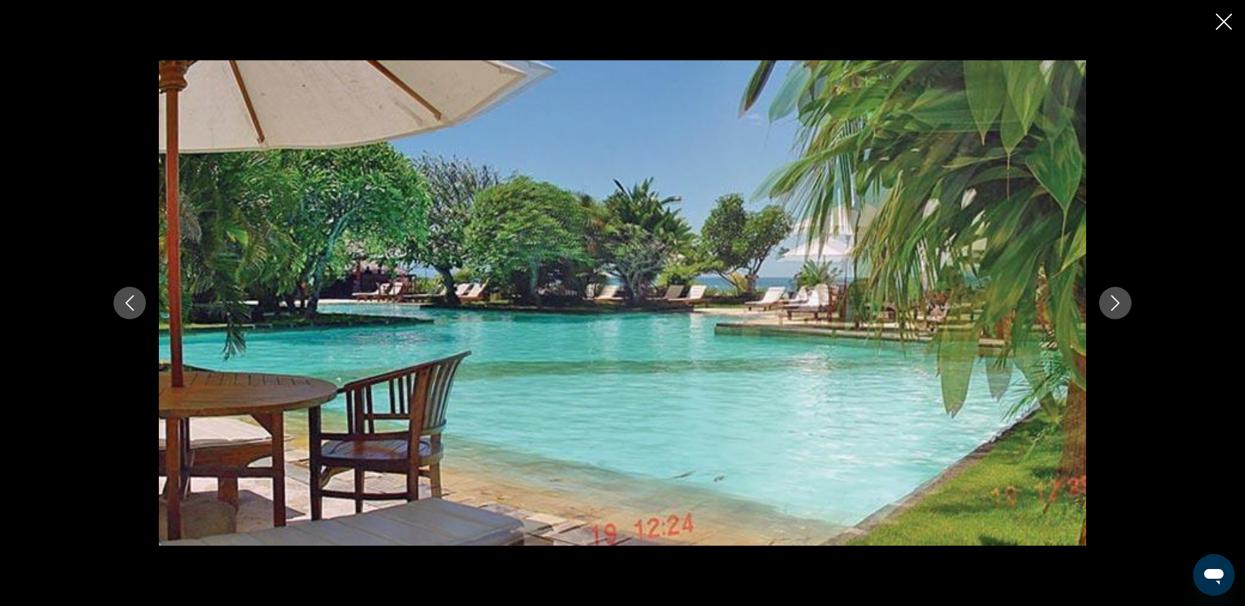
click at [1115, 299] on icon "Next image" at bounding box center [1115, 303] width 8 height 16
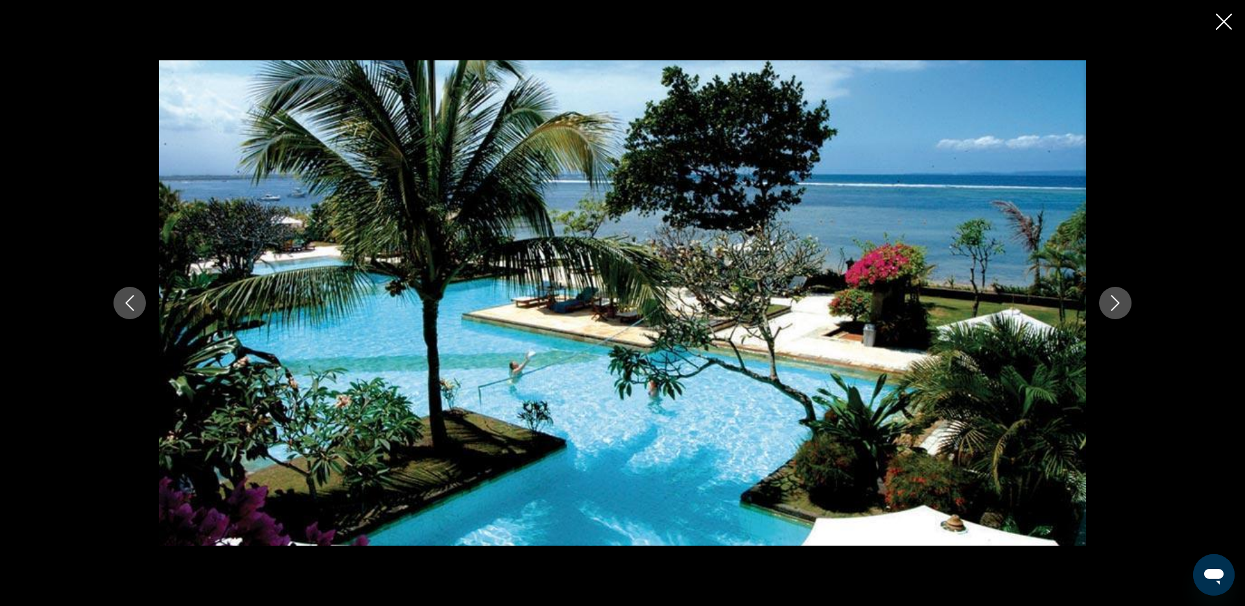
click at [1227, 26] on icon "Close slideshow" at bounding box center [1224, 22] width 16 height 16
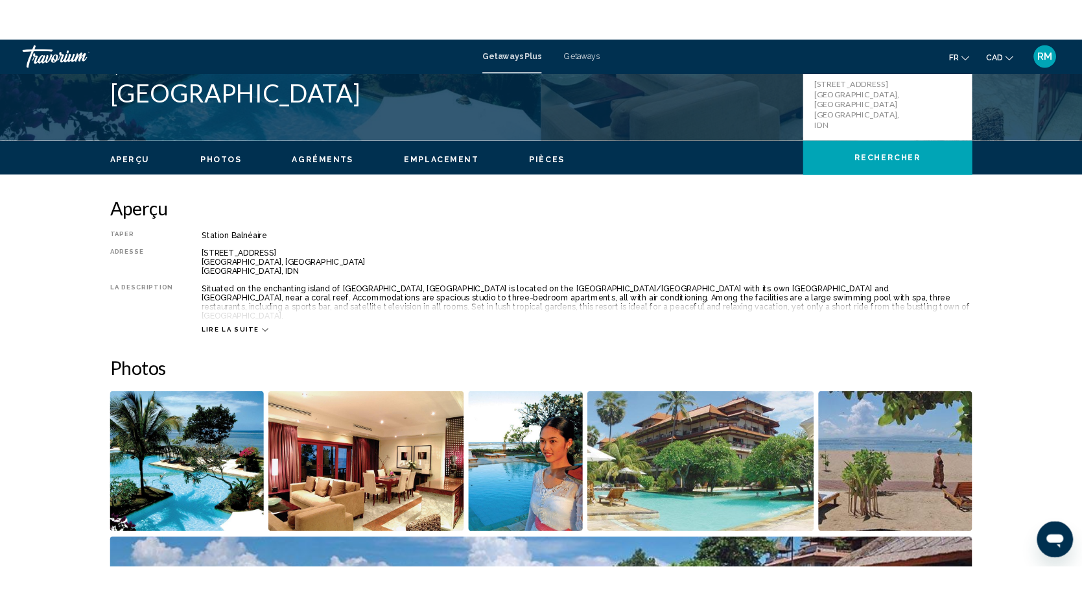
scroll to position [0, 0]
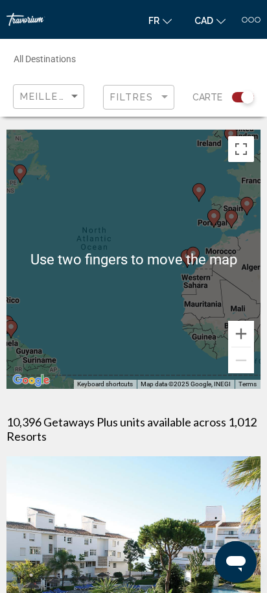
click at [134, 255] on div "To activate drag with keyboard, press Alt + Enter. Once in keyboard drag state,…" at bounding box center [133, 259] width 254 height 259
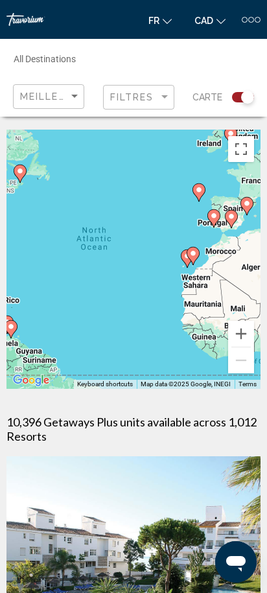
click at [134, 255] on div "To activate drag with keyboard, press Alt + Enter. Once in keyboard drag state,…" at bounding box center [133, 259] width 254 height 259
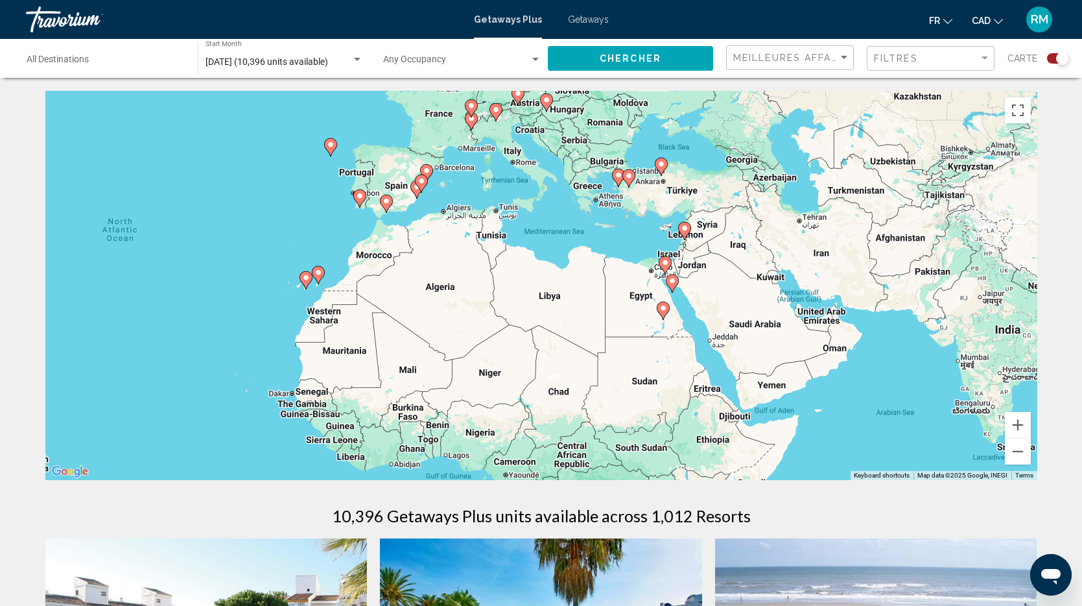
drag, startPoint x: 759, startPoint y: 204, endPoint x: 418, endPoint y: 185, distance: 342.2
click at [415, 186] on gmp-advanced-marker "Main content" at bounding box center [421, 183] width 13 height 19
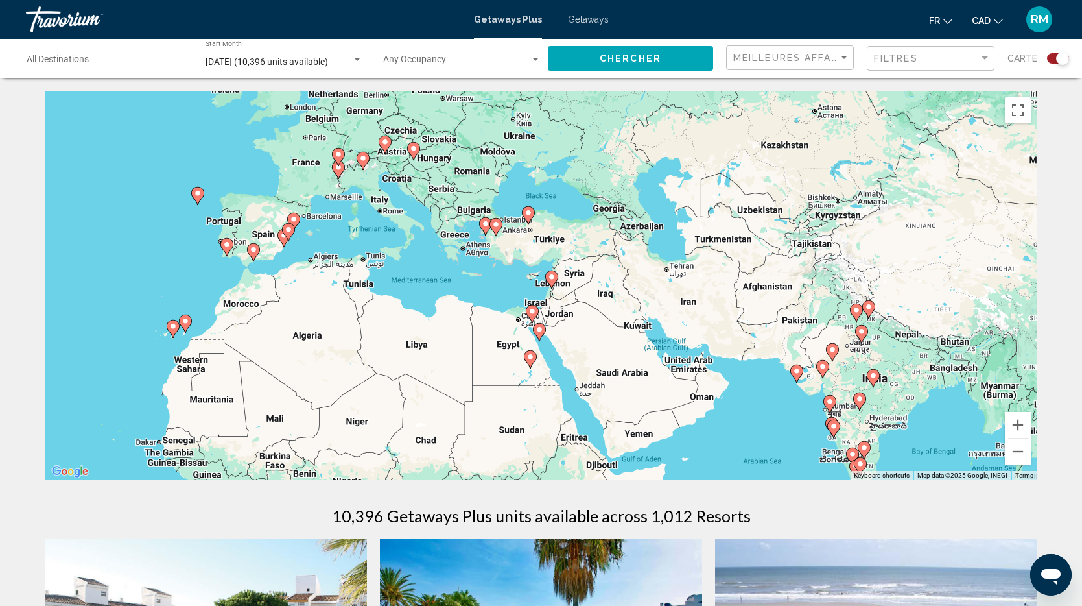
drag, startPoint x: 501, startPoint y: 228, endPoint x: 410, endPoint y: 259, distance: 96.4
click at [400, 266] on div "To activate drag with keyboard, press Alt + Enter. Once in keyboard drag state,…" at bounding box center [541, 285] width 992 height 389
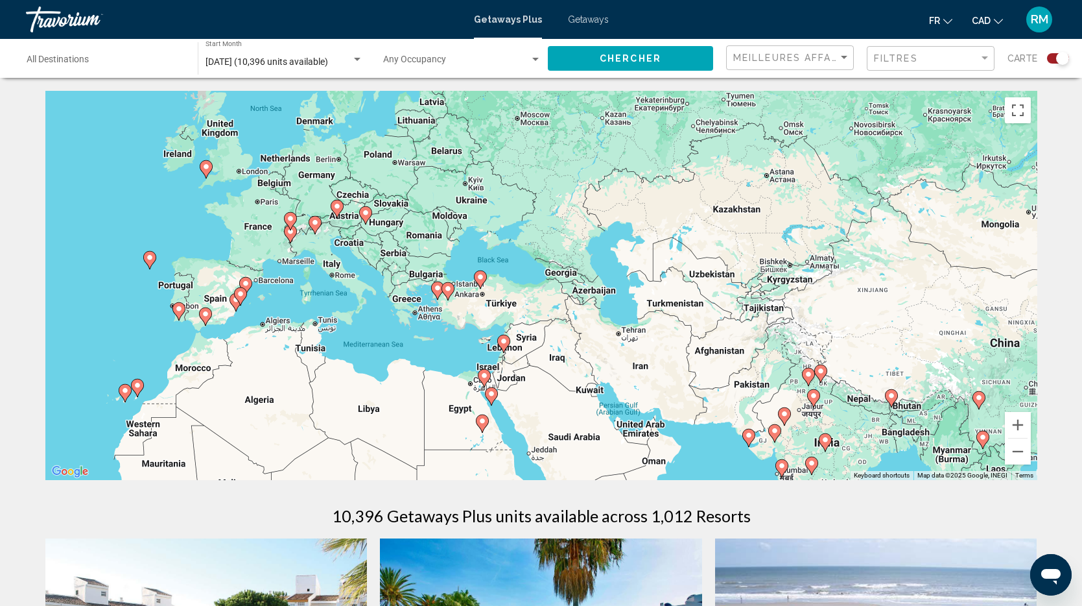
drag, startPoint x: 649, startPoint y: 223, endPoint x: 613, endPoint y: 270, distance: 59.3
click at [617, 279] on div "To activate drag with keyboard, press Alt + Enter. Once in keyboard drag state,…" at bounding box center [541, 285] width 992 height 389
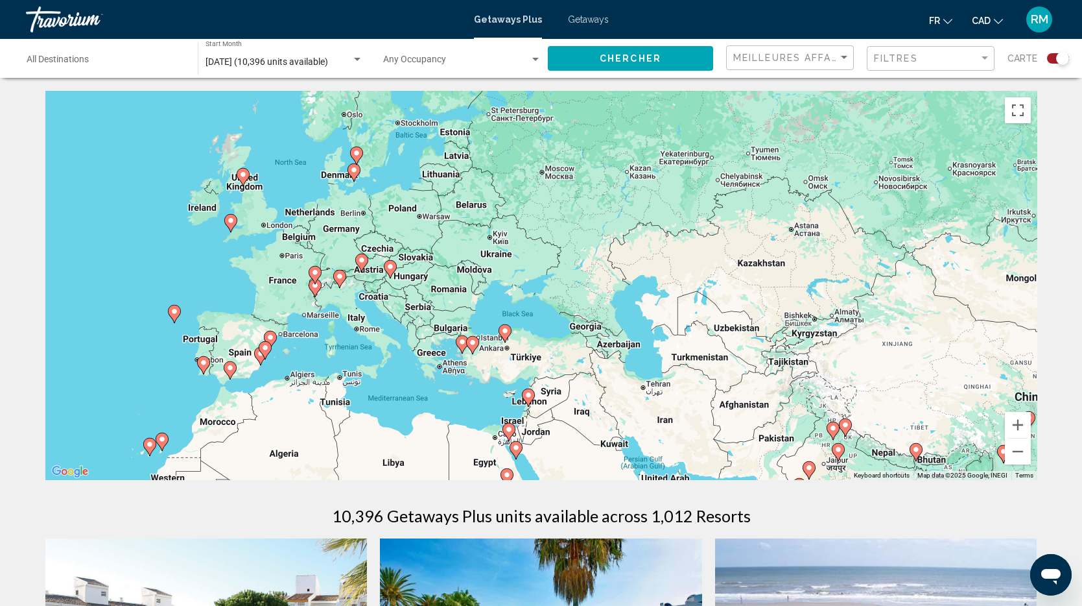
drag, startPoint x: 427, startPoint y: 198, endPoint x: 449, endPoint y: 234, distance: 42.3
click at [449, 234] on div "To activate drag with keyboard, press Alt + Enter. Once in keyboard drag state,…" at bounding box center [541, 285] width 992 height 389
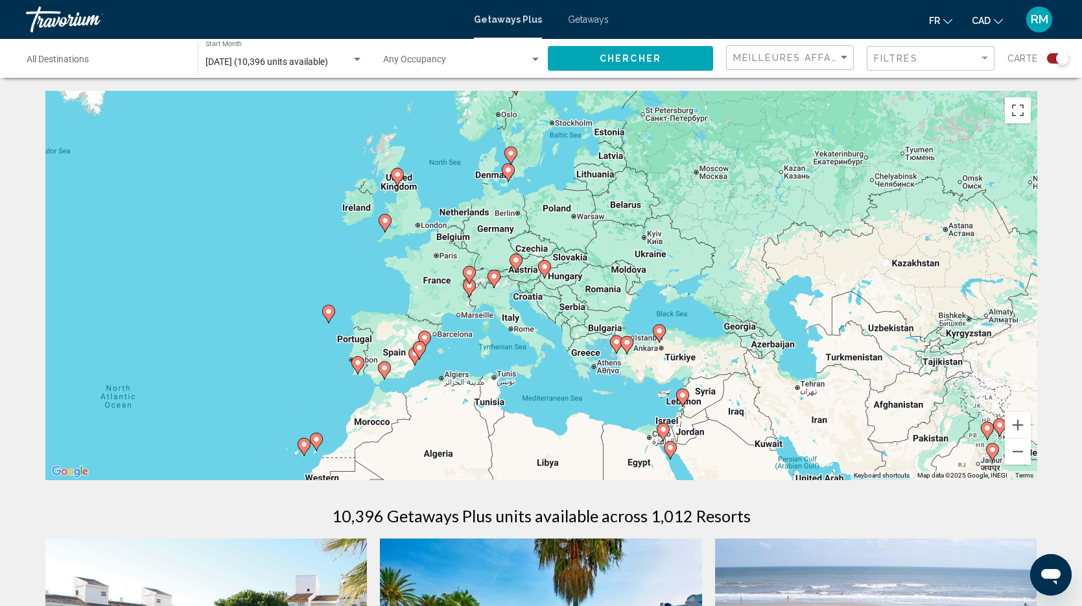
drag, startPoint x: 402, startPoint y: 182, endPoint x: 553, endPoint y: 180, distance: 151.1
click at [553, 180] on div "To activate drag with keyboard, press Alt + Enter. Once in keyboard drag state,…" at bounding box center [541, 285] width 992 height 389
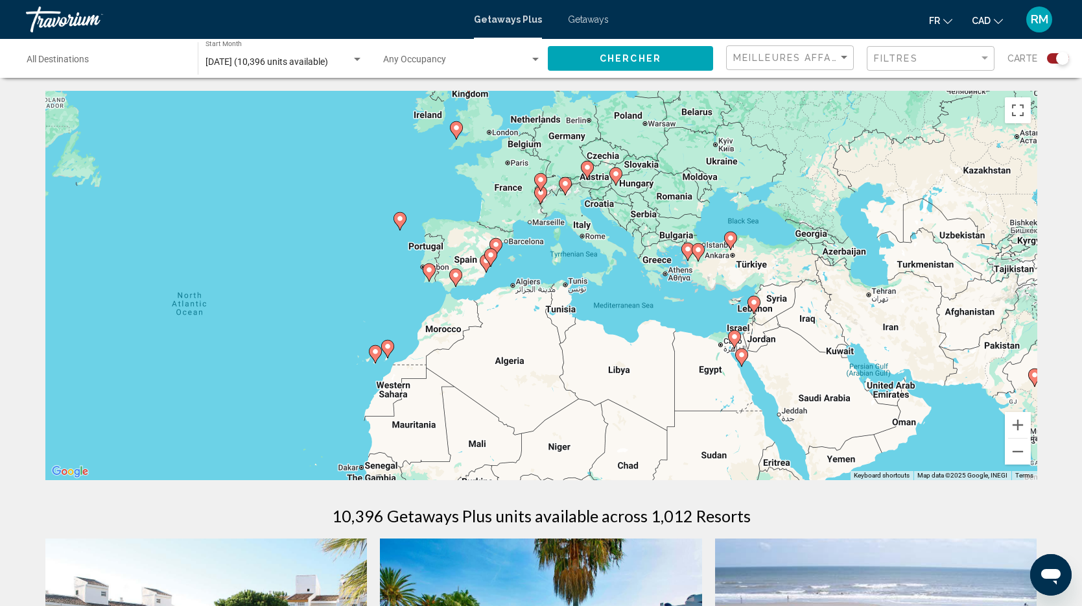
drag, startPoint x: 416, startPoint y: 254, endPoint x: 462, endPoint y: 173, distance: 92.9
click at [490, 159] on div "To activate drag with keyboard, press Alt + Enter. Once in keyboard drag state,…" at bounding box center [541, 285] width 992 height 389
click at [399, 218] on image "Main content" at bounding box center [400, 219] width 8 height 8
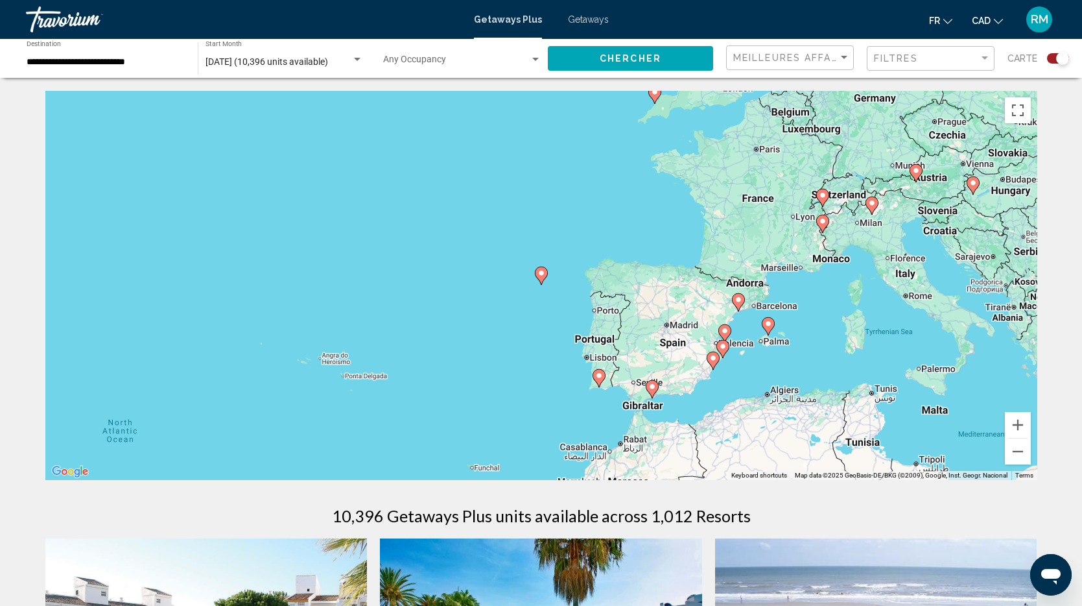
click at [539, 276] on image "Main content" at bounding box center [541, 273] width 8 height 8
type input "**********"
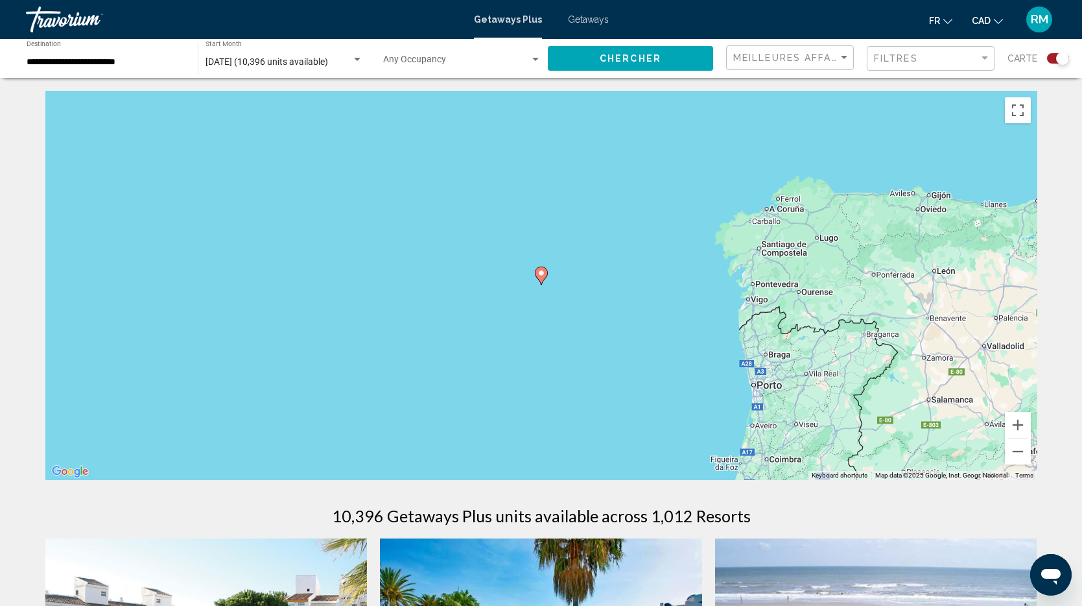
drag, startPoint x: 541, startPoint y: 276, endPoint x: 548, endPoint y: 277, distance: 8.0
click at [541, 276] on image "Main content" at bounding box center [541, 273] width 8 height 8
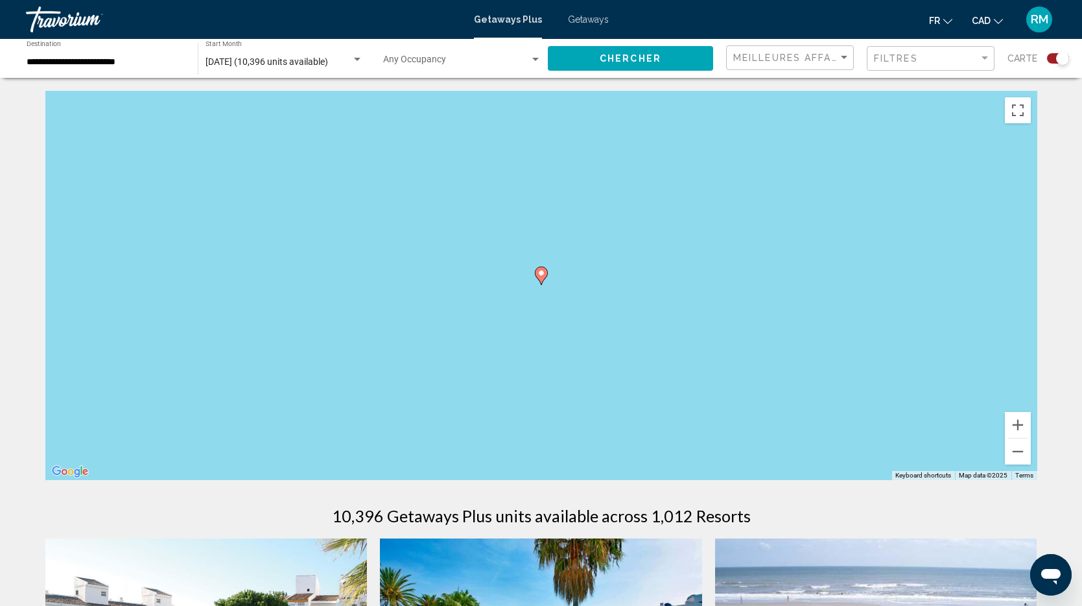
click at [541, 273] on image "Main content" at bounding box center [541, 273] width 8 height 8
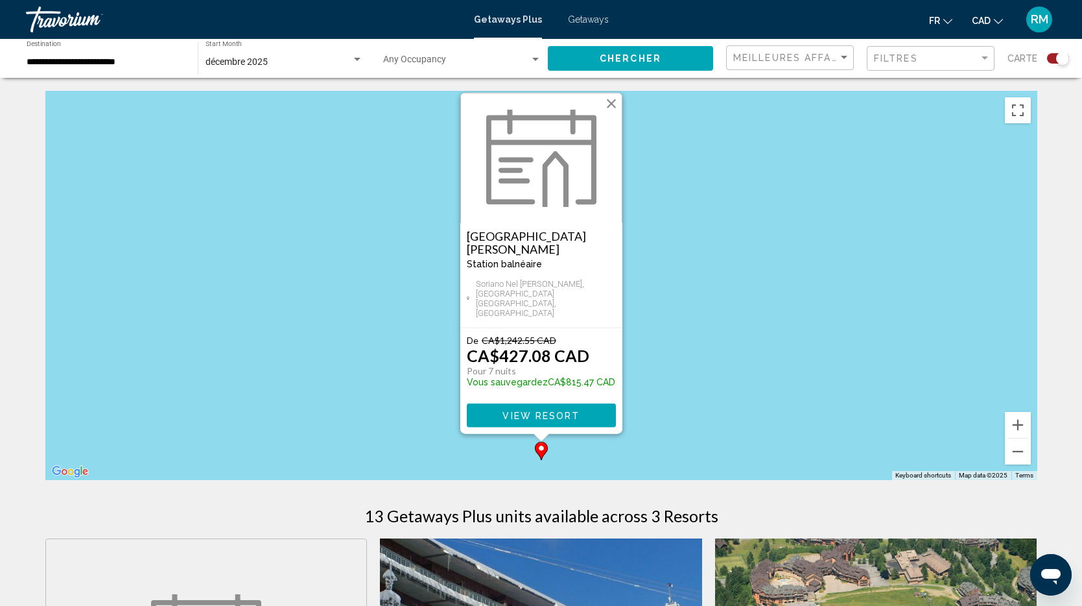
click at [611, 113] on button "Close" at bounding box center [611, 103] width 19 height 19
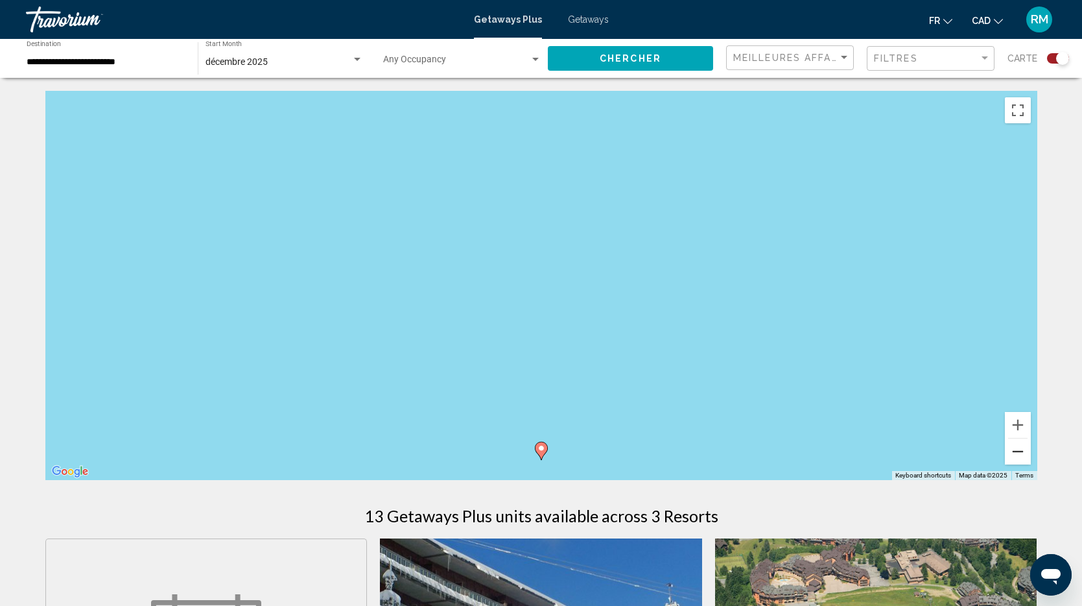
click at [1021, 451] on button "Zoom out" at bounding box center [1018, 451] width 26 height 26
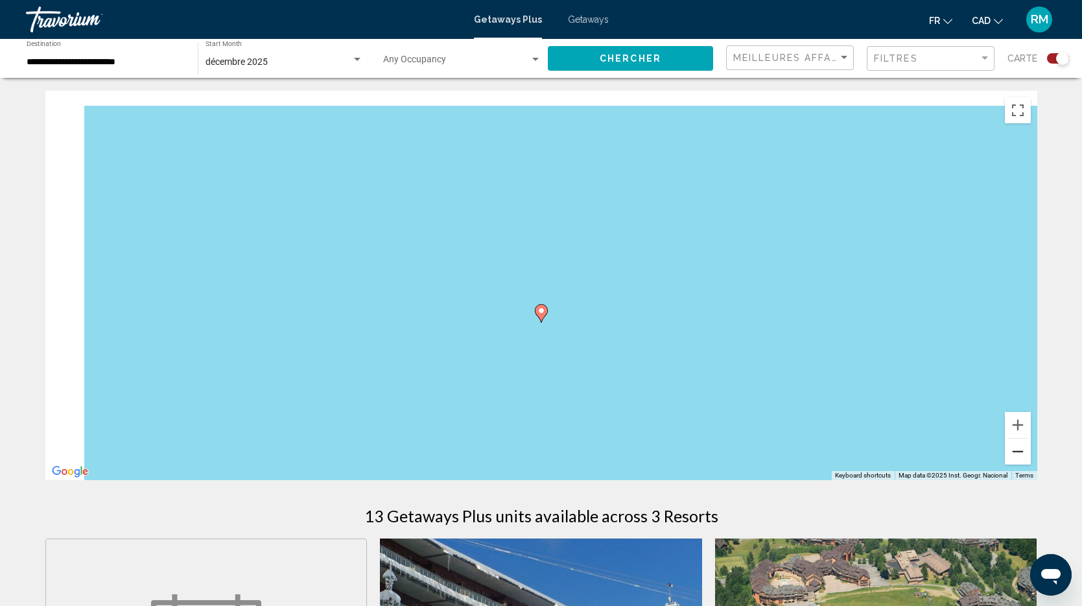
click at [1021, 451] on button "Zoom out" at bounding box center [1018, 451] width 26 height 26
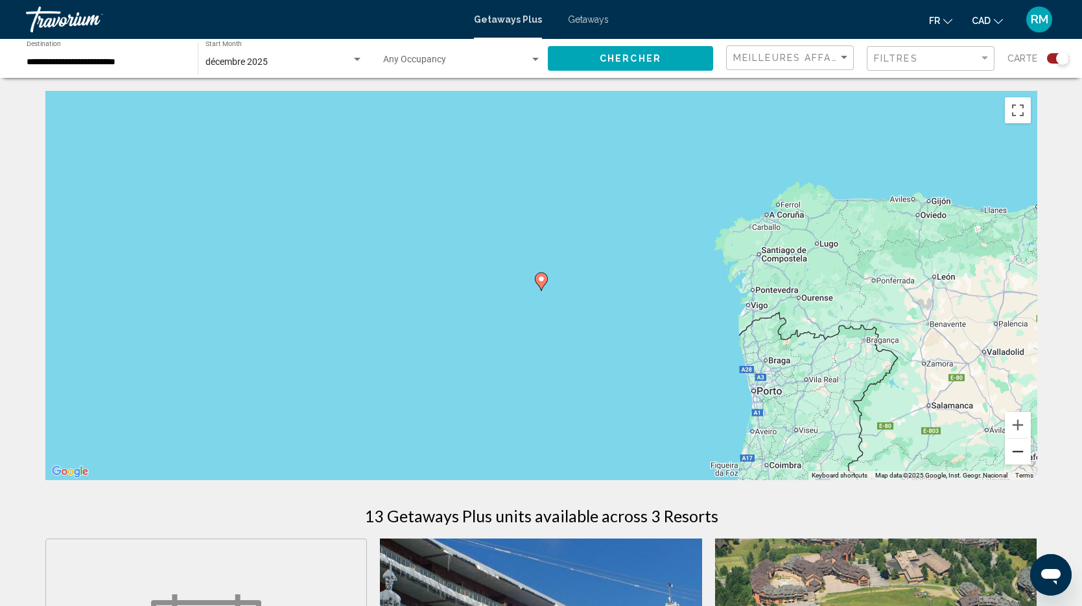
click at [1021, 451] on button "Zoom out" at bounding box center [1018, 451] width 26 height 26
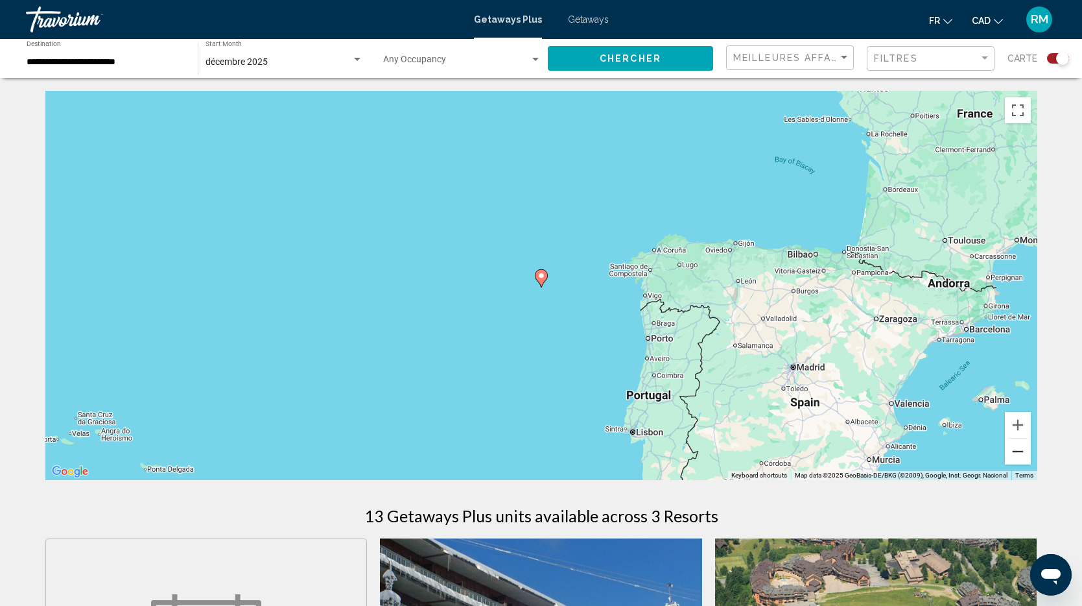
click at [1021, 451] on button "Zoom out" at bounding box center [1018, 451] width 26 height 26
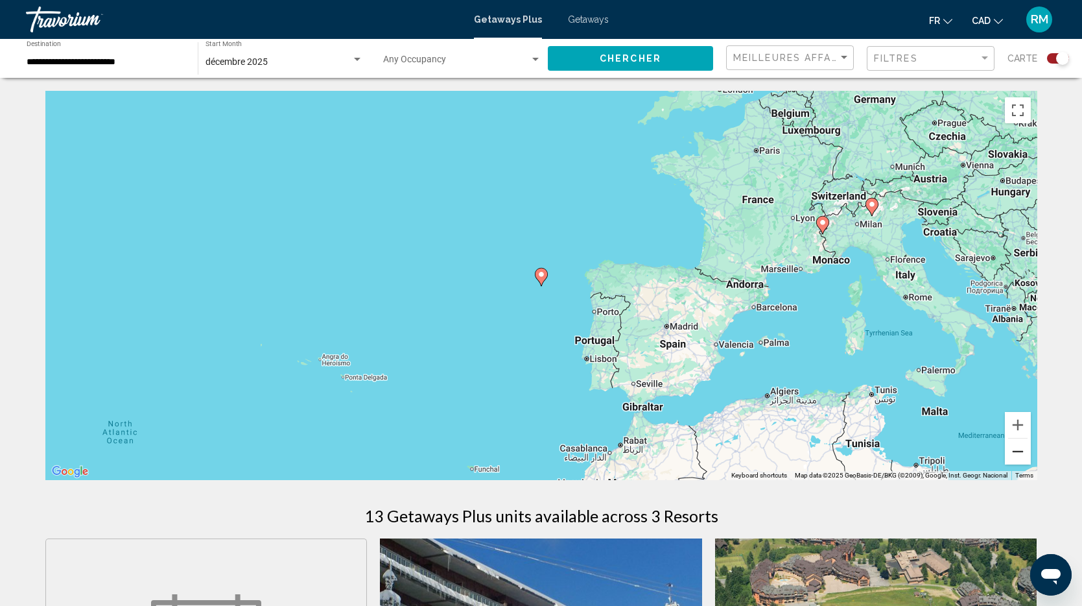
click at [1021, 451] on button "Zoom out" at bounding box center [1018, 451] width 26 height 26
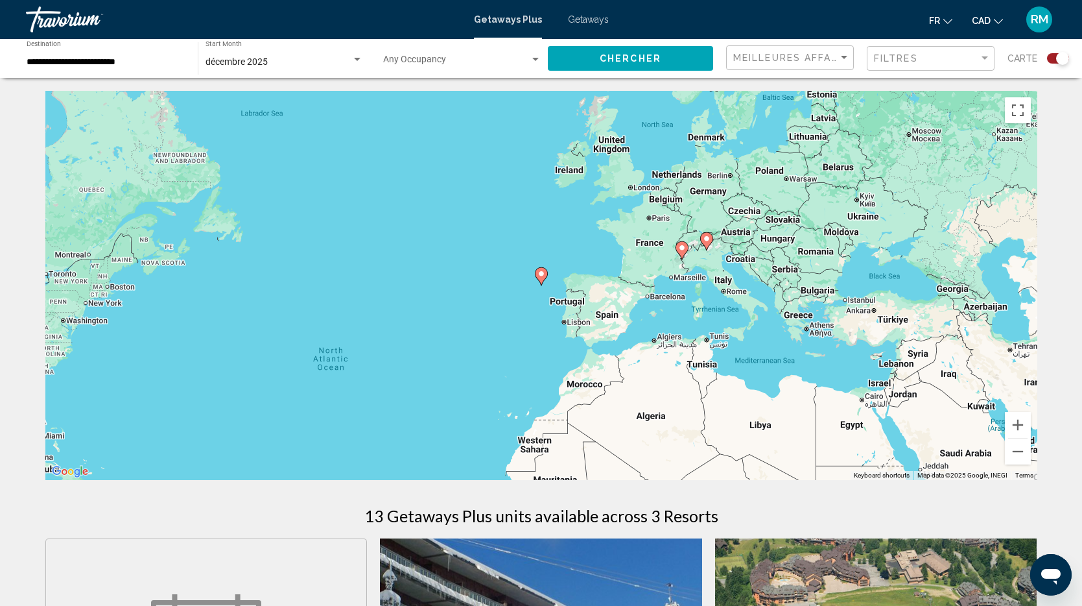
click at [682, 255] on icon "Main content" at bounding box center [682, 250] width 12 height 17
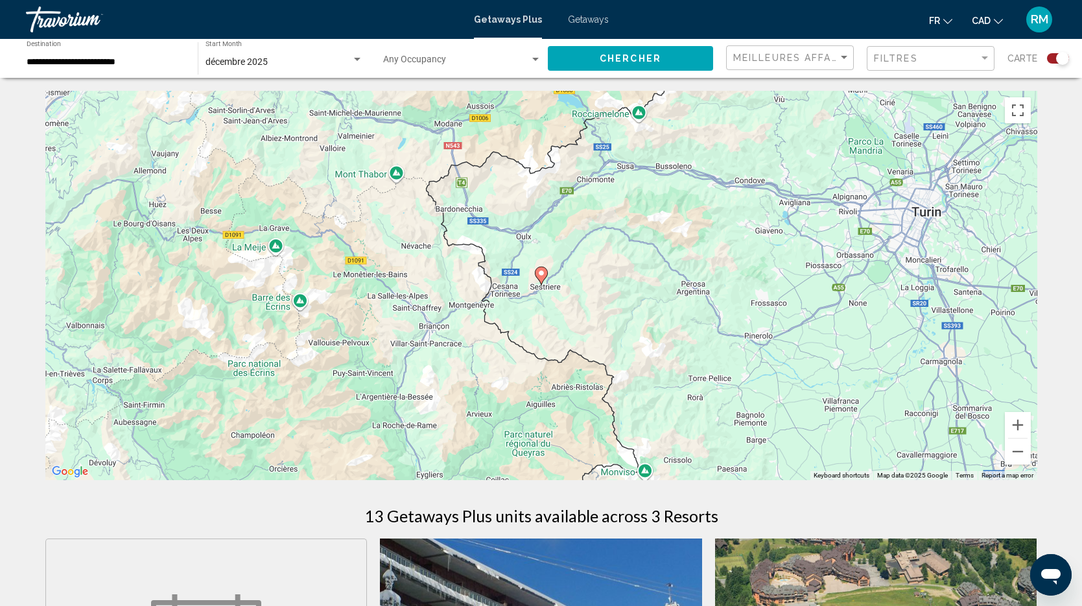
click at [538, 268] on icon "Main content" at bounding box center [541, 275] width 12 height 17
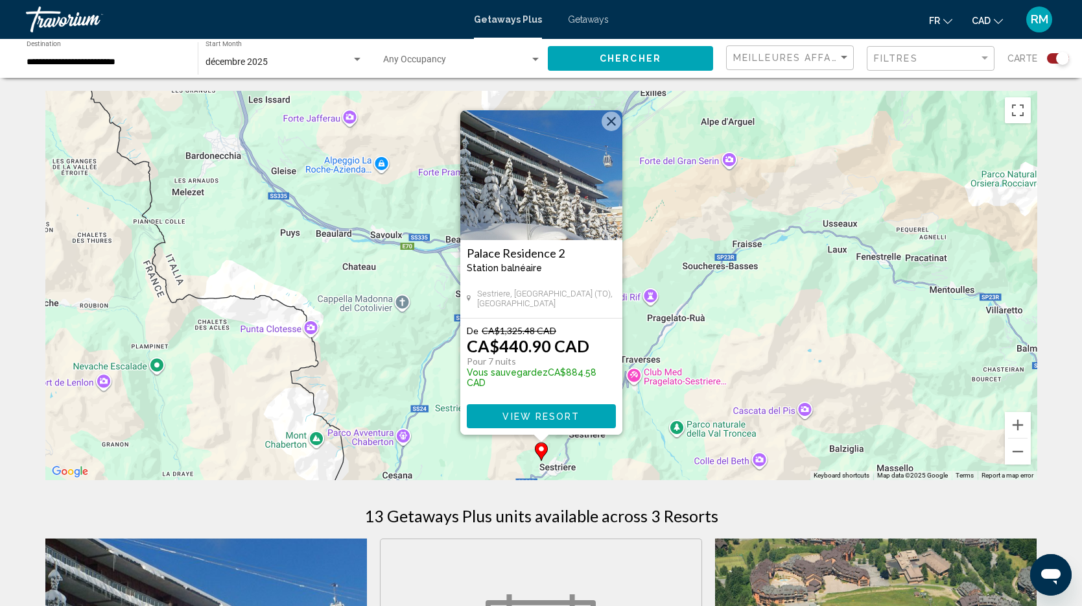
click at [551, 206] on img "Main content" at bounding box center [541, 175] width 162 height 130
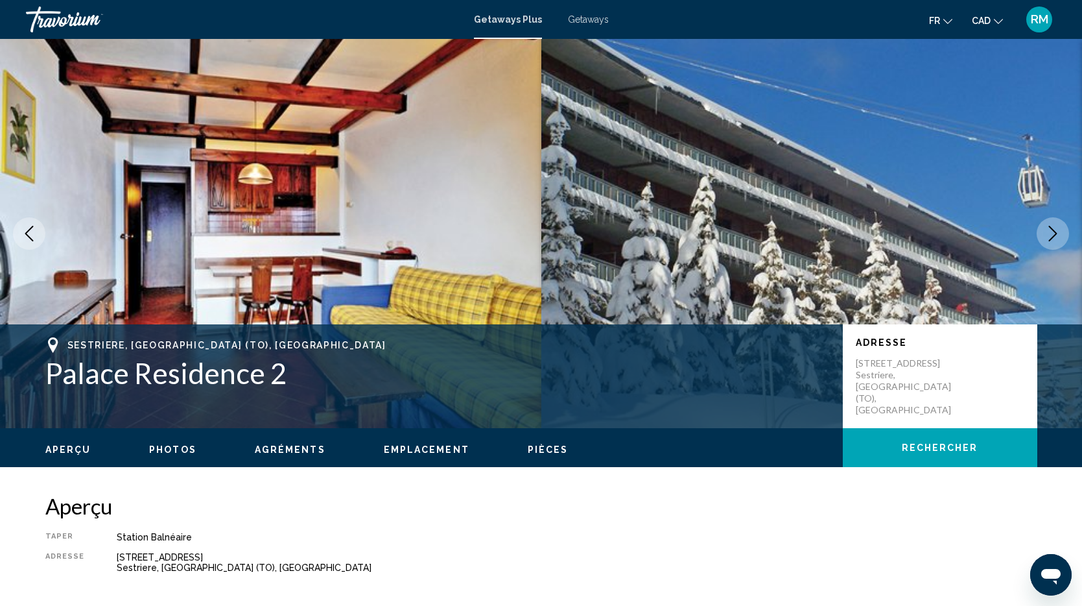
click at [1053, 230] on icon "Next image" at bounding box center [1053, 234] width 8 height 16
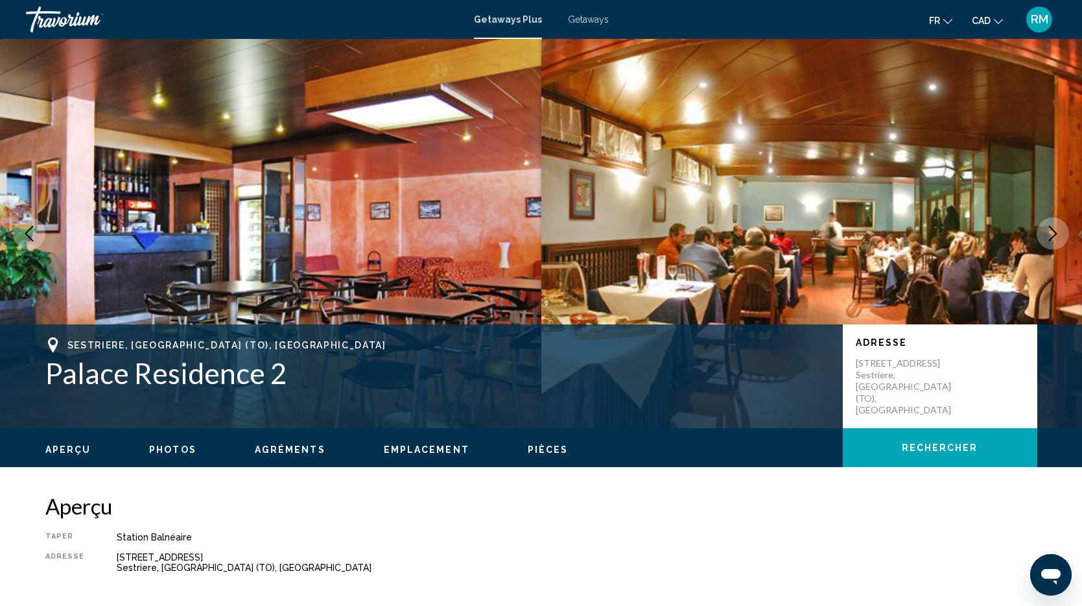
click at [1053, 230] on icon "Next image" at bounding box center [1053, 234] width 8 height 16
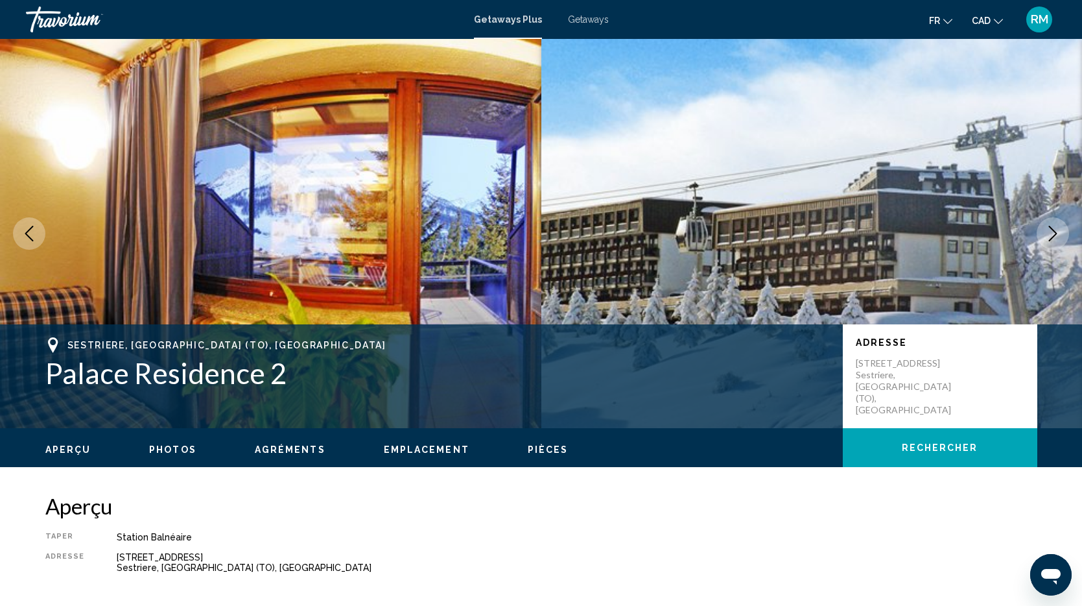
click at [1053, 230] on icon "Next image" at bounding box center [1053, 234] width 8 height 16
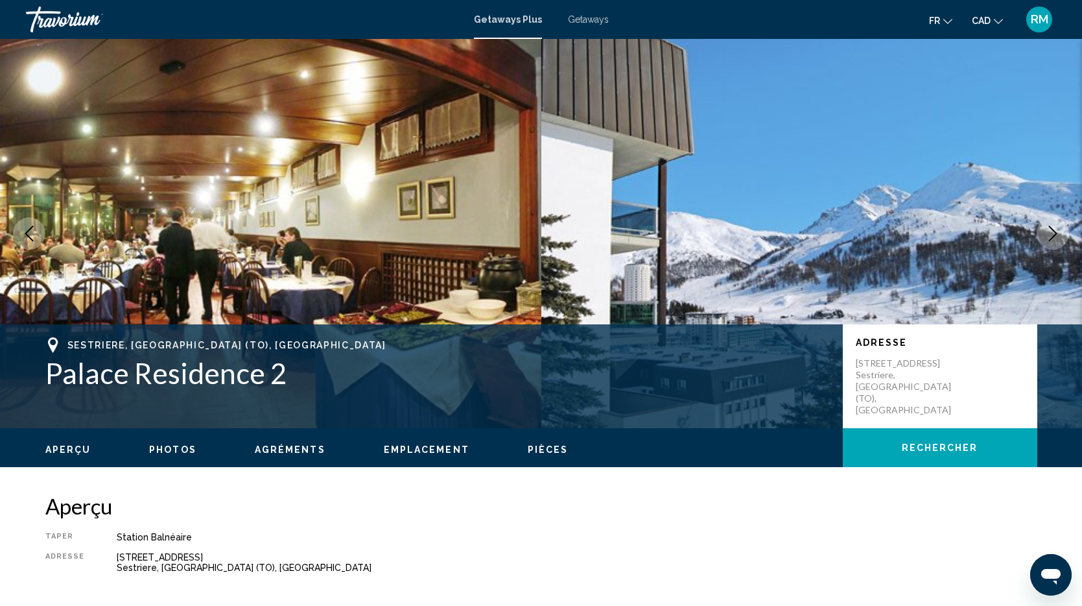
click at [1053, 230] on icon "Next image" at bounding box center [1053, 234] width 8 height 16
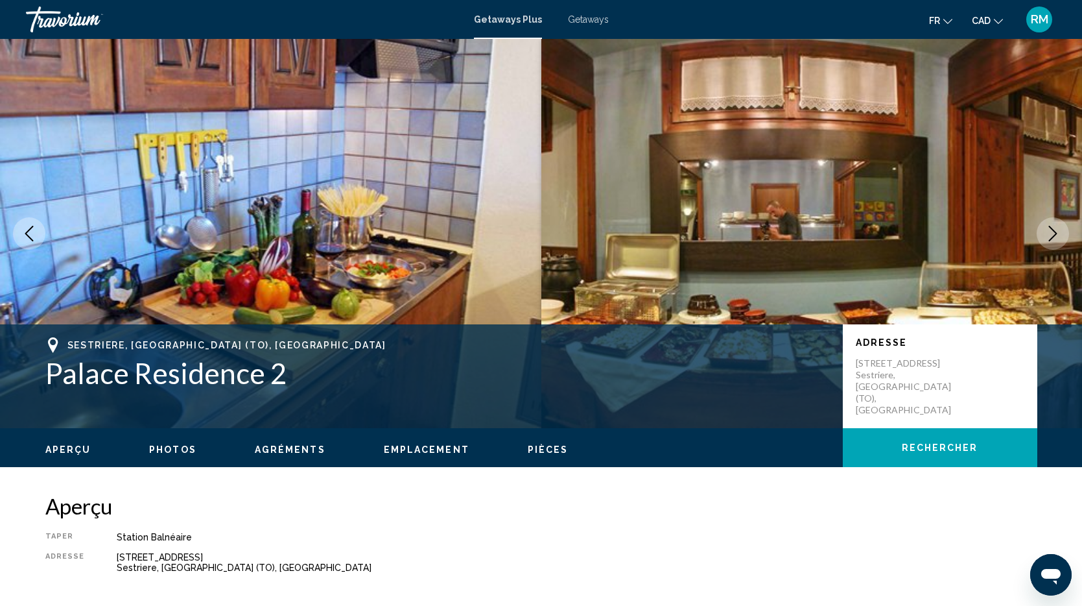
click at [1053, 230] on icon "Next image" at bounding box center [1053, 234] width 8 height 16
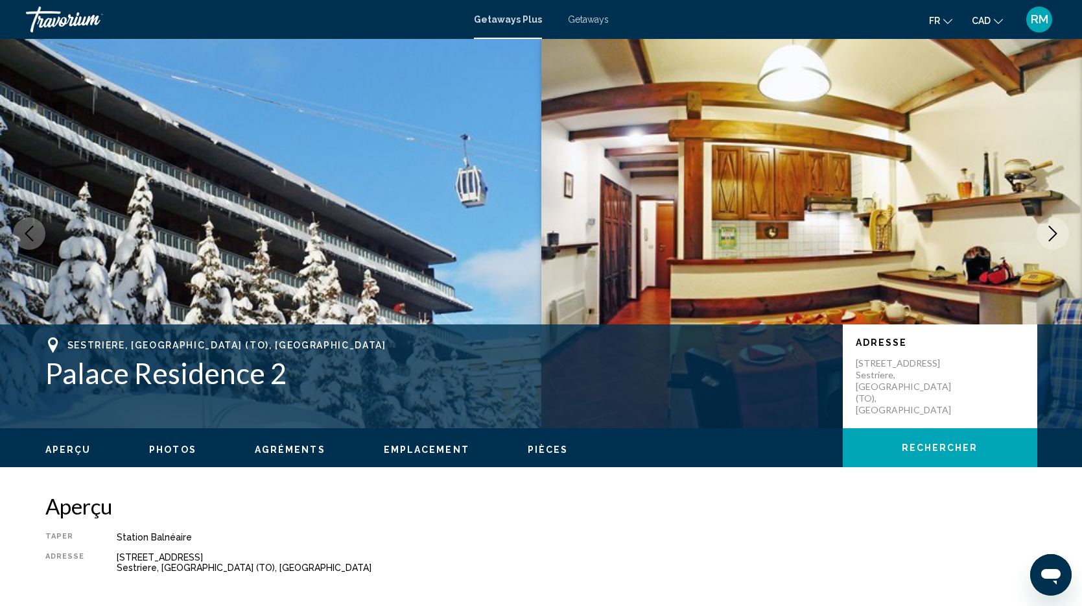
click at [1053, 230] on icon "Next image" at bounding box center [1053, 234] width 8 height 16
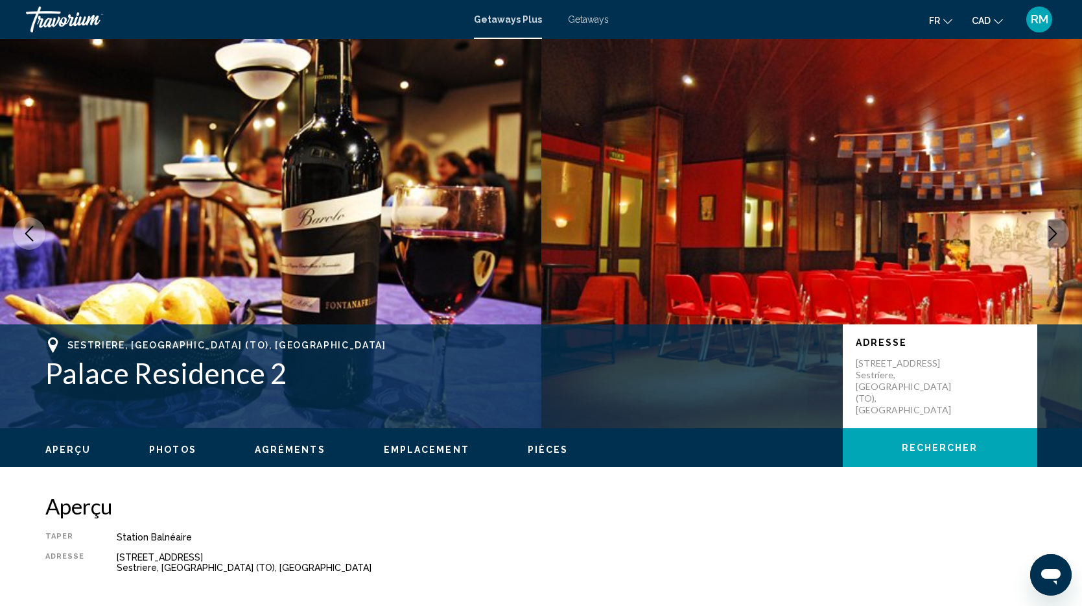
click at [1053, 230] on icon "Next image" at bounding box center [1053, 234] width 8 height 16
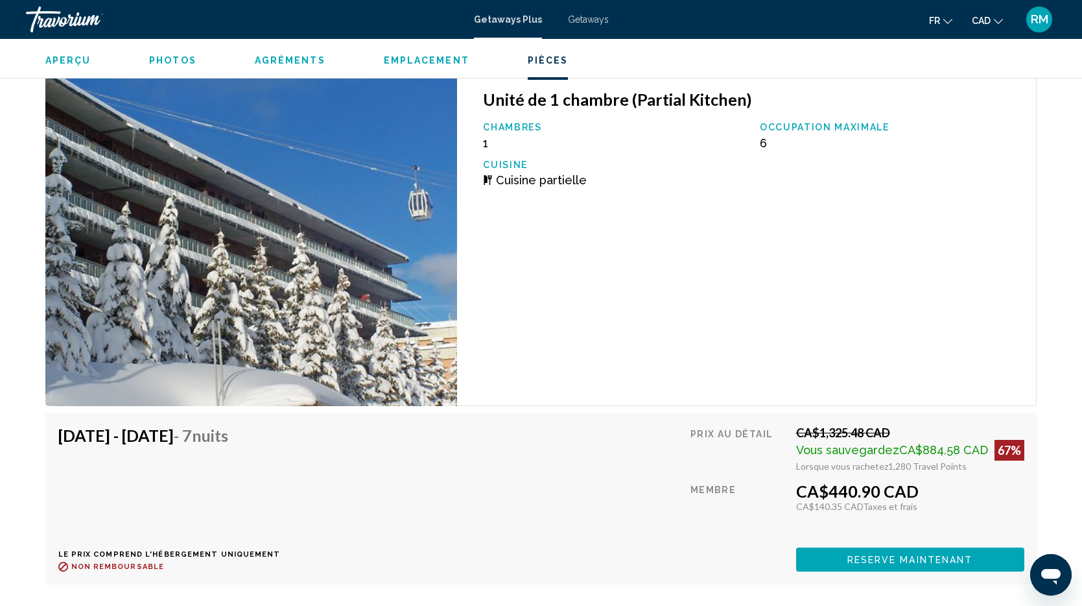
scroll to position [2270, 0]
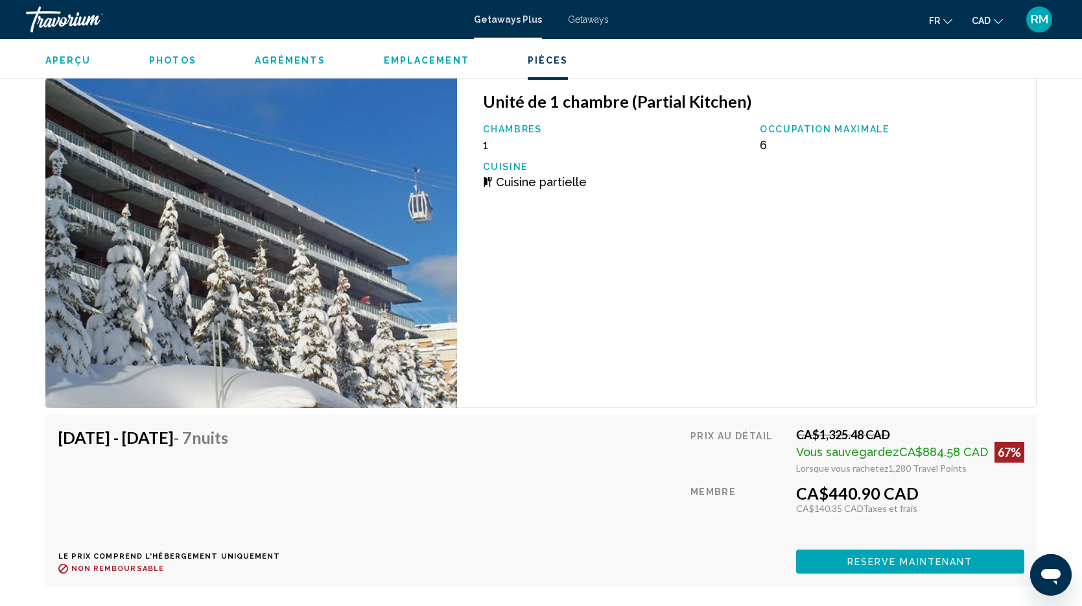
drag, startPoint x: 362, startPoint y: 438, endPoint x: 371, endPoint y: 437, distance: 9.7
click at [371, 437] on div "Dec 1, 2025 - Dec 8, 2025 - 7 nuits Le prix comprend l'hébergement uniquement R…" at bounding box center [541, 500] width 966 height 146
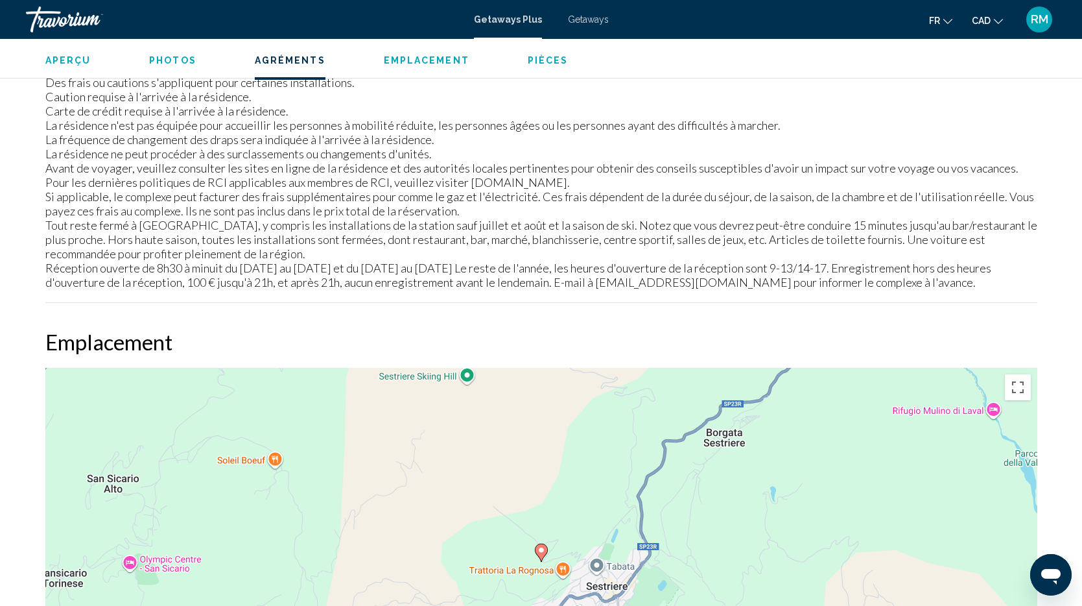
scroll to position [1500, 0]
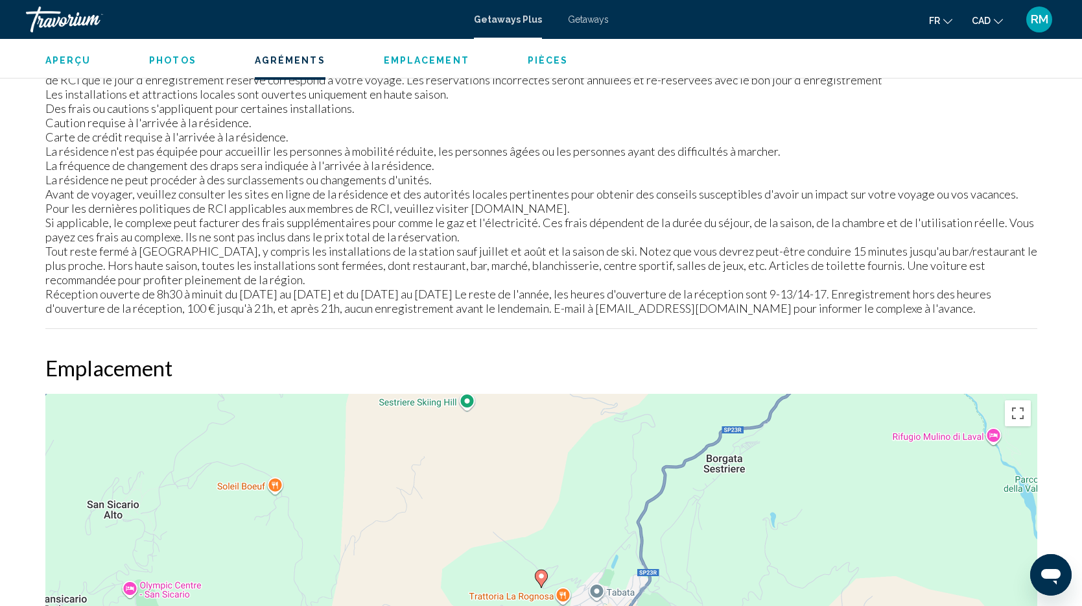
click at [585, 29] on div "Getaways Plus Getaways fr English Español Français Italiano Português русский C…" at bounding box center [541, 19] width 1082 height 27
click at [587, 21] on span "Getaways" at bounding box center [588, 19] width 41 height 10
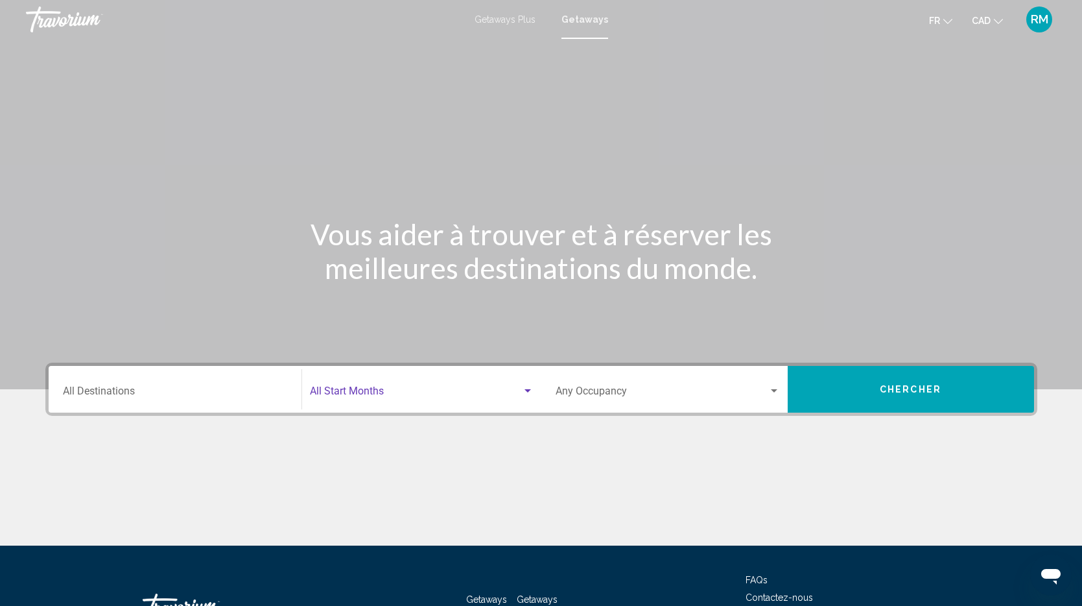
click at [420, 396] on span "Search widget" at bounding box center [416, 394] width 212 height 12
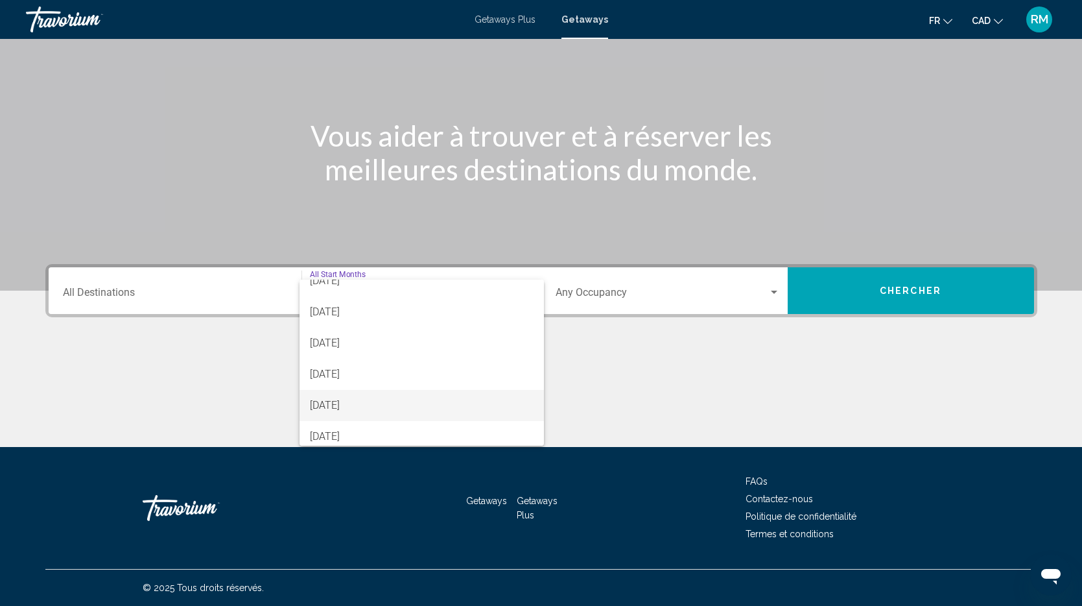
scroll to position [48, 0]
drag, startPoint x: 402, startPoint y: 408, endPoint x: 436, endPoint y: 405, distance: 33.8
click at [402, 408] on span "[DATE]" at bounding box center [422, 402] width 224 height 31
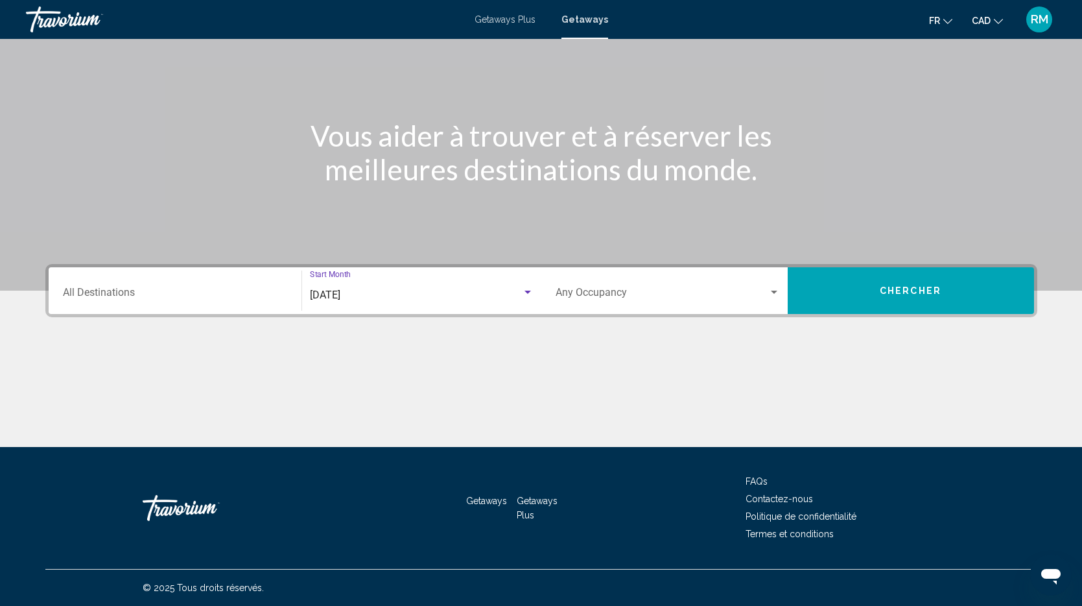
click at [908, 283] on button "Chercher" at bounding box center [911, 290] width 246 height 47
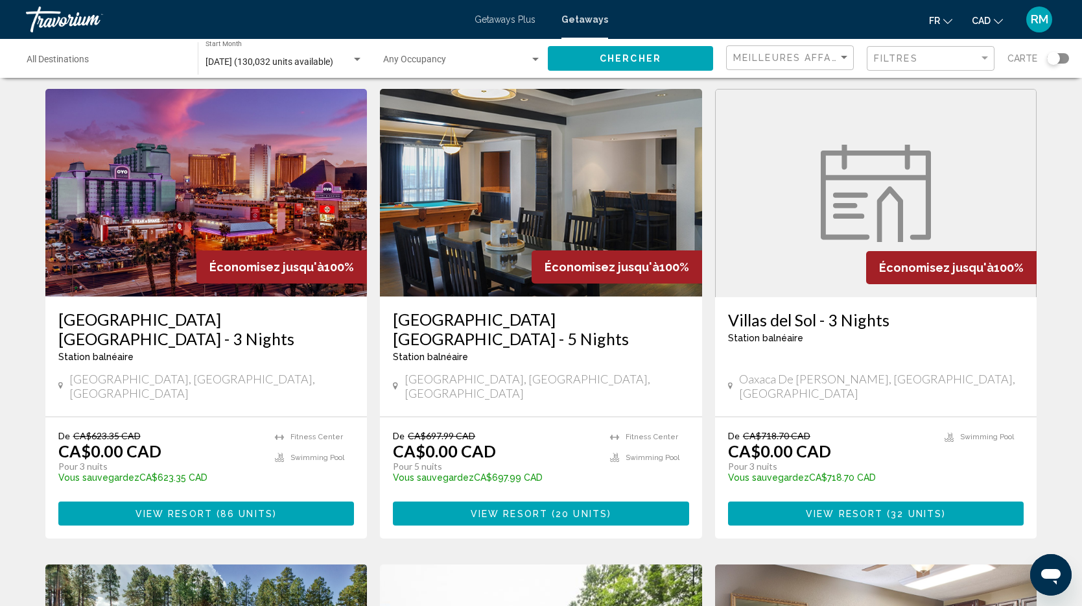
scroll to position [63, 0]
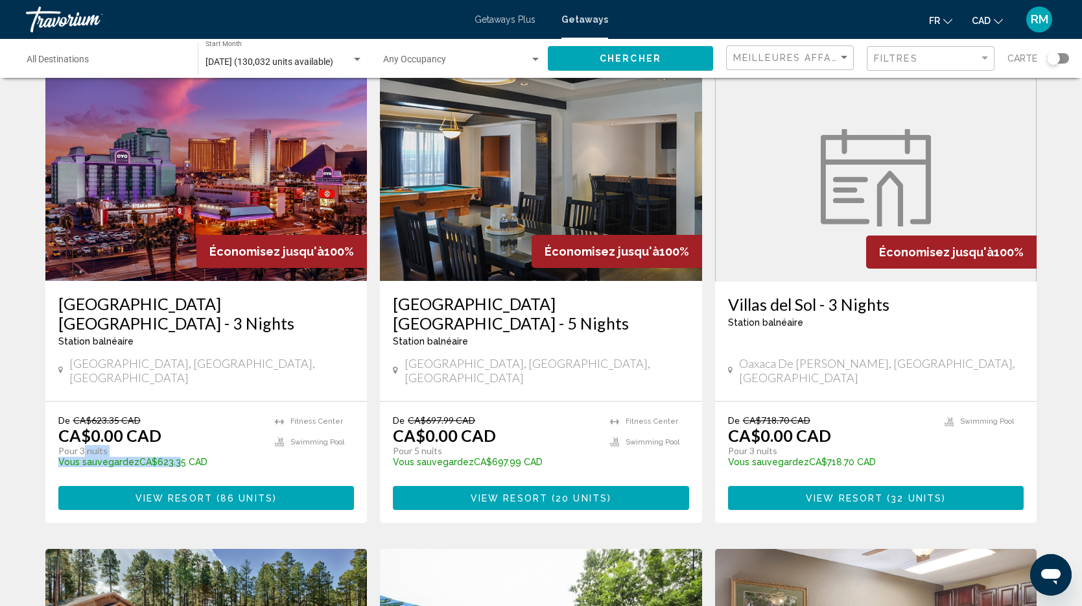
drag, startPoint x: 81, startPoint y: 419, endPoint x: 174, endPoint y: 425, distance: 92.9
click at [174, 425] on div "De CA$623.35 CAD CA$0.00 CAD Pour 3 nuits Vous sauvegardez CA$623.35 CAD temp" at bounding box center [160, 445] width 204 height 62
click at [403, 445] on p "Pour 5 nuits" at bounding box center [495, 451] width 204 height 12
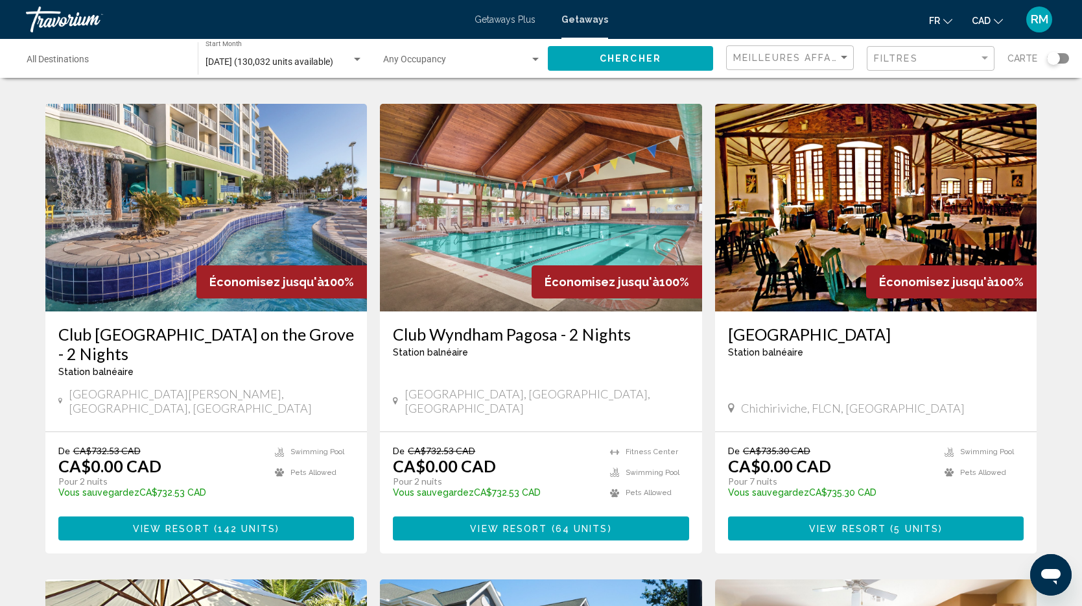
scroll to position [965, 0]
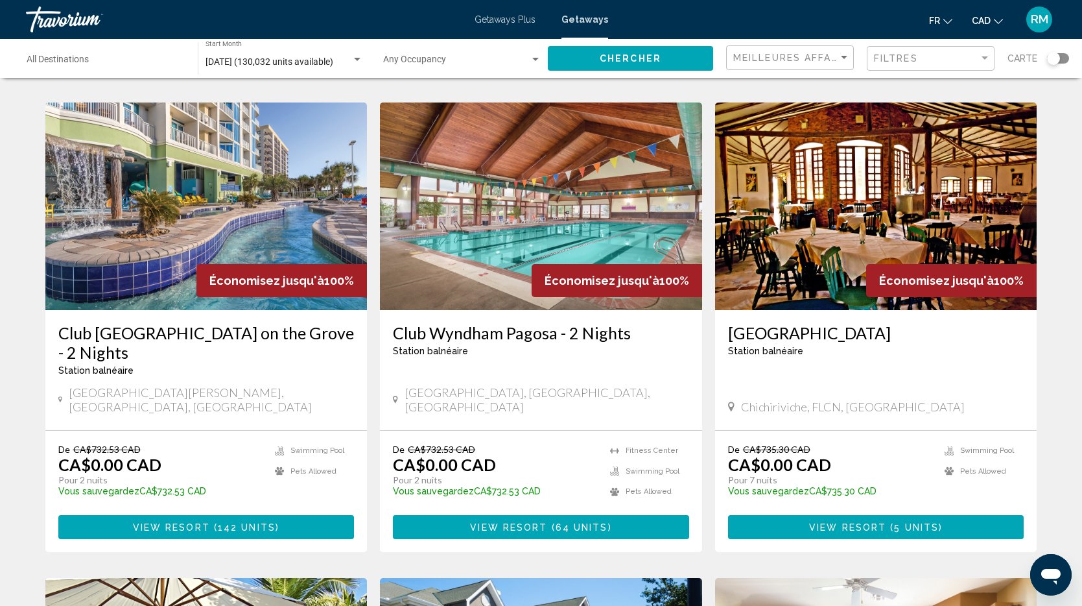
click at [865, 399] on span "Chichiriviche, FLCN, Venezuela" at bounding box center [853, 406] width 224 height 14
drag, startPoint x: 747, startPoint y: 415, endPoint x: 807, endPoint y: 416, distance: 60.3
click at [807, 474] on p "Pour 7 nuits" at bounding box center [830, 480] width 204 height 12
drag, startPoint x: 408, startPoint y: 410, endPoint x: 401, endPoint y: 410, distance: 7.2
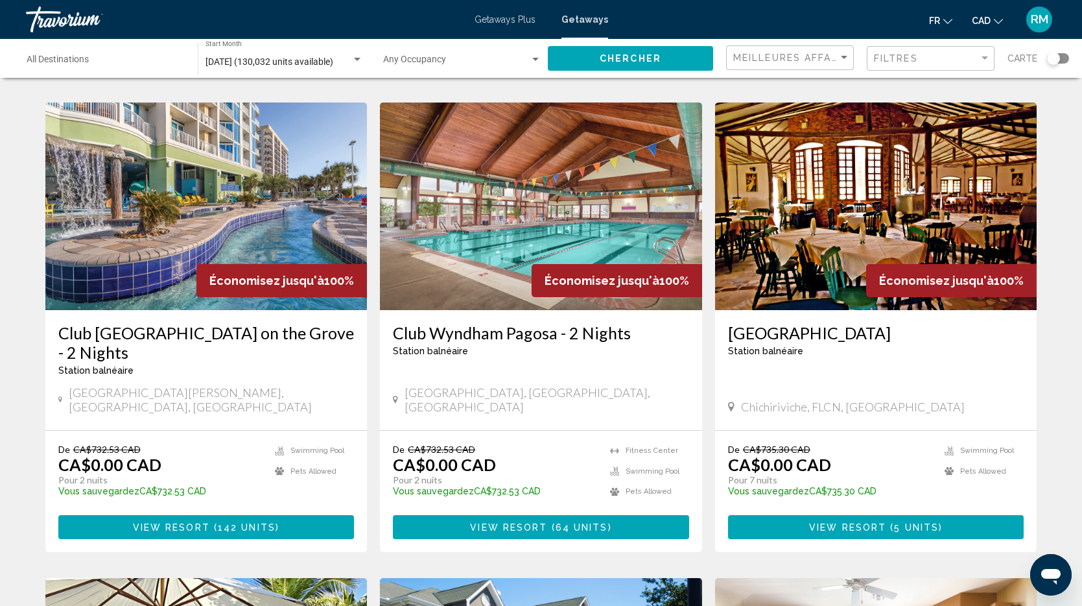
click at [408, 454] on p "CA$0.00 CAD" at bounding box center [444, 463] width 103 height 19
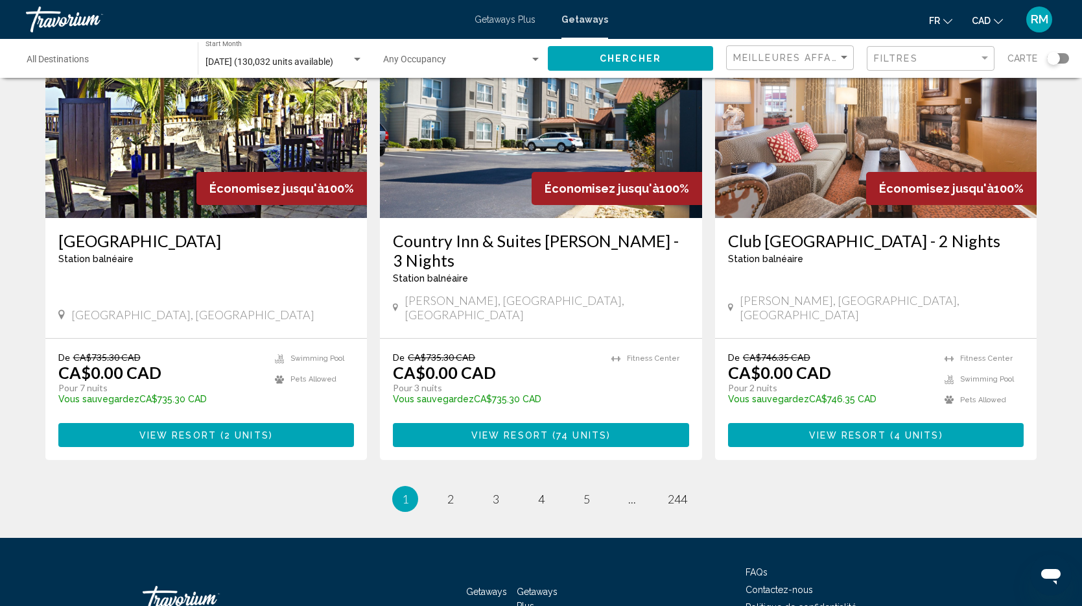
scroll to position [1536, 0]
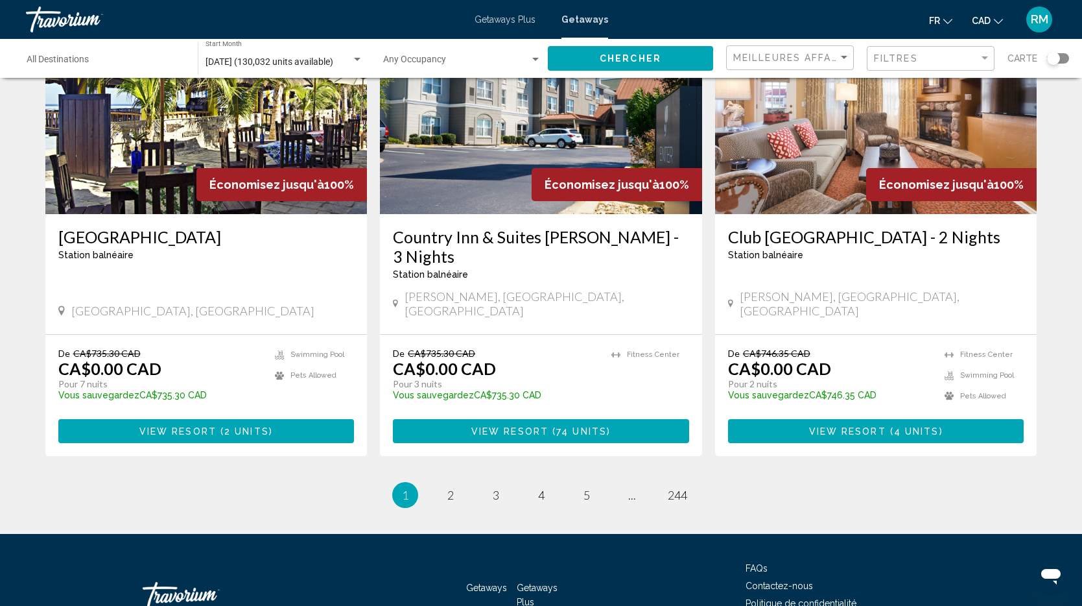
drag, startPoint x: 757, startPoint y: 499, endPoint x: 753, endPoint y: 489, distance: 10.1
click at [757, 559] on ul "FAQs Contactez-nous Politique de confidentialité Termes et conditions" at bounding box center [843, 594] width 194 height 70
click at [753, 563] on span "FAQs" at bounding box center [757, 568] width 22 height 10
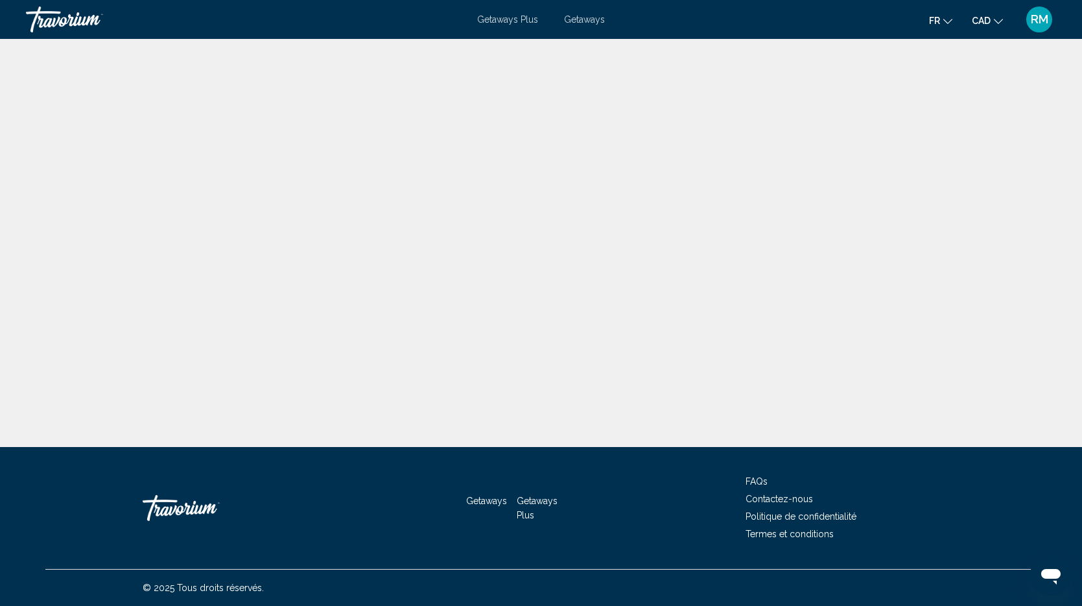
click at [489, 503] on span "Getaways" at bounding box center [486, 500] width 41 height 10
